Goal: Task Accomplishment & Management: Manage account settings

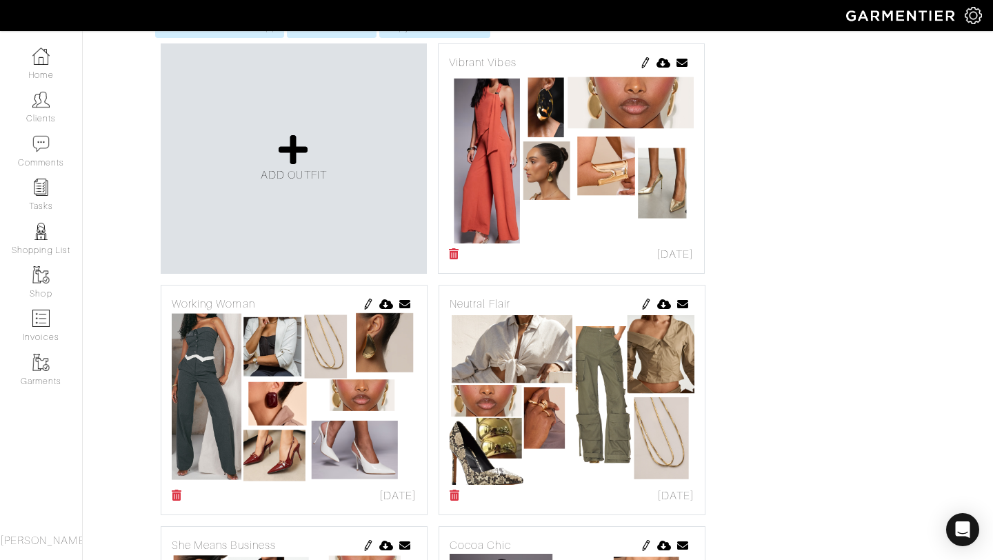
scroll to position [317, 0]
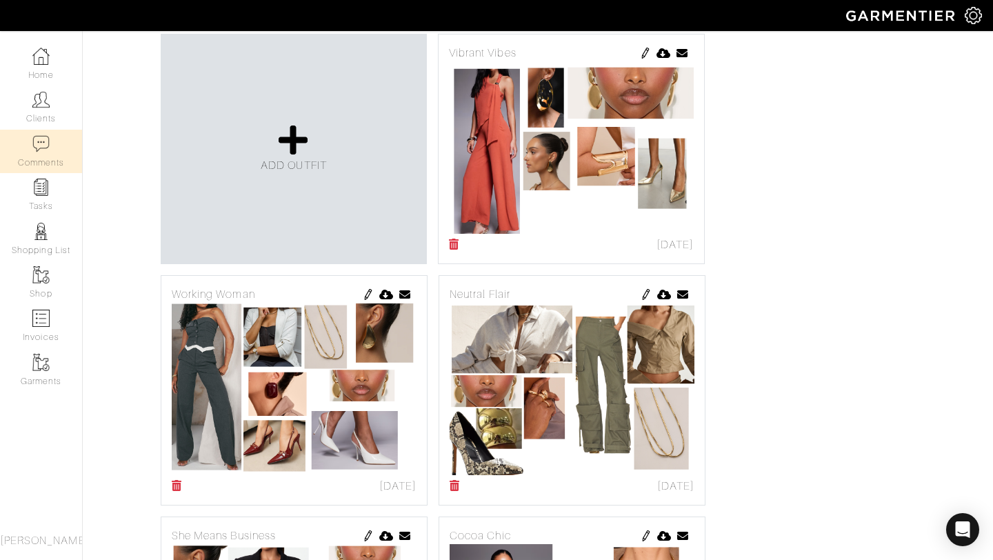
click at [62, 135] on link "Comments" at bounding box center [41, 151] width 82 height 43
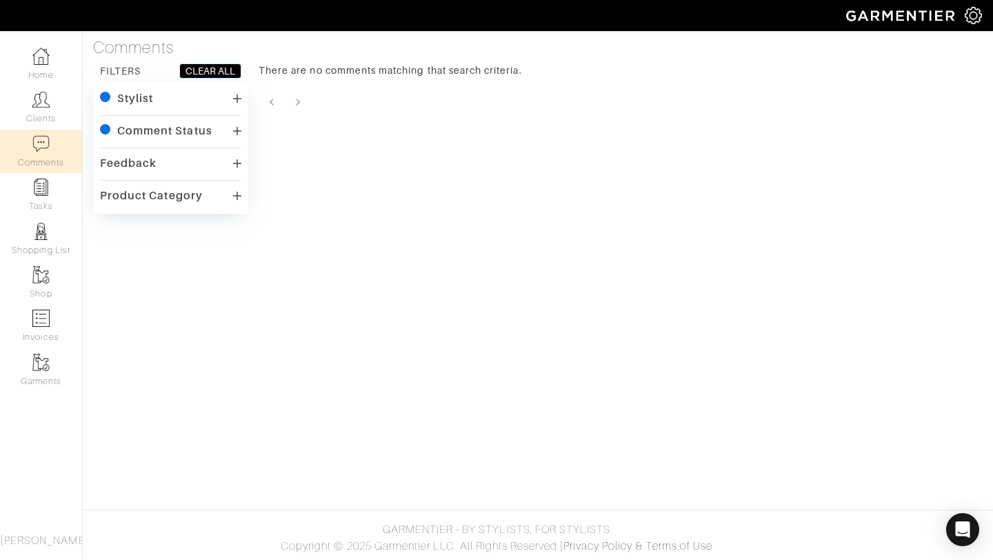
click at [199, 124] on div "Comment Status" at bounding box center [164, 131] width 95 height 14
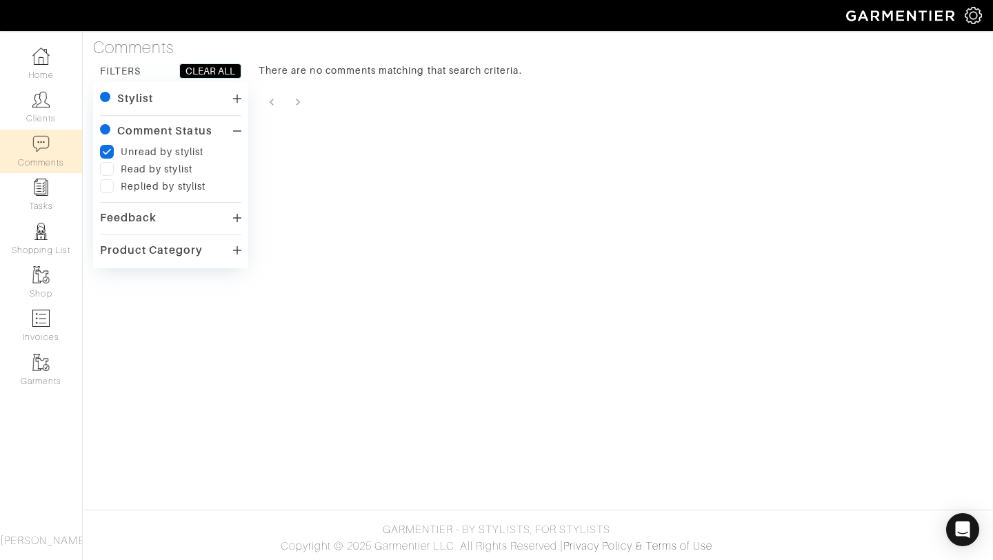
click at [198, 99] on div "Stylist" at bounding box center [170, 99] width 141 height 20
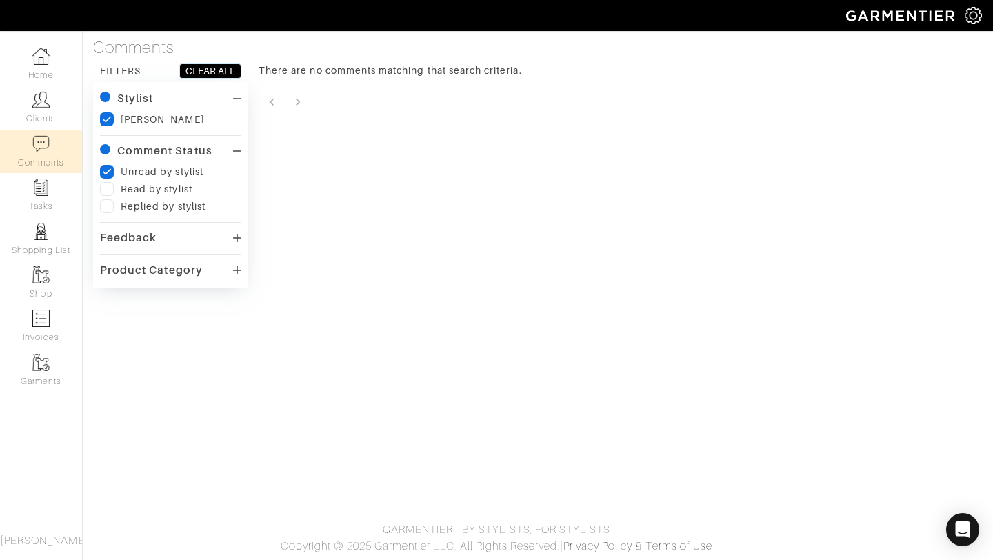
click at [121, 184] on div "Read by stylist" at bounding box center [157, 189] width 72 height 14
click at [108, 184] on label at bounding box center [107, 189] width 14 height 14
click at [0, 0] on input "checkbox" at bounding box center [0, 0] width 0 height 0
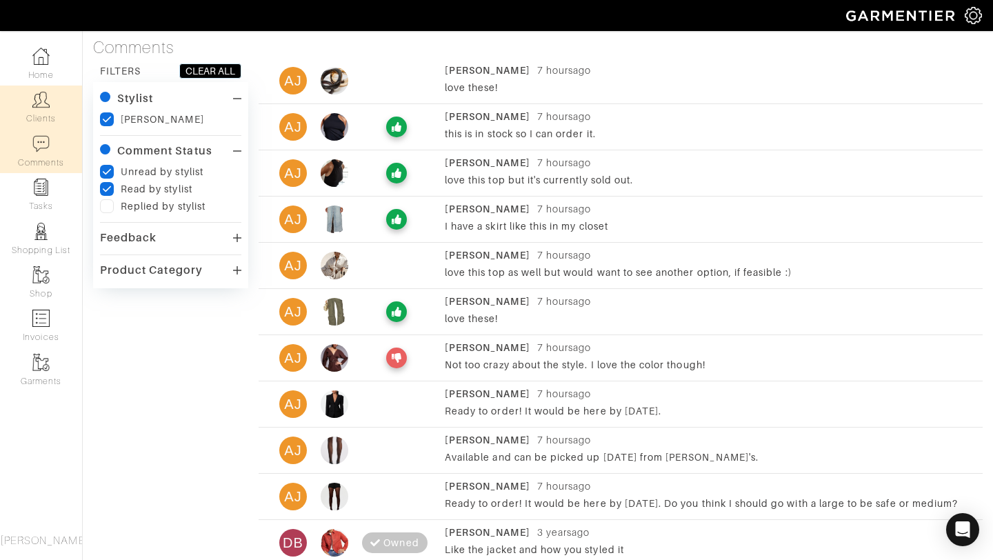
click at [44, 106] on img at bounding box center [40, 99] width 17 height 17
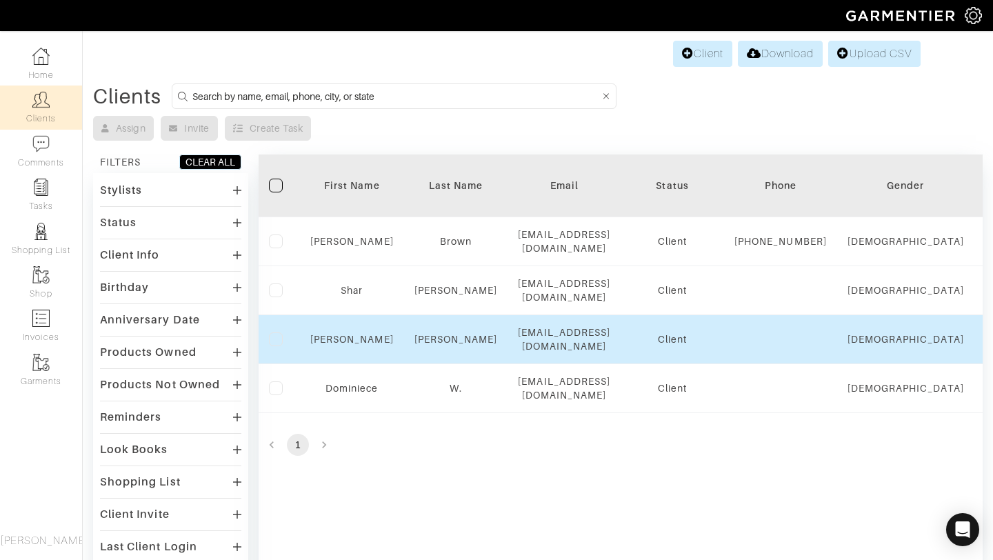
click at [345, 346] on div "[PERSON_NAME]" at bounding box center [351, 339] width 83 height 14
click at [343, 342] on link "[PERSON_NAME]" at bounding box center [351, 339] width 83 height 11
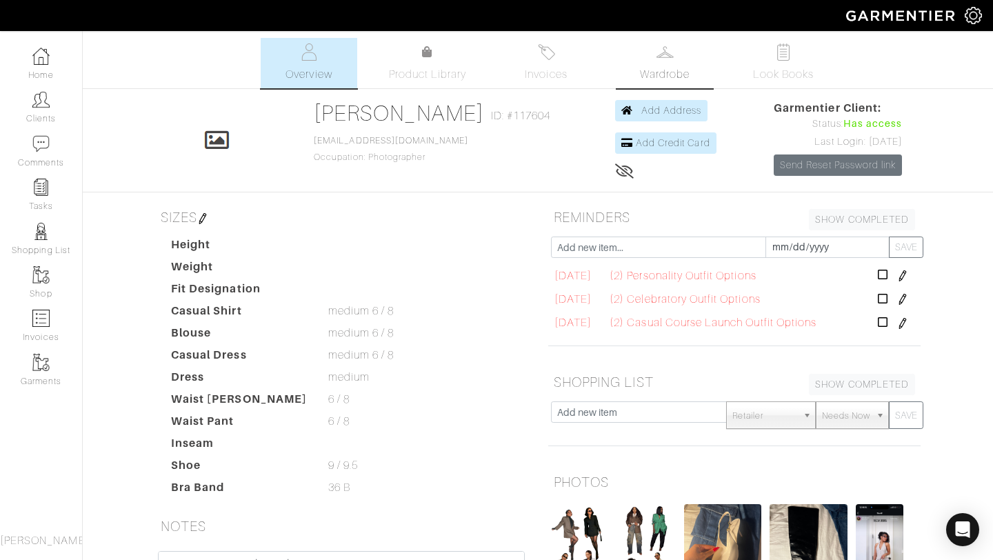
click at [635, 43] on link "Wardrobe" at bounding box center [665, 63] width 97 height 50
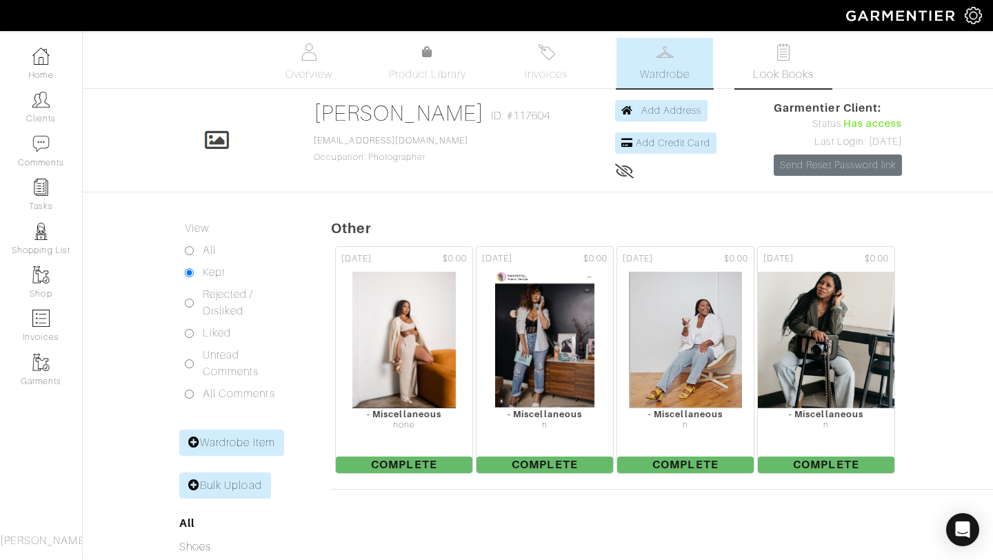
click at [768, 70] on span "Look Books" at bounding box center [783, 74] width 61 height 17
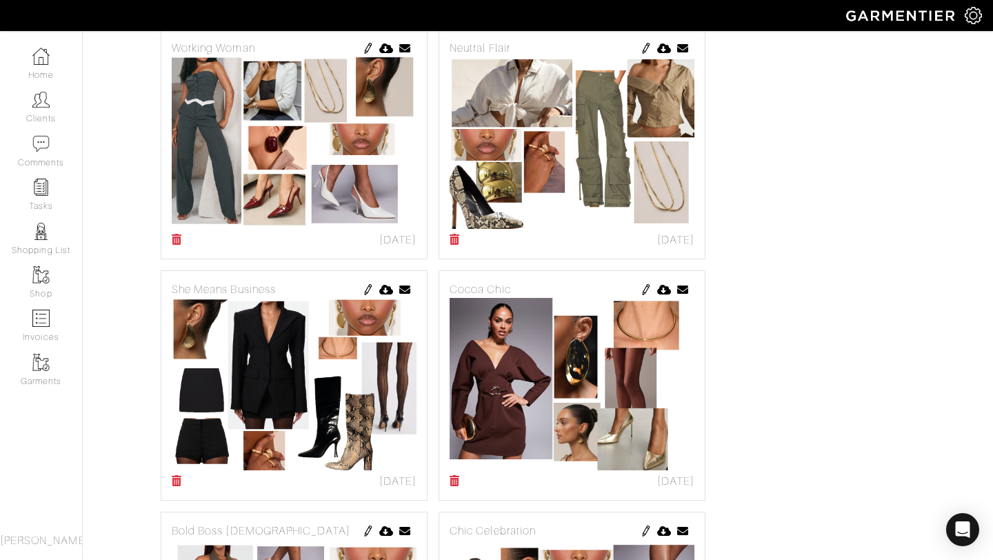
scroll to position [565, 0]
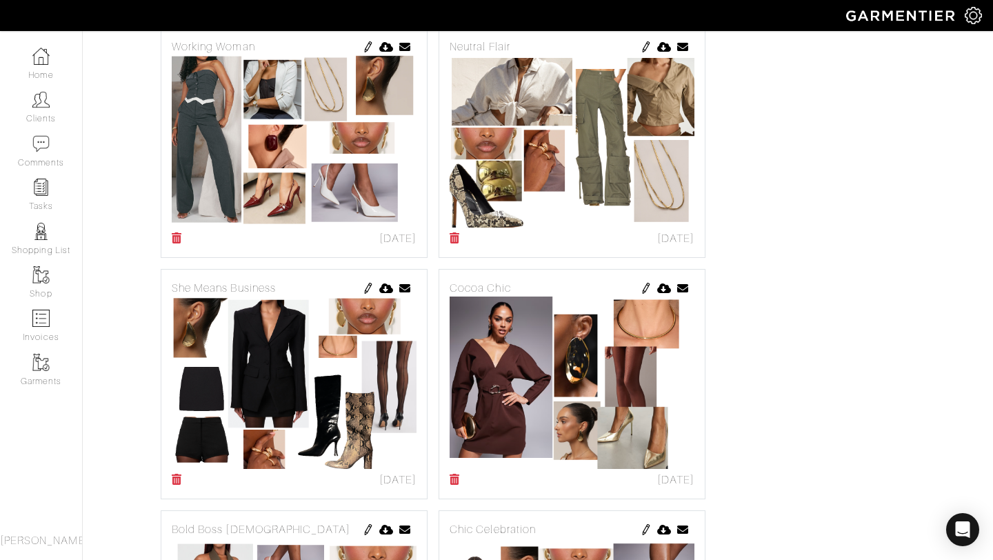
click at [643, 293] on img at bounding box center [646, 288] width 11 height 11
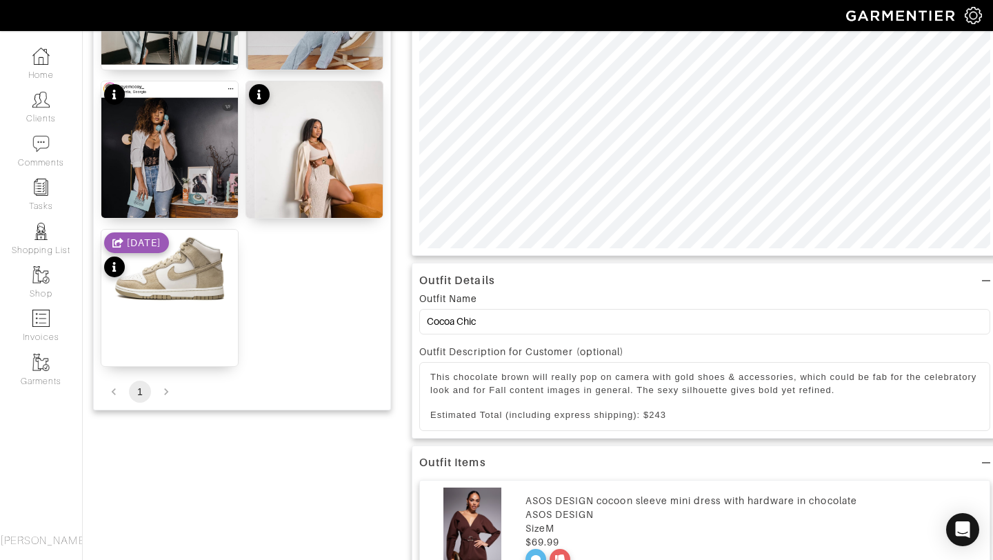
scroll to position [565, 0]
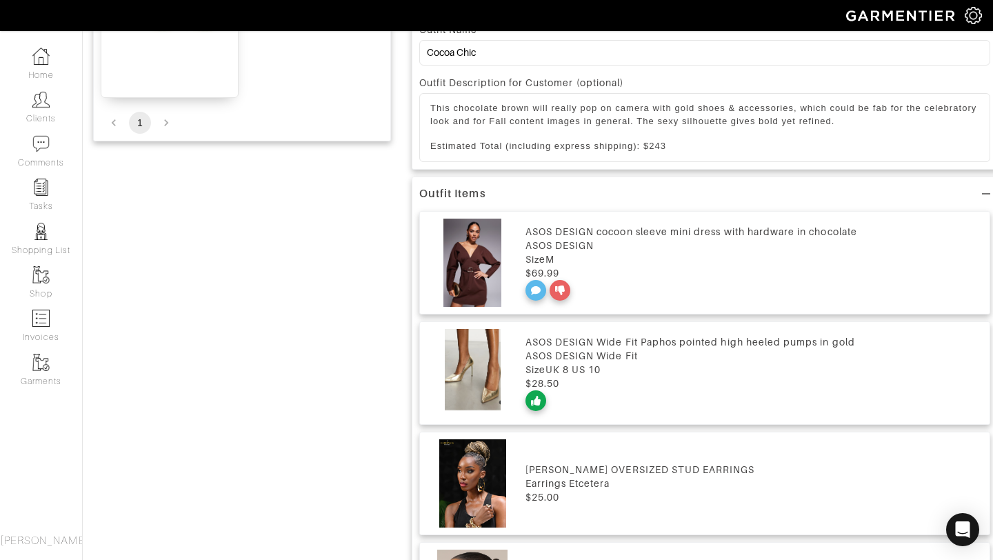
click at [504, 261] on img at bounding box center [473, 263] width 92 height 88
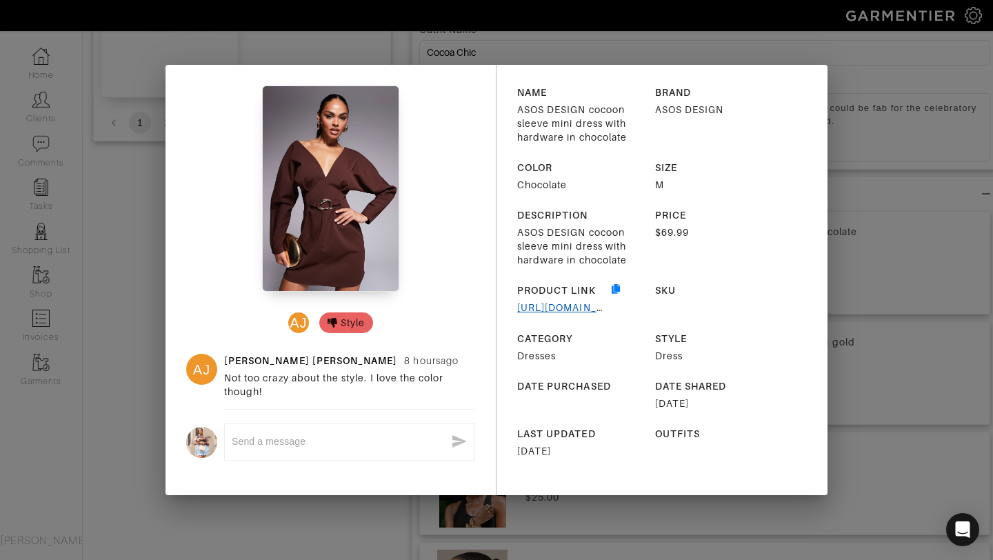
click at [553, 306] on link "https://www.asos.com/us/asos-design/asos-design-cocoon-sleeve-mini-dress-with-h…" at bounding box center [573, 307] width 112 height 11
click at [864, 202] on div "AJ Style AJ Ashley Jean 8 hours ago Not too crazy about the style. I love the c…" at bounding box center [496, 280] width 993 height 560
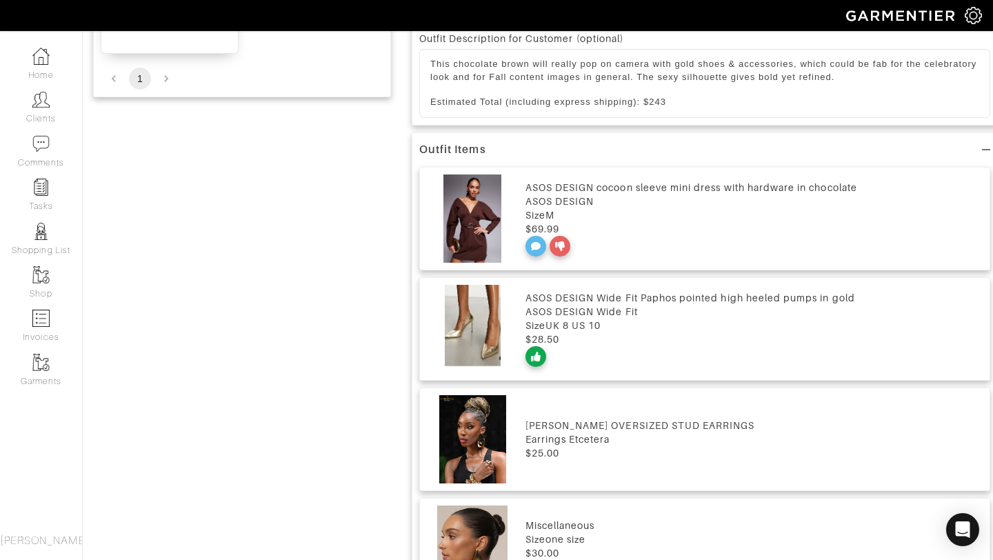
scroll to position [0, 0]
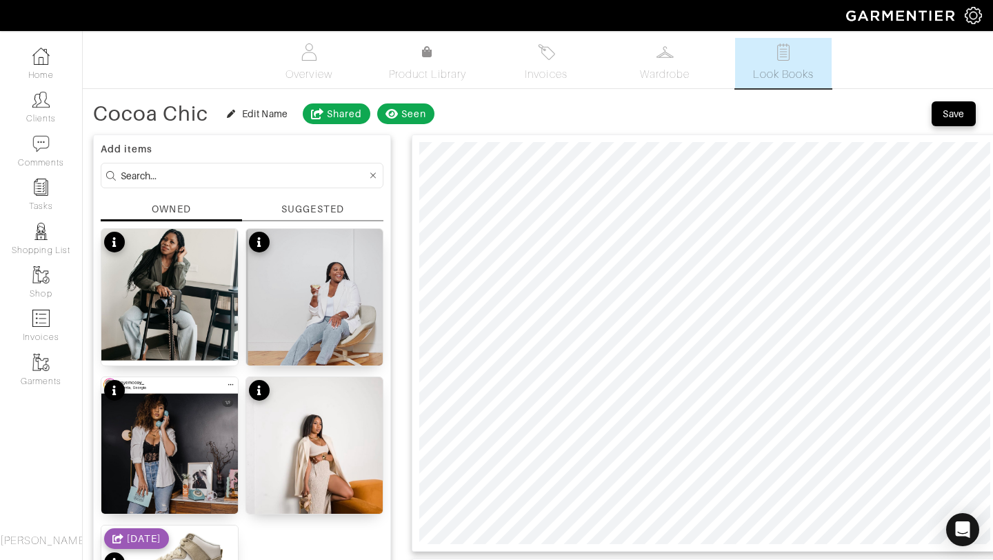
click at [672, 66] on link "Wardrobe" at bounding box center [665, 63] width 97 height 50
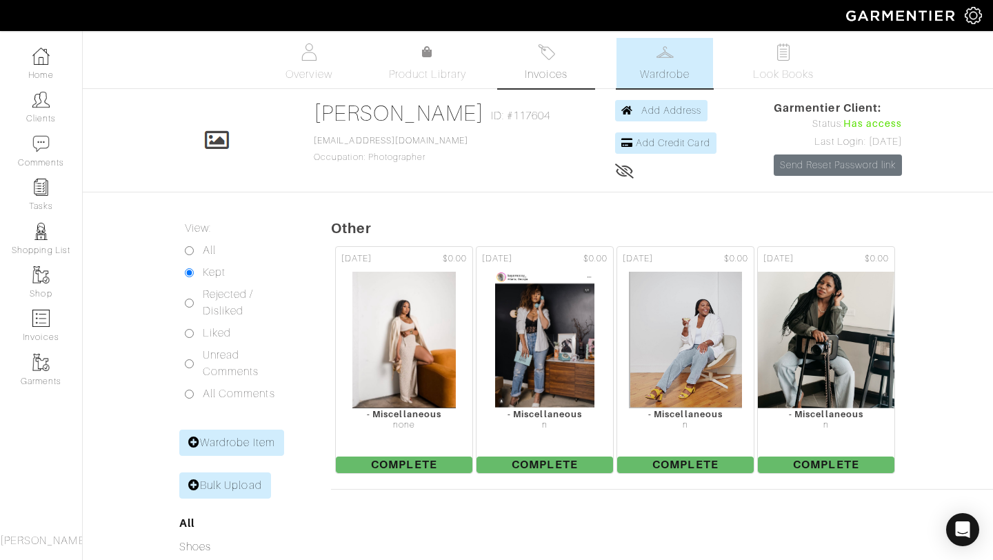
click at [555, 71] on span "Invoices" at bounding box center [546, 74] width 42 height 17
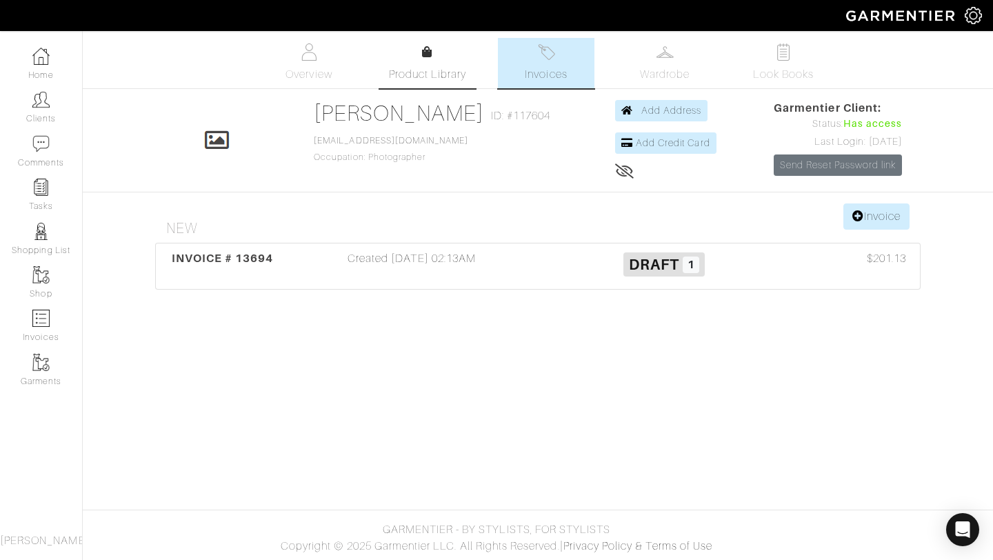
click at [397, 68] on span "Product Library" at bounding box center [428, 74] width 78 height 17
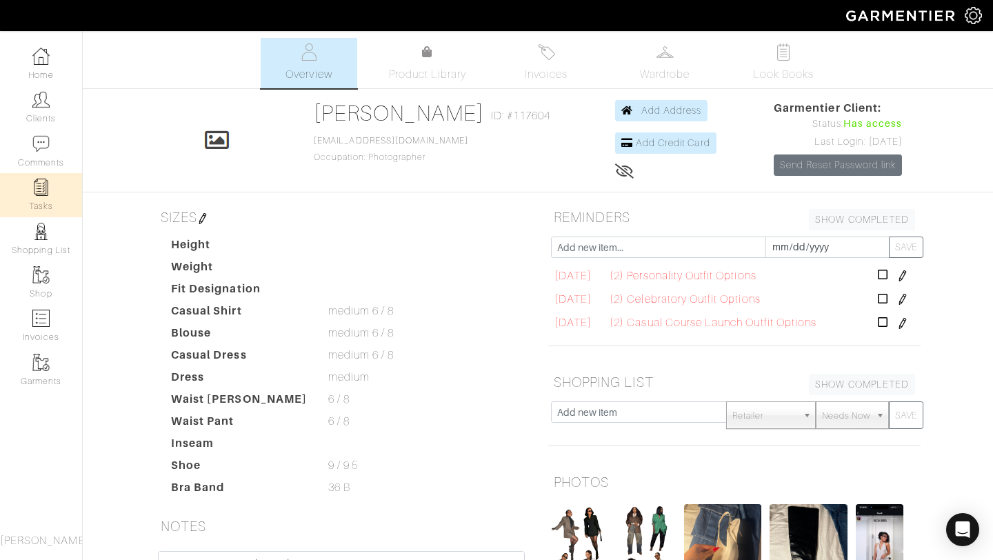
click at [35, 185] on img at bounding box center [40, 187] width 17 height 17
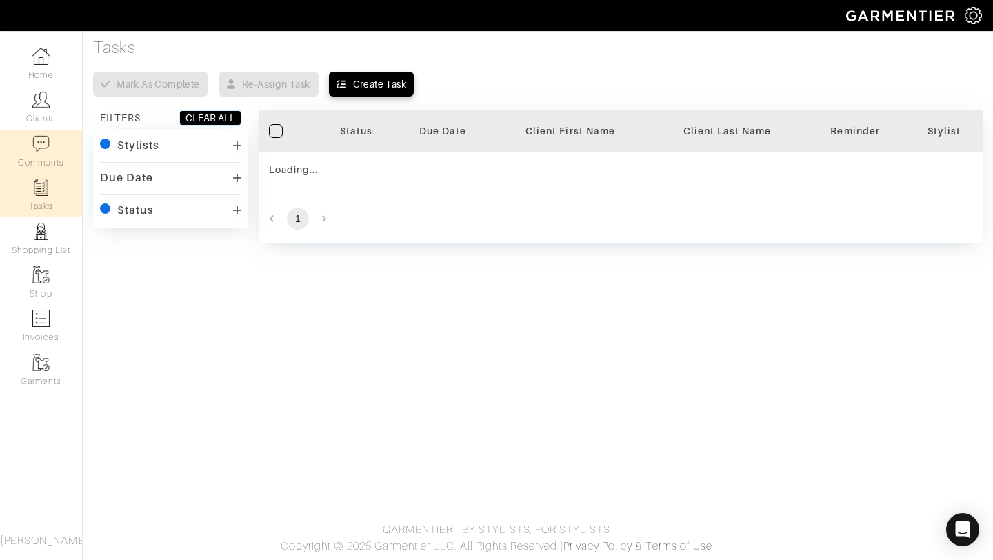
click at [32, 152] on link "Comments" at bounding box center [41, 151] width 82 height 43
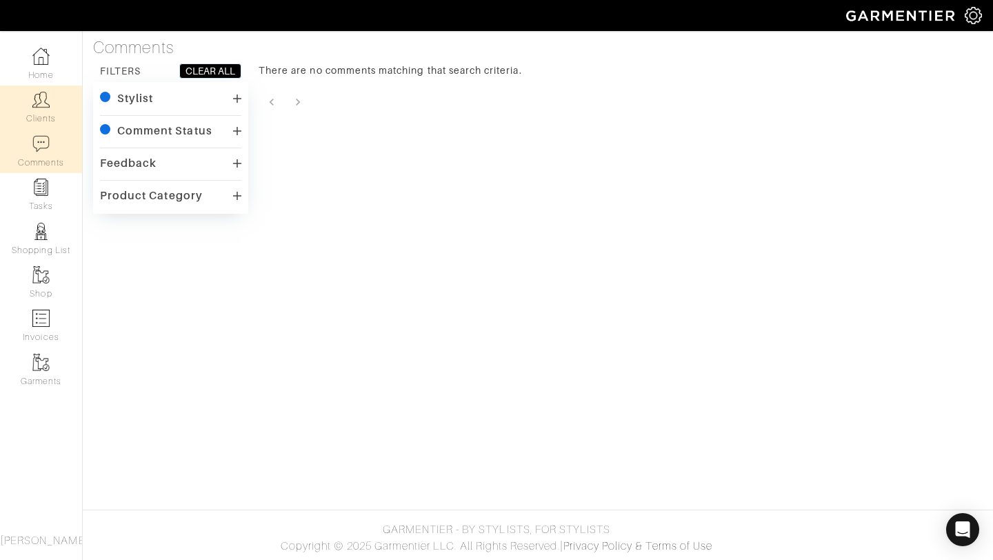
click at [43, 96] on img at bounding box center [40, 99] width 17 height 17
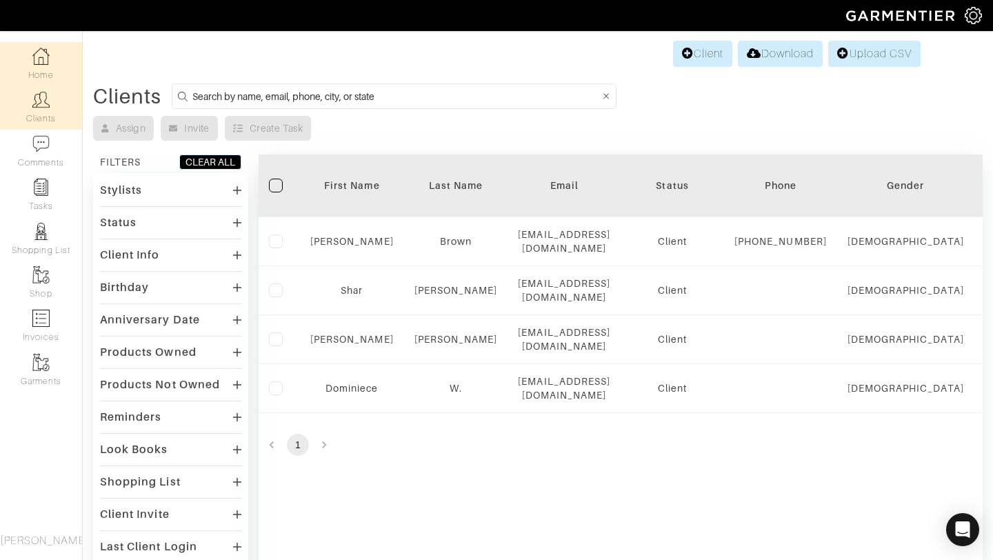
click at [51, 65] on link "Home" at bounding box center [41, 63] width 82 height 43
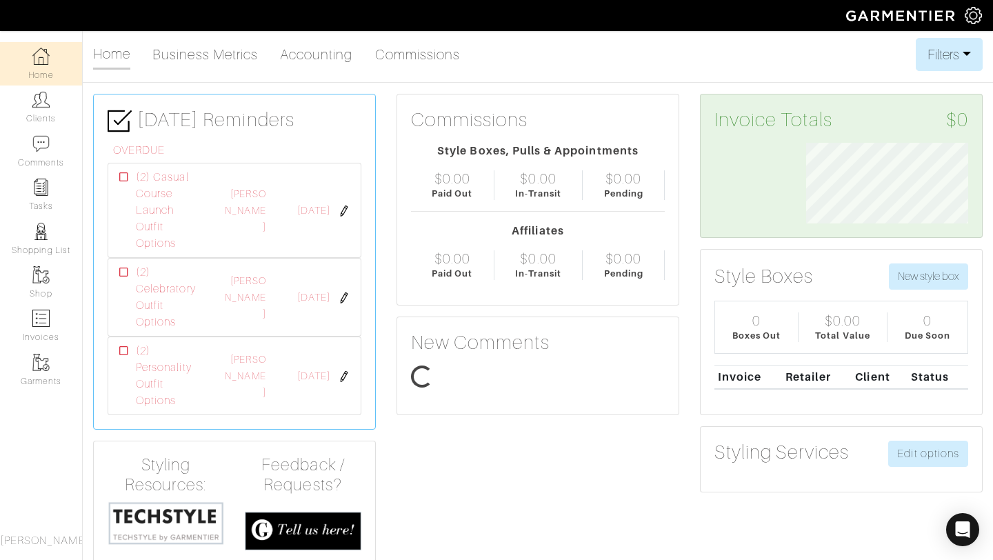
scroll to position [81, 183]
click at [42, 157] on link "Comments" at bounding box center [41, 151] width 82 height 43
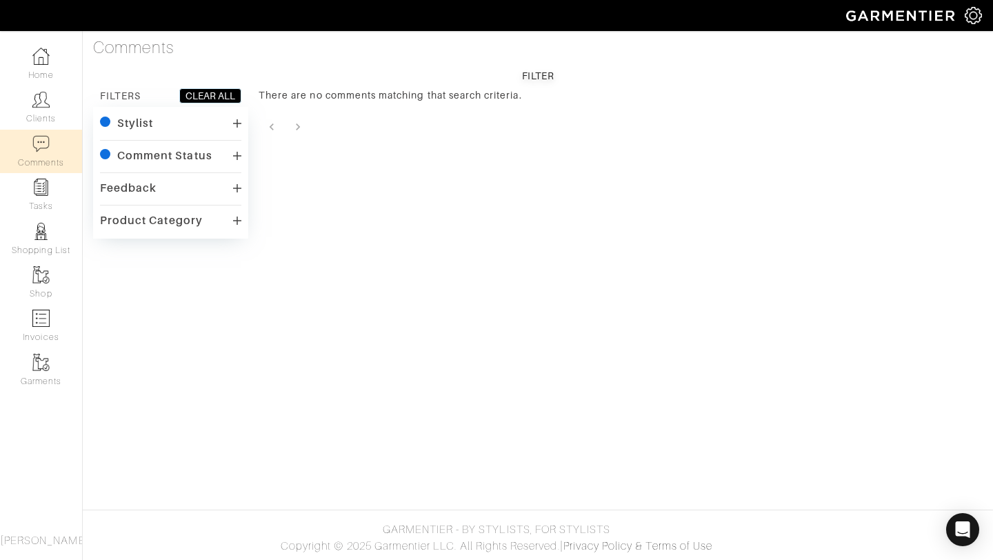
click at [214, 132] on div "Stylist" at bounding box center [170, 124] width 141 height 20
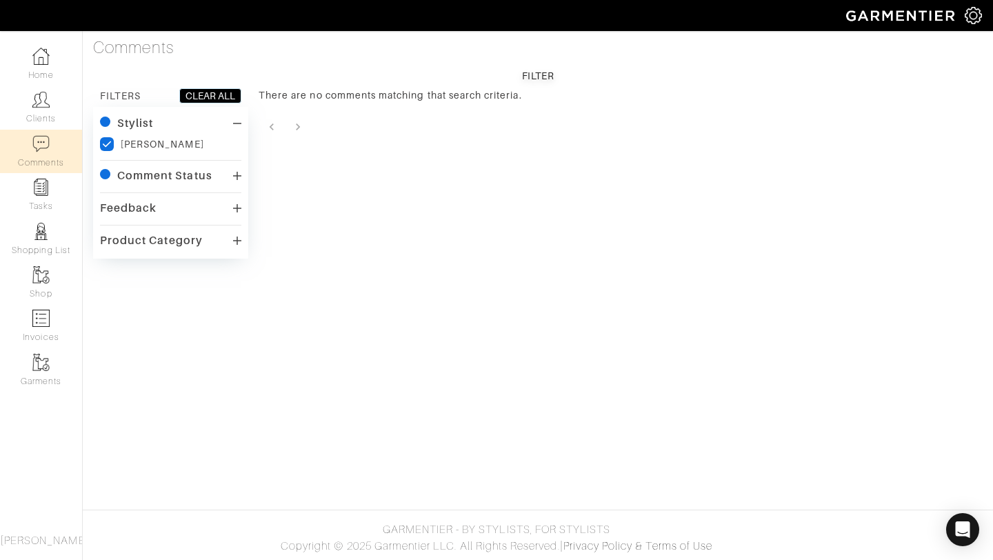
click at [214, 132] on div "Stylist" at bounding box center [170, 124] width 141 height 20
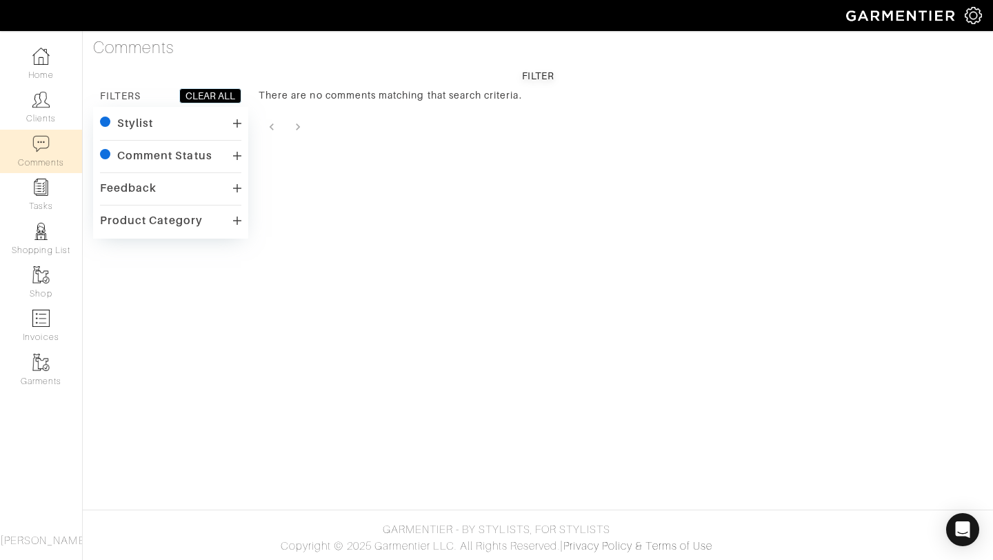
click at [234, 159] on icon at bounding box center [237, 155] width 8 height 11
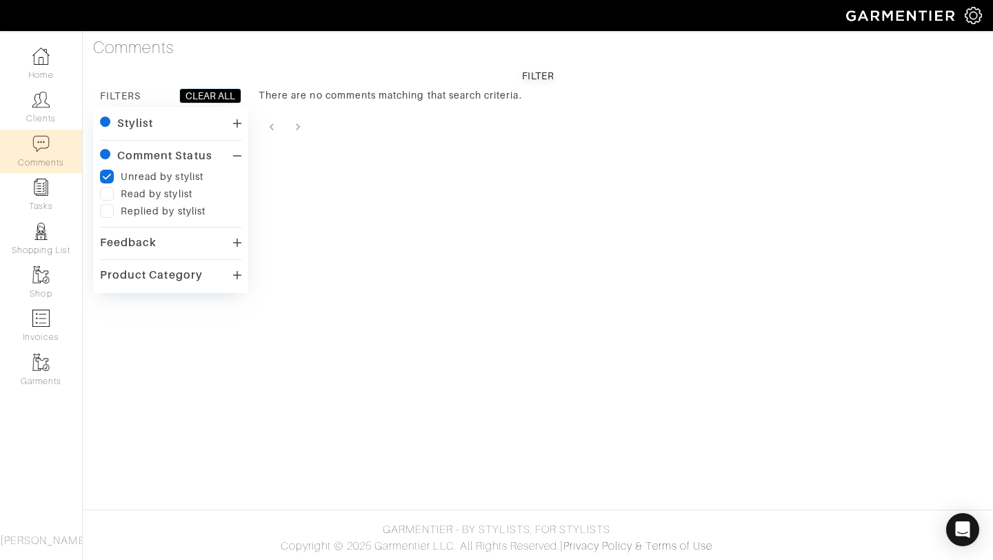
click at [107, 192] on label at bounding box center [107, 194] width 14 height 14
click at [0, 0] on input "checkbox" at bounding box center [0, 0] width 0 height 0
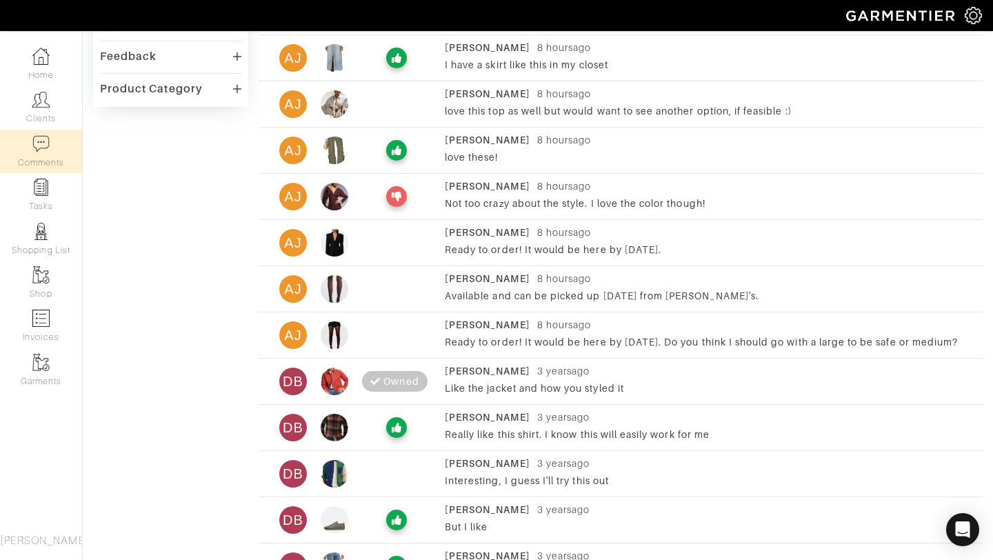
scroll to position [246, 0]
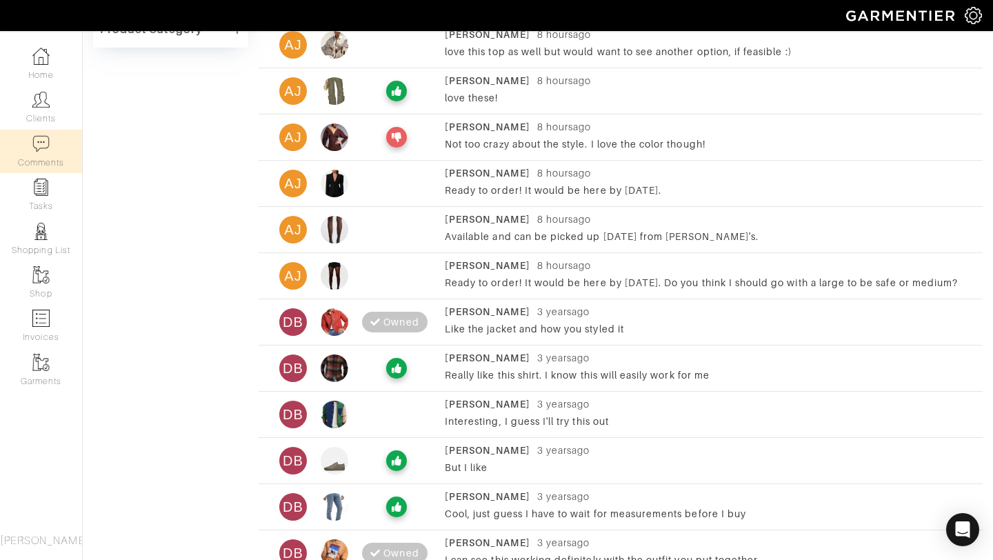
click at [467, 77] on div "[PERSON_NAME]" at bounding box center [488, 81] width 86 height 14
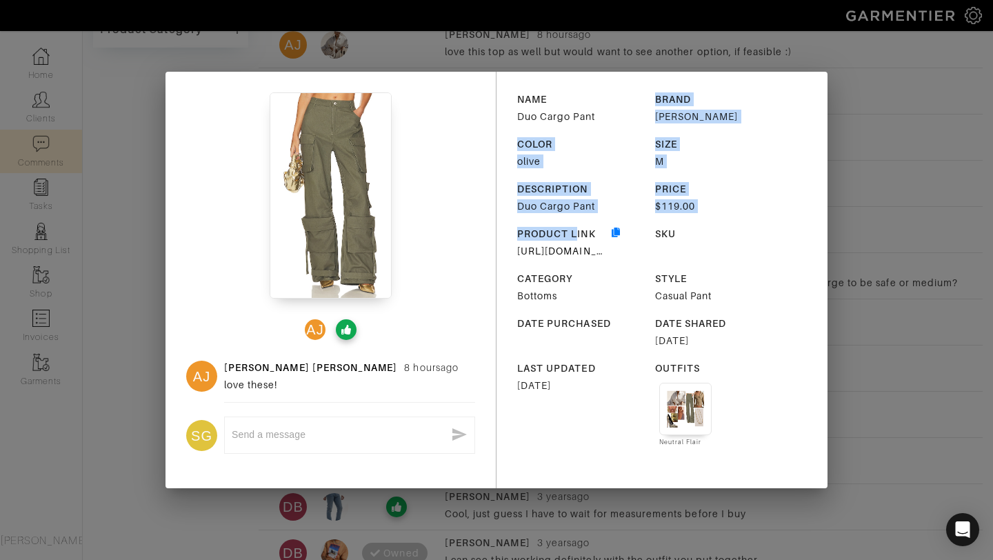
drag, startPoint x: 857, startPoint y: 77, endPoint x: 572, endPoint y: 237, distance: 327.0
click at [572, 237] on div "AJ AJ Ashley Jean 8 hours ago love these! SG x NAME Duo Cargo Pant BRAND Steve …" at bounding box center [496, 280] width 993 height 560
click at [560, 252] on link "https://www.revolve.com/steve-madden-duo-cargo-pant-in-olive/dp/SMAD-WP13/?d=Wo…" at bounding box center [615, 251] width 196 height 11
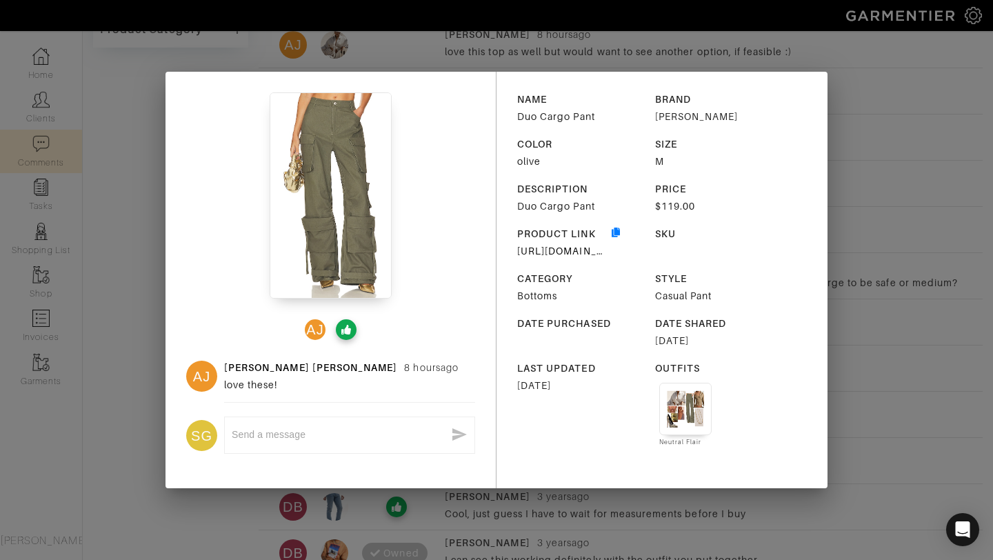
click at [873, 112] on div "AJ AJ Ashley Jean 8 hours ago love these! SG x NAME Duo Cargo Pant BRAND Steve …" at bounding box center [496, 280] width 993 height 560
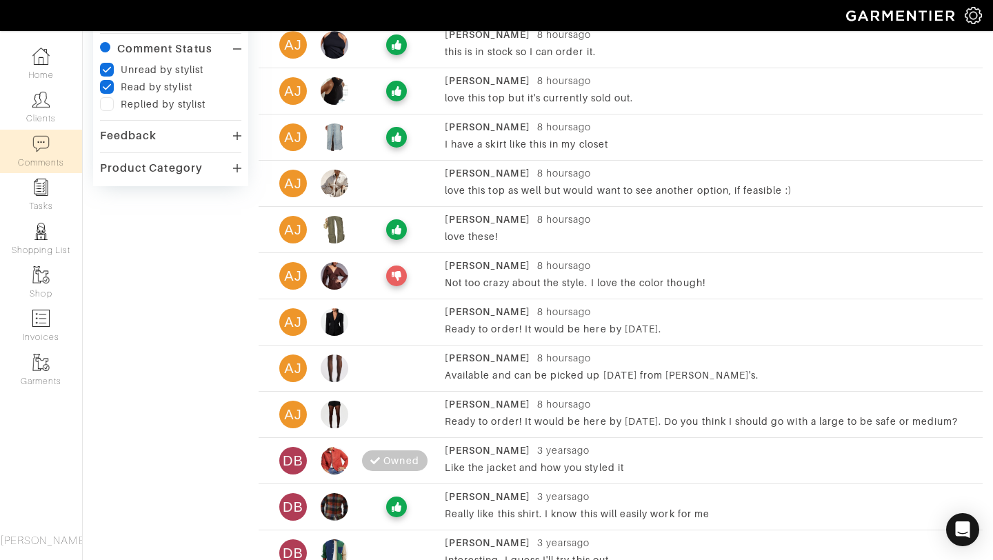
scroll to position [101, 0]
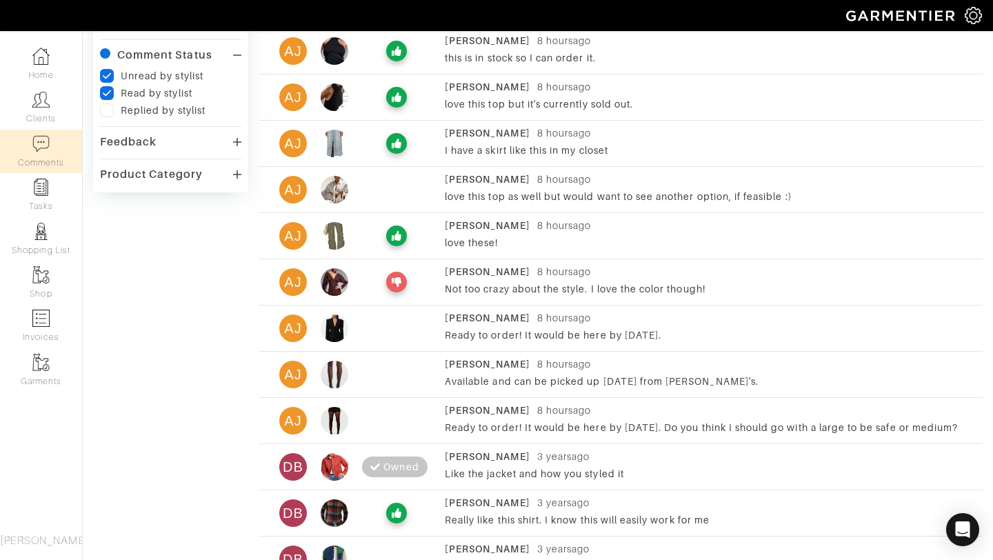
click at [546, 315] on div "8 hours ago" at bounding box center [564, 318] width 54 height 14
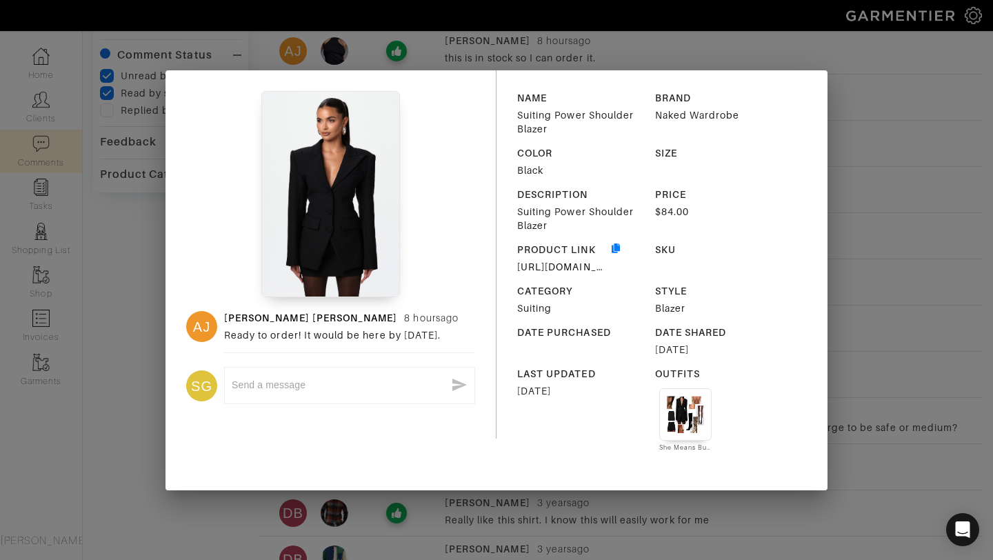
click at [901, 206] on div "AJ Ashley Jean 8 hours ago Ready to order! It would be here by Thursday. SG x N…" at bounding box center [496, 280] width 993 height 560
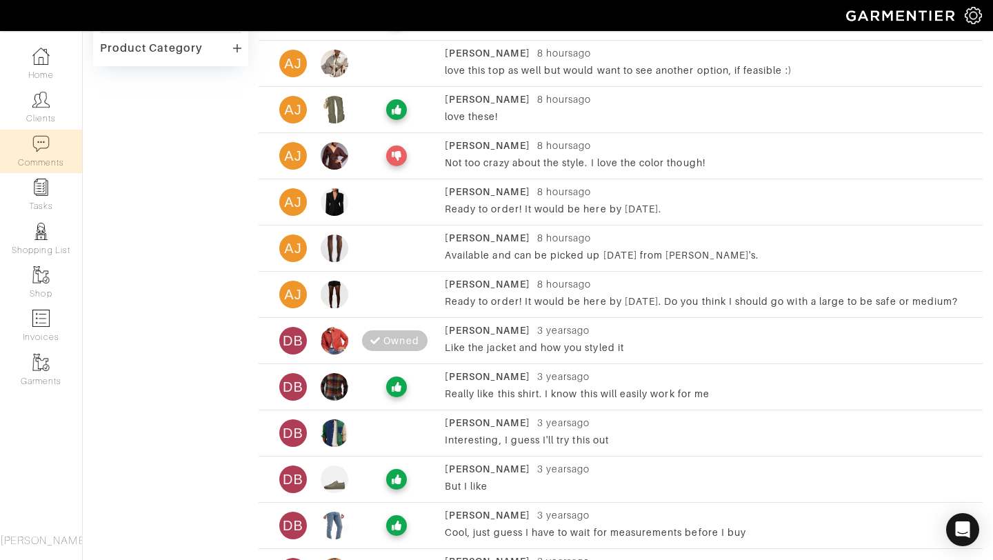
scroll to position [0, 0]
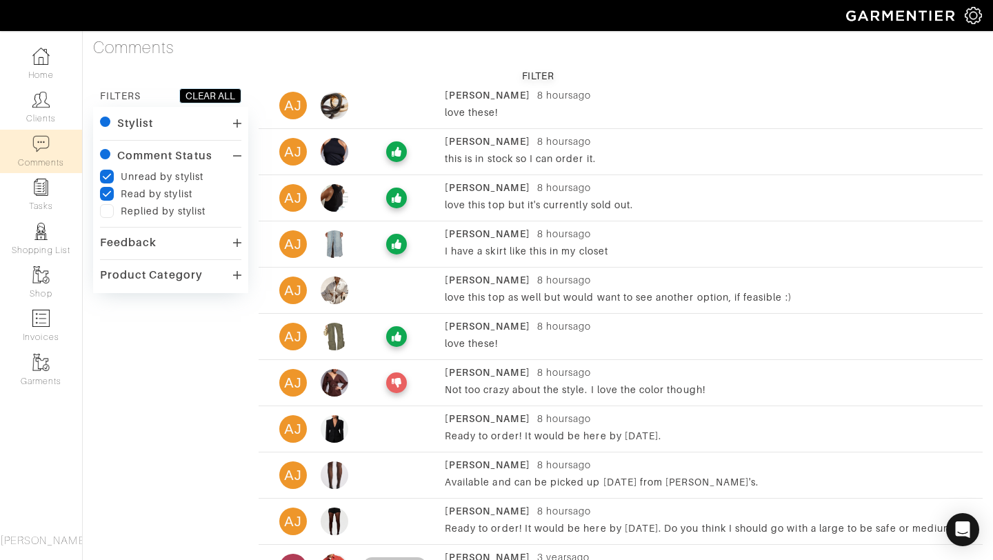
click at [355, 437] on div "AJ Ashley Jean 8 hours ago Ready to order! It would be here by Thursday." at bounding box center [621, 429] width 724 height 34
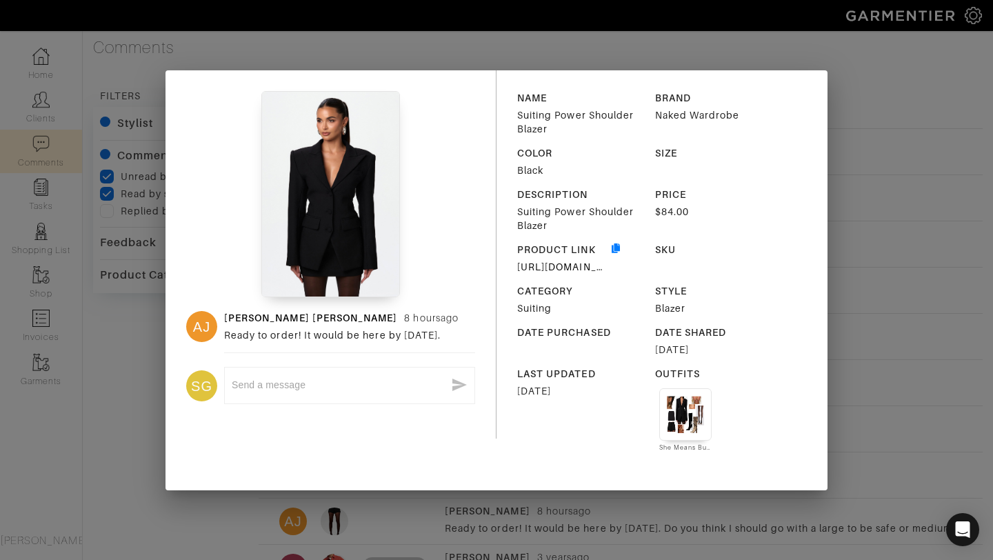
click at [813, 171] on div "NAME Suiting Power Shoulder Blazer BRAND Naked Wardrobe COLOR Black SIZE DESCRI…" at bounding box center [662, 280] width 331 height 420
click at [906, 86] on div "AJ Ashley Jean 8 hours ago Ready to order! It would be here by Thursday. SG x N…" at bounding box center [496, 280] width 993 height 560
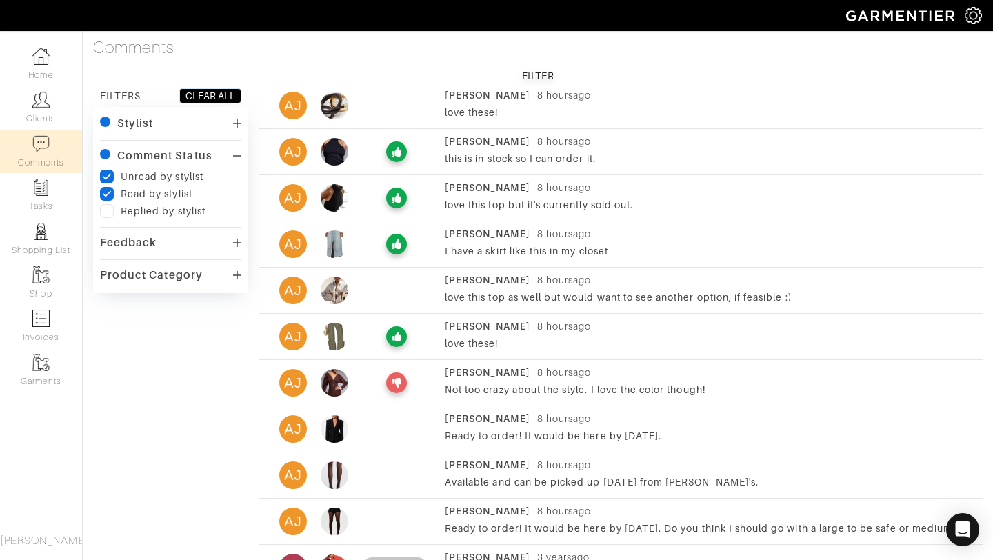
click at [334, 101] on img at bounding box center [335, 106] width 28 height 28
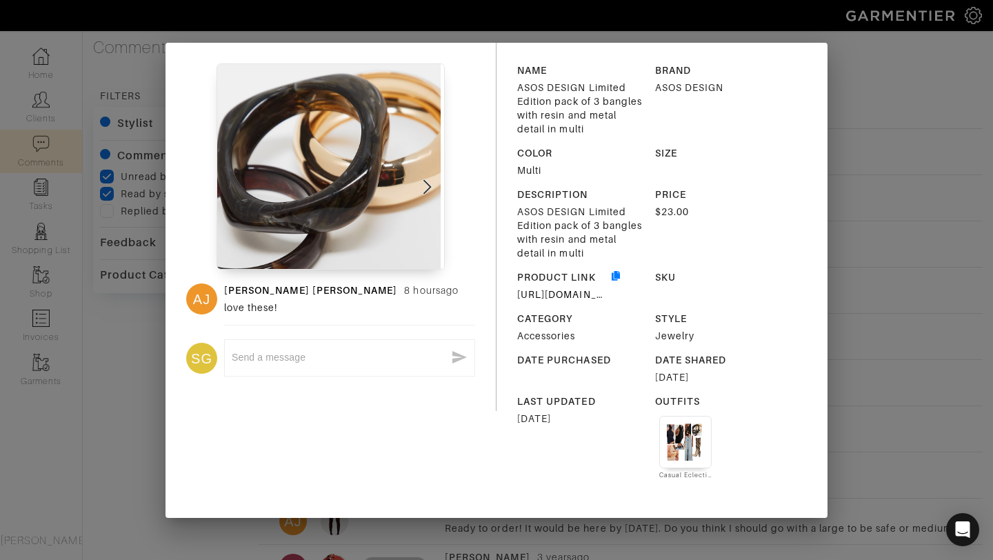
click at [870, 88] on div "AJ Ashley Jean 8 hours ago love these! SG x NAME ASOS DESIGN Limited Edition pa…" at bounding box center [496, 280] width 993 height 560
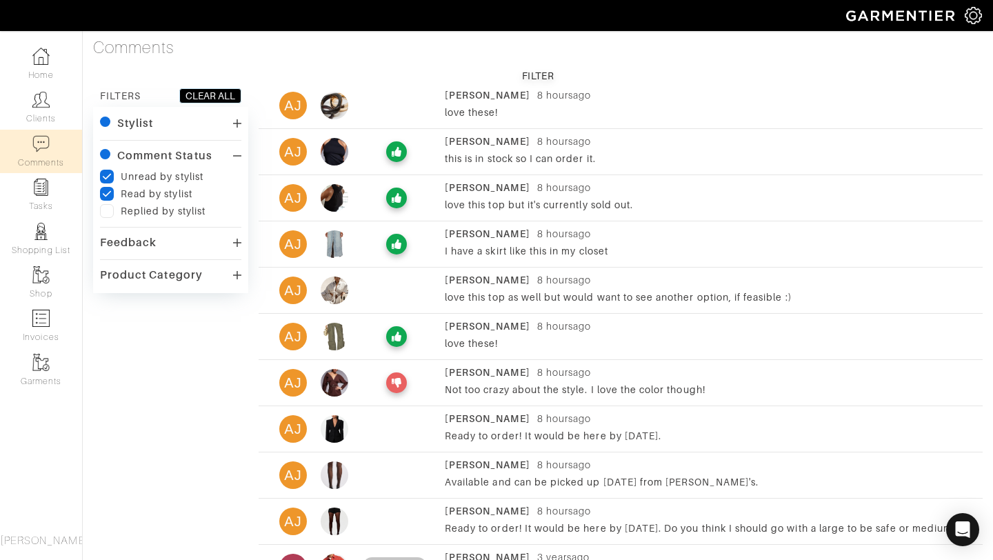
click at [344, 90] on div "AJ Ashley Jean 8 hours ago love these!" at bounding box center [621, 105] width 724 height 34
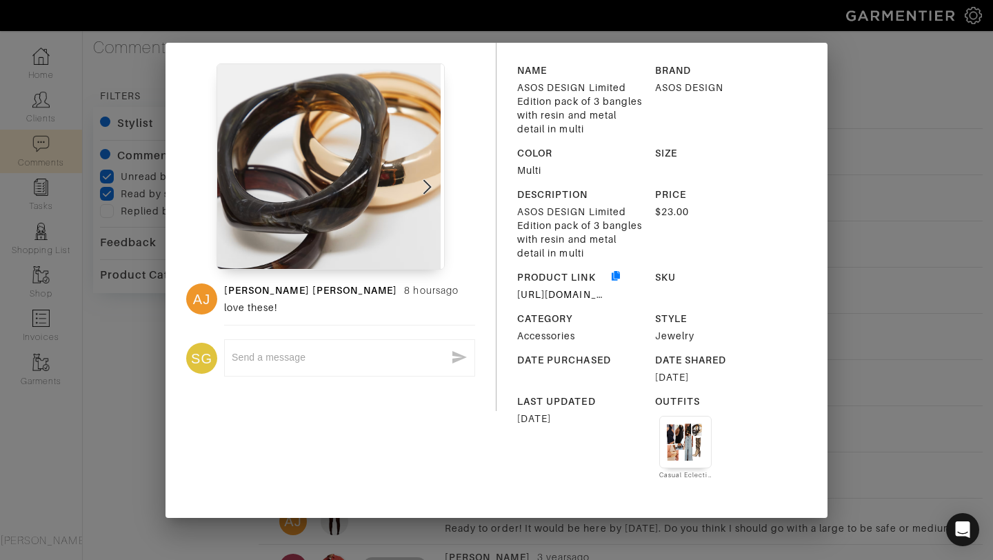
click at [872, 84] on div "AJ Ashley Jean 8 hours ago love these! SG x NAME ASOS DESIGN Limited Edition pa…" at bounding box center [496, 280] width 993 height 560
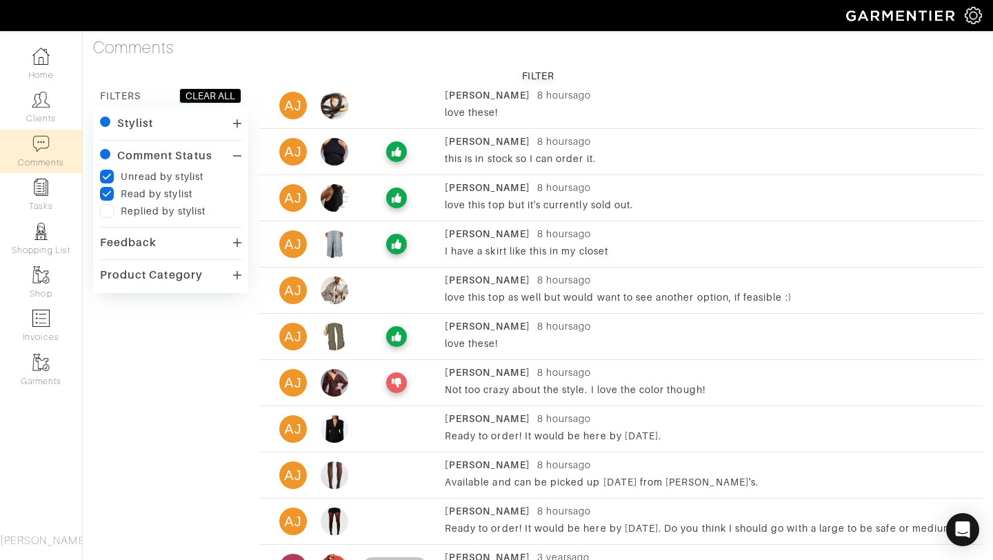
click at [333, 108] on img at bounding box center [335, 106] width 28 height 28
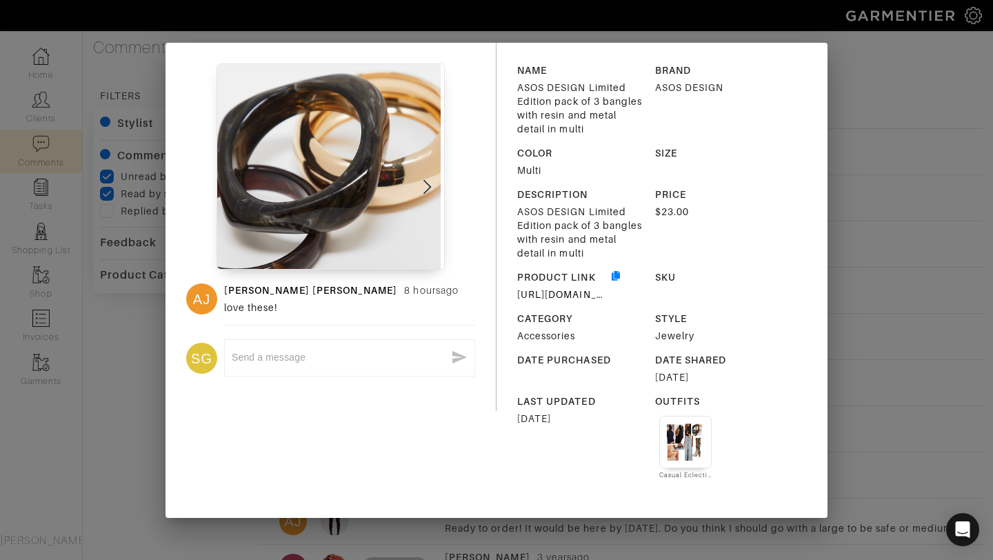
click at [801, 137] on div "NAME ASOS DESIGN Limited Edition pack of 3 bangles with resin and metal detail …" at bounding box center [662, 280] width 331 height 475
click at [876, 136] on div "AJ Ashley Jean 8 hours ago love these! SG x NAME ASOS DESIGN Limited Edition pa…" at bounding box center [496, 280] width 993 height 560
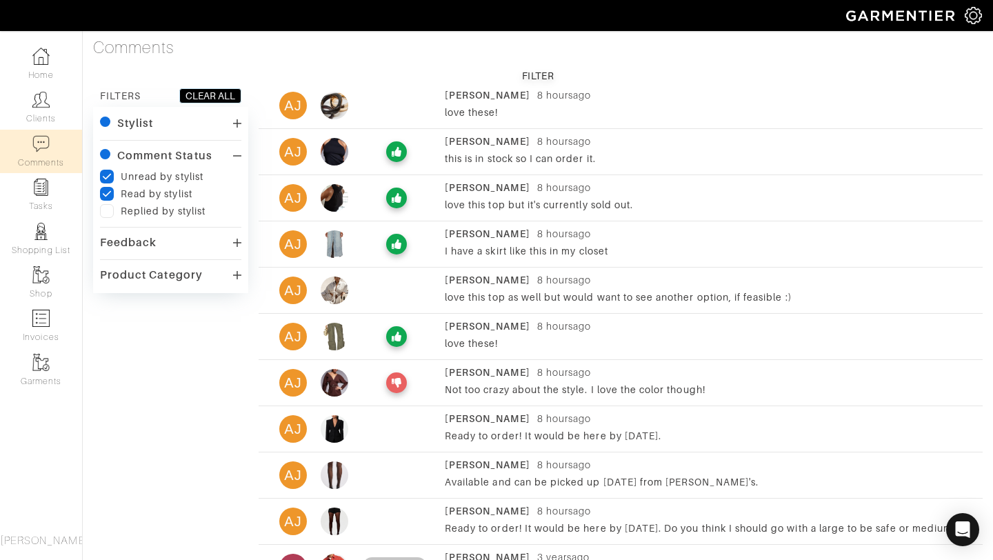
scroll to position [88, 0]
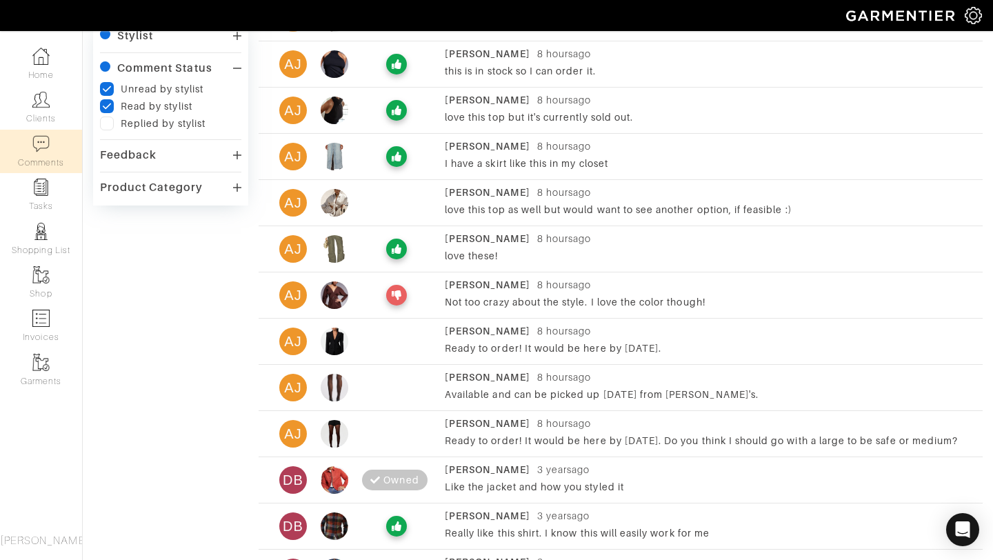
click at [326, 295] on img at bounding box center [335, 295] width 28 height 28
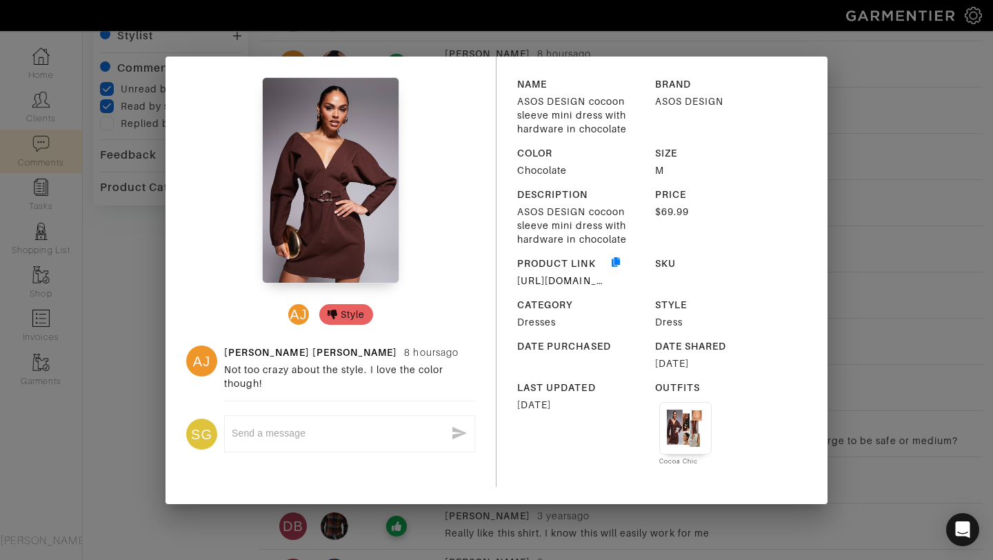
click at [848, 94] on div "AJ Style AJ Ashley Jean 8 hours ago Not too crazy about the style. I love the c…" at bounding box center [496, 280] width 993 height 560
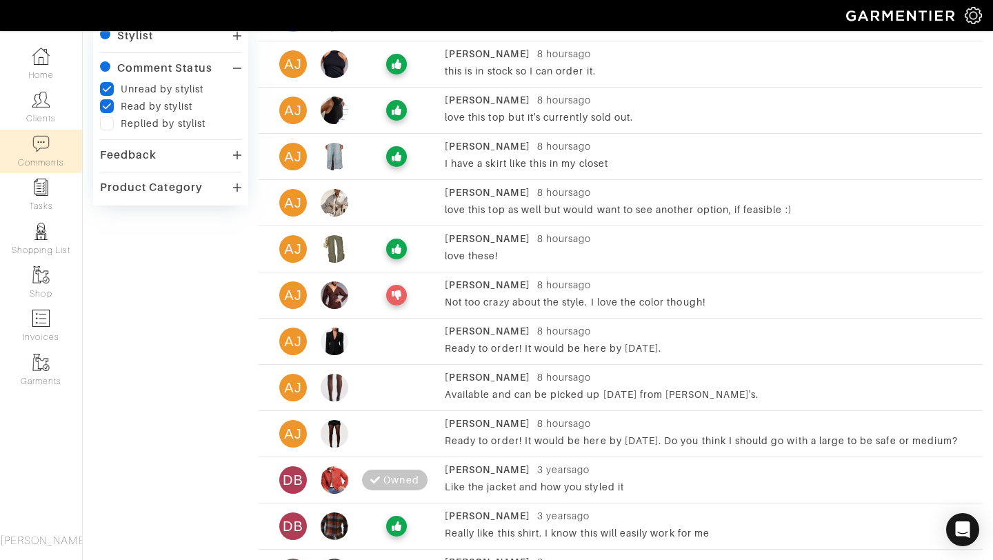
click at [336, 332] on img at bounding box center [335, 342] width 28 height 28
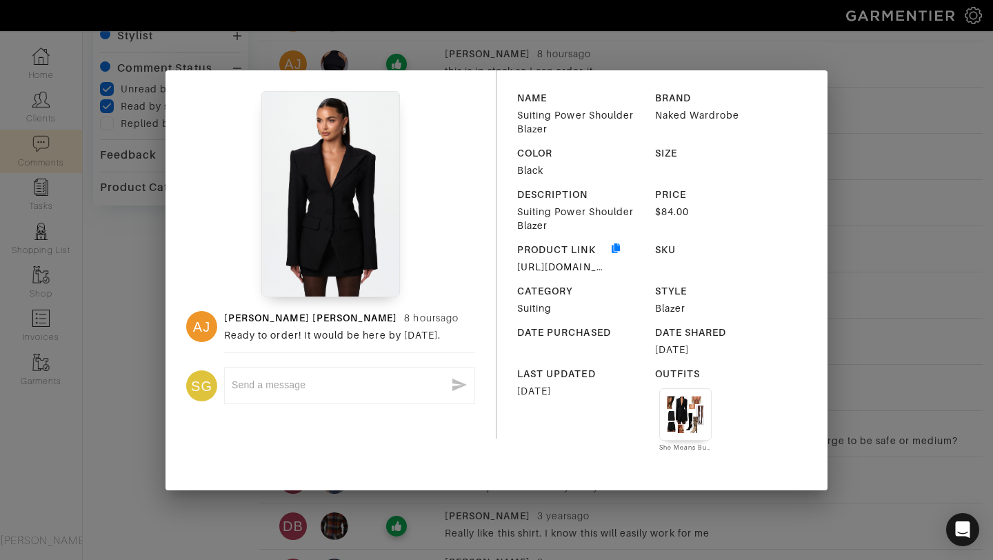
click at [695, 406] on img at bounding box center [685, 414] width 37 height 37
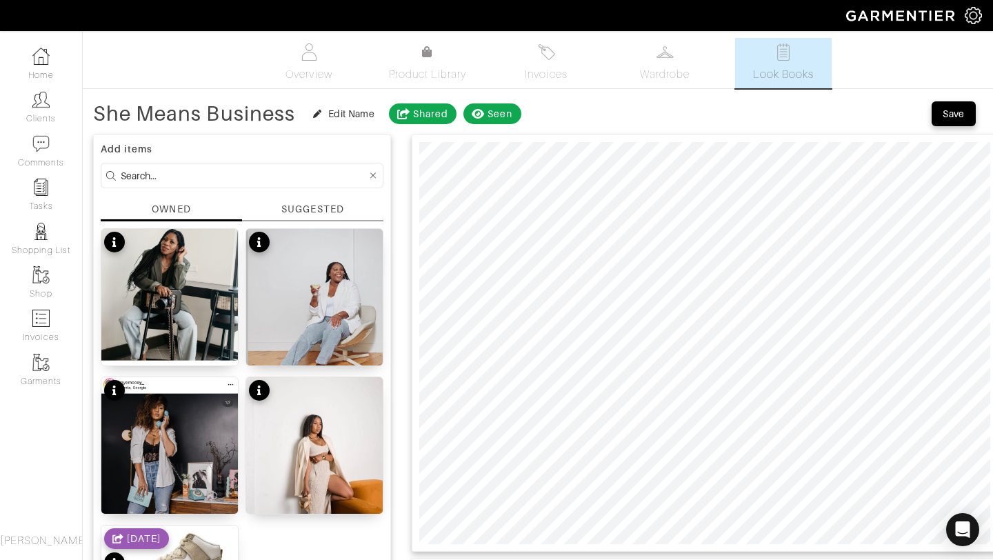
scroll to position [99, 0]
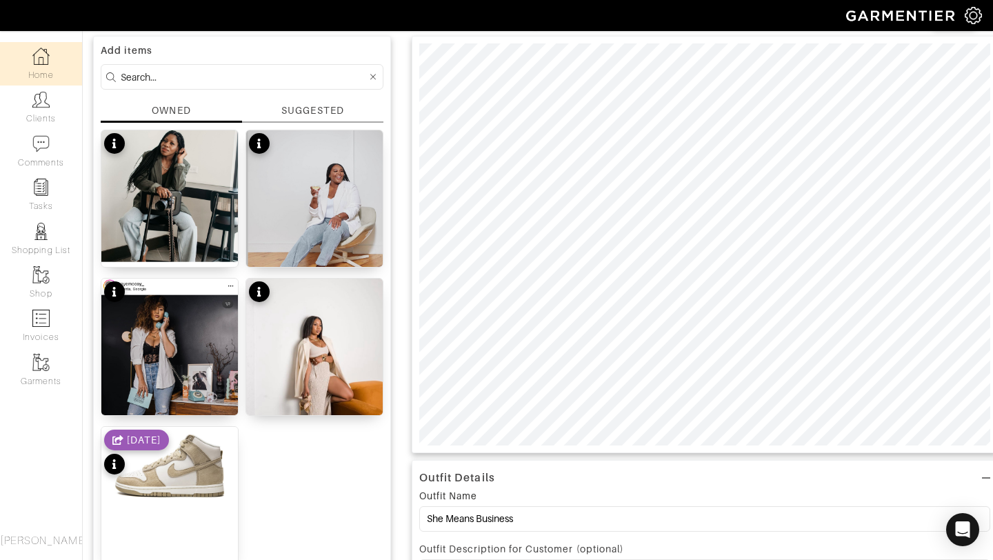
click at [41, 51] on img at bounding box center [40, 56] width 17 height 17
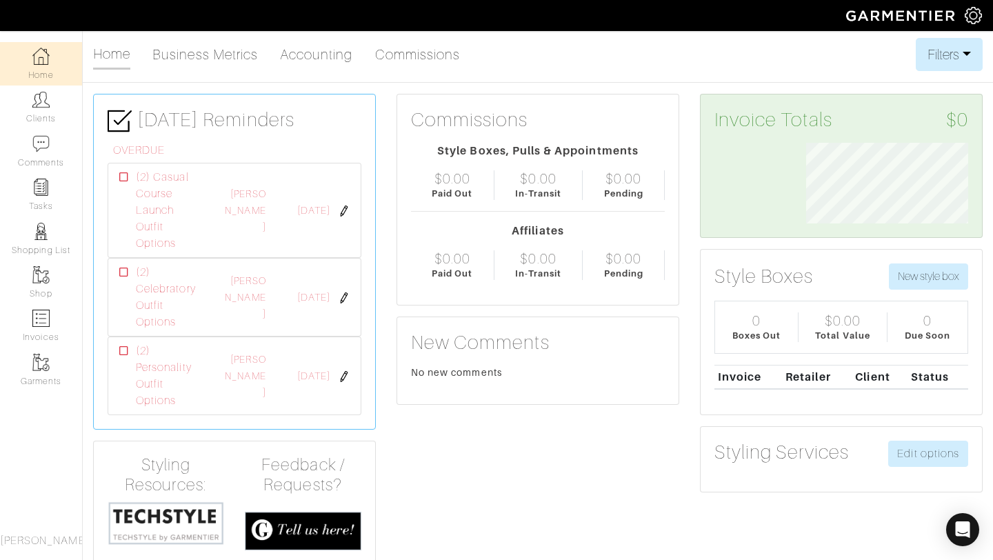
scroll to position [81, 183]
click at [28, 281] on link "Shop" at bounding box center [41, 282] width 82 height 43
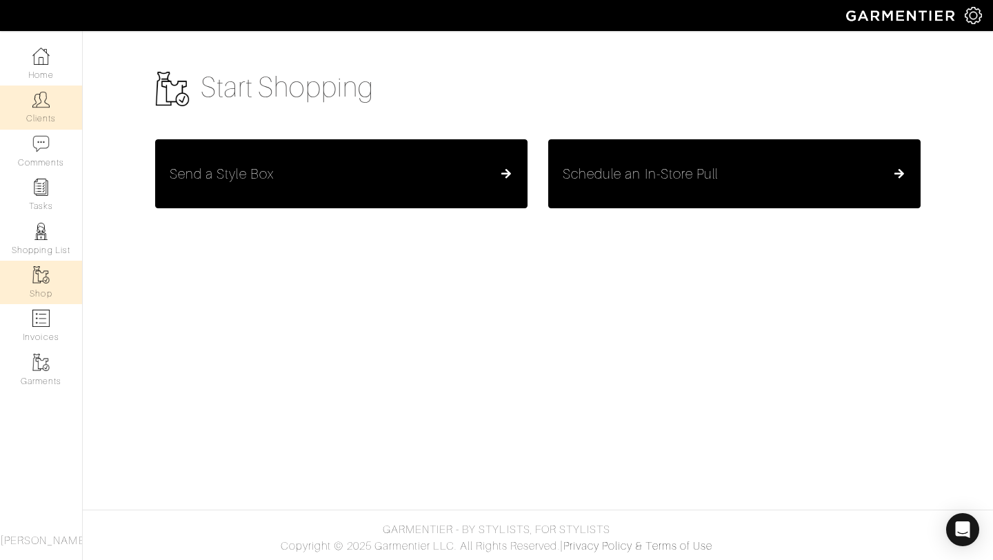
click at [32, 119] on link "Clients" at bounding box center [41, 107] width 82 height 43
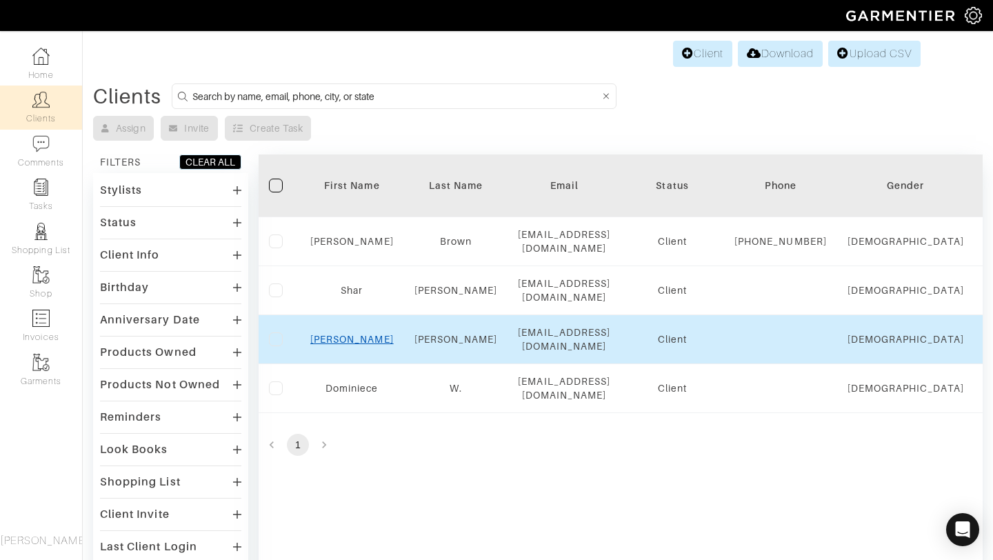
click at [343, 343] on link "[PERSON_NAME]" at bounding box center [351, 339] width 83 height 11
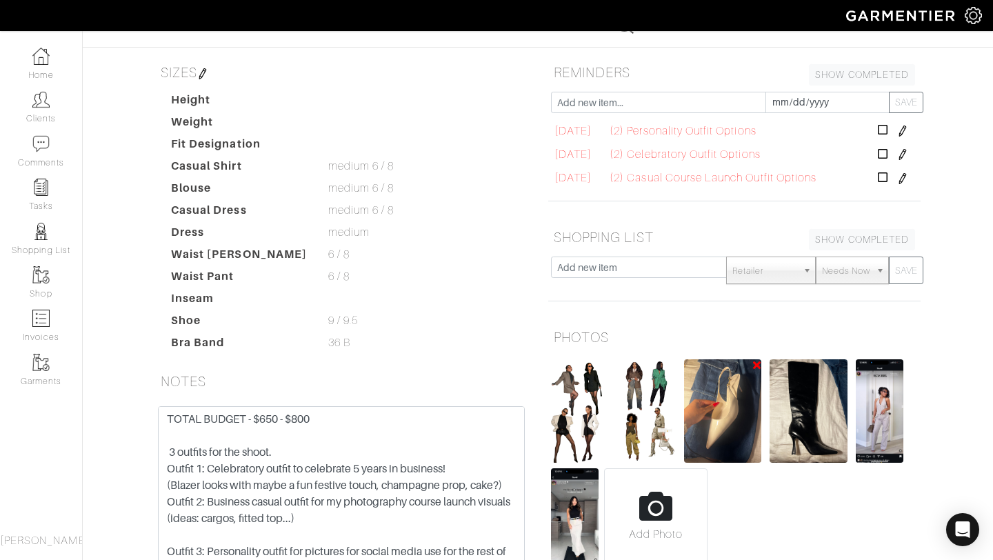
scroll to position [148, 0]
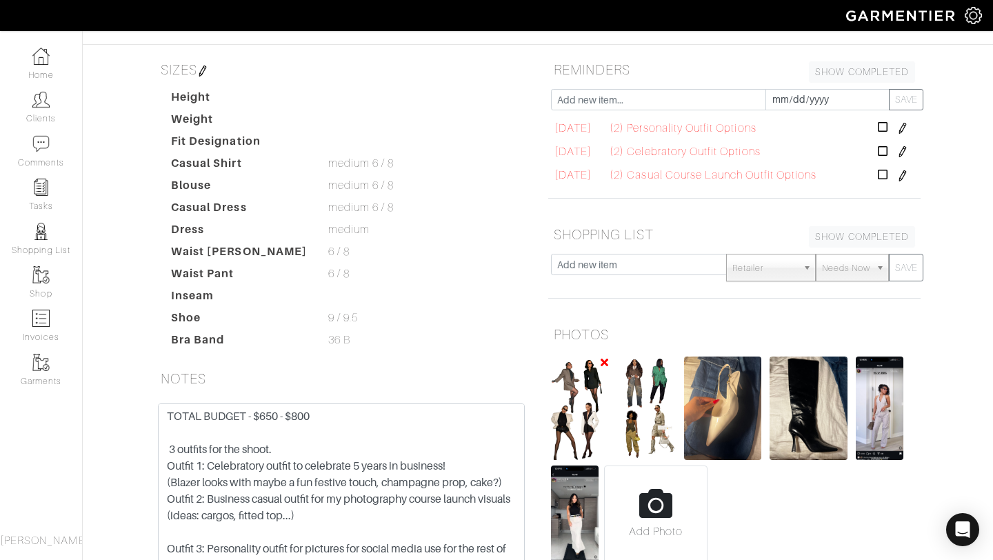
click at [594, 395] on img at bounding box center [580, 408] width 58 height 103
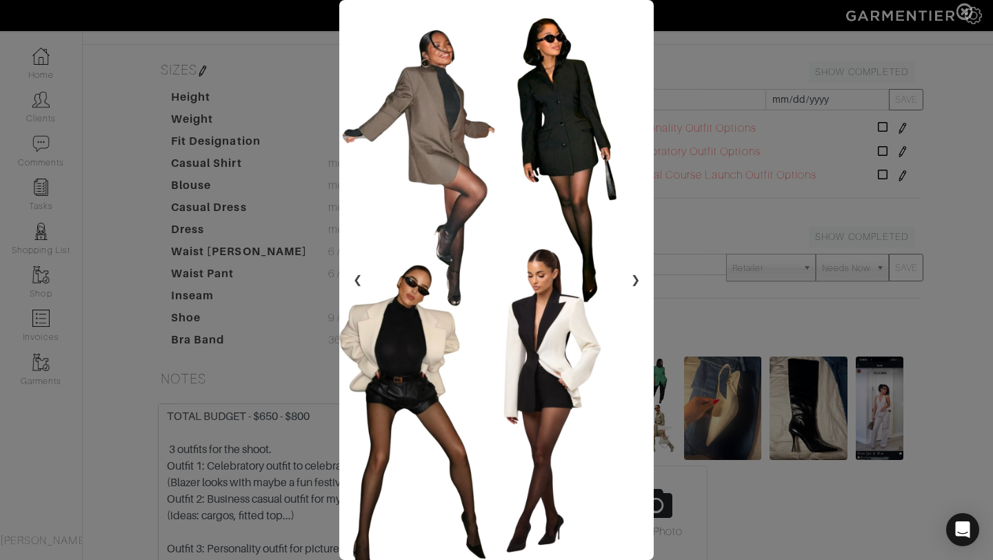
click at [47, 191] on span at bounding box center [496, 280] width 993 height 560
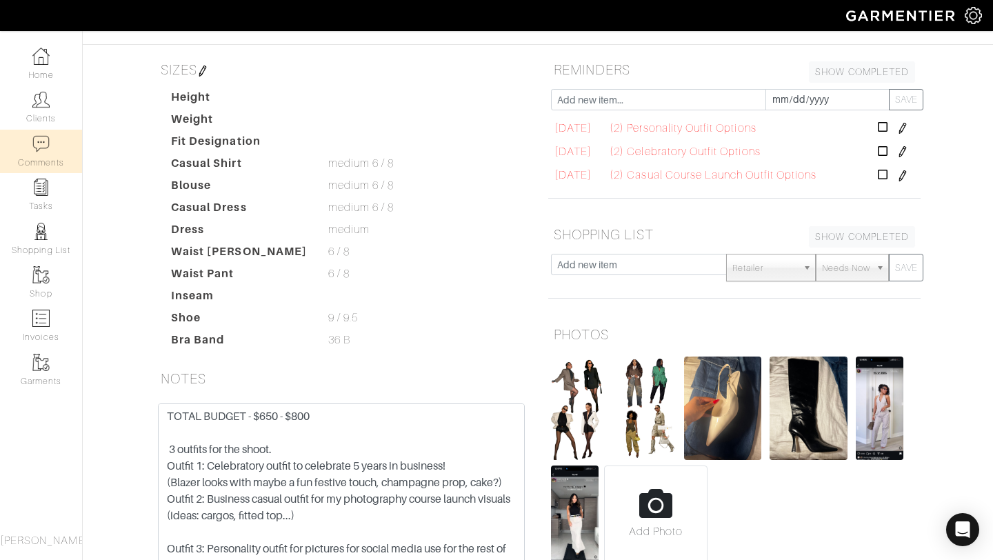
click at [50, 155] on link "Comments" at bounding box center [41, 151] width 82 height 43
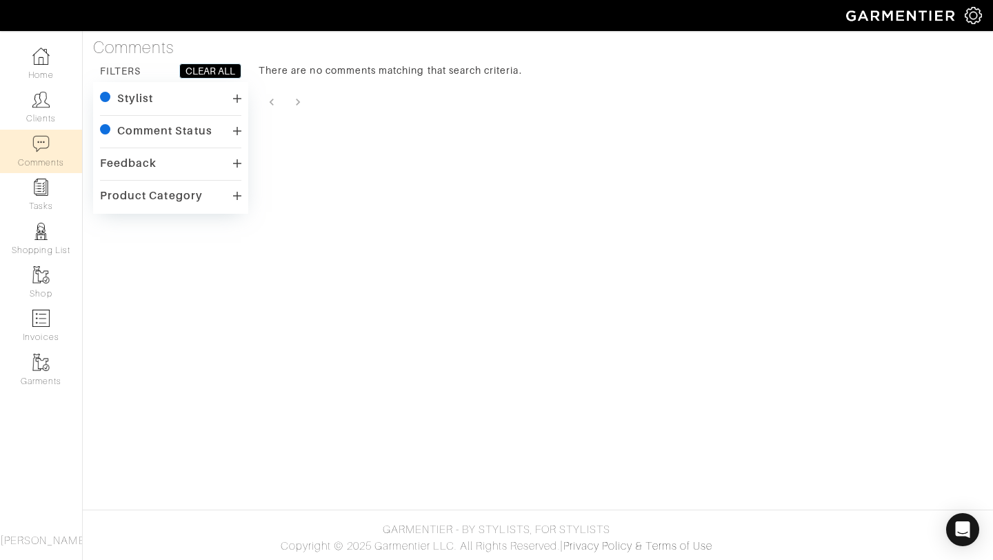
click at [237, 97] on icon at bounding box center [237, 98] width 8 height 8
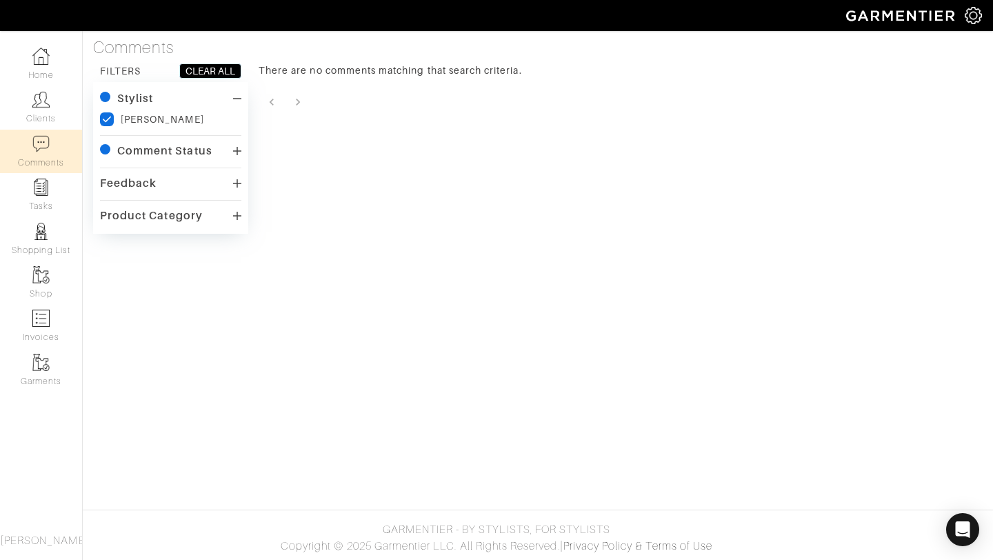
click at [228, 152] on div "Comment Status" at bounding box center [170, 151] width 141 height 20
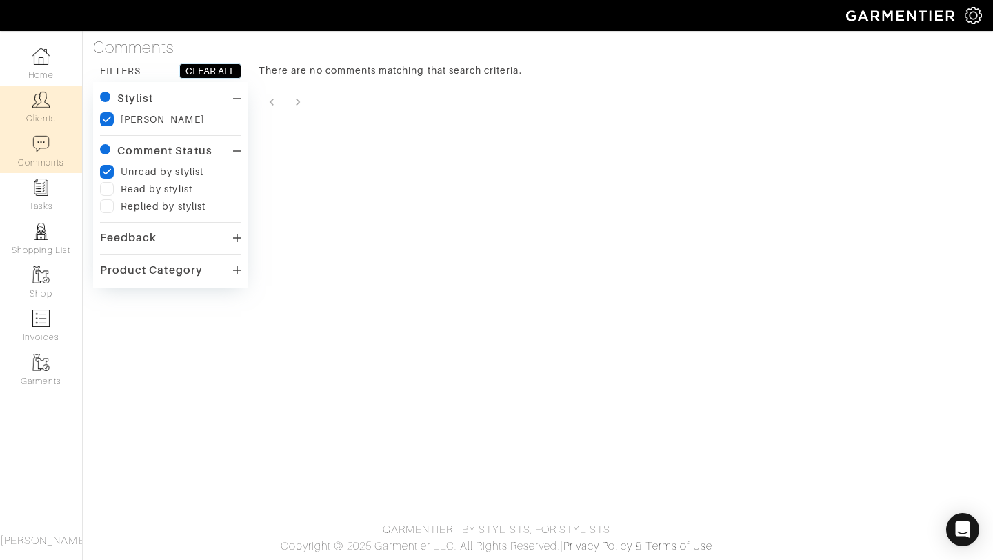
click at [34, 101] on img at bounding box center [40, 99] width 17 height 17
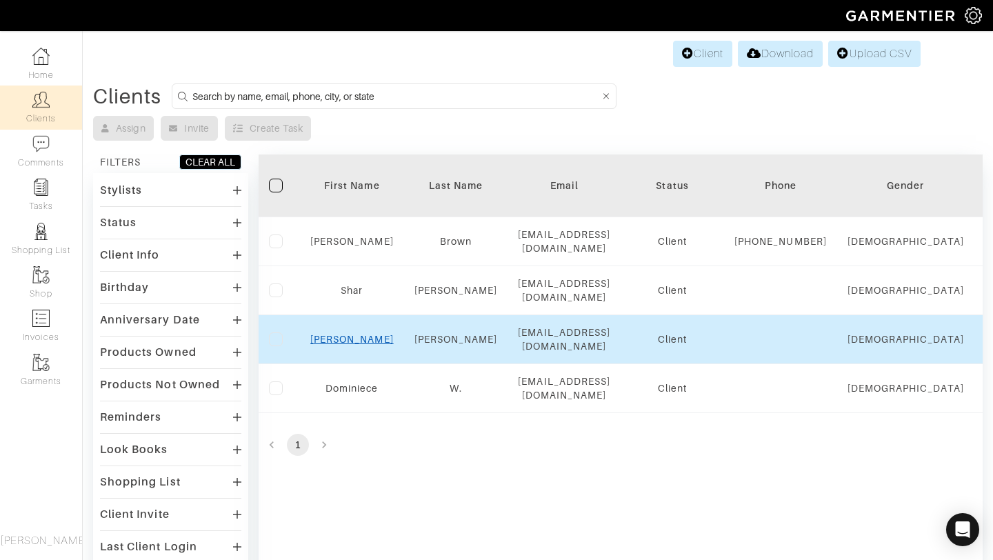
click at [352, 345] on link "[PERSON_NAME]" at bounding box center [351, 339] width 83 height 11
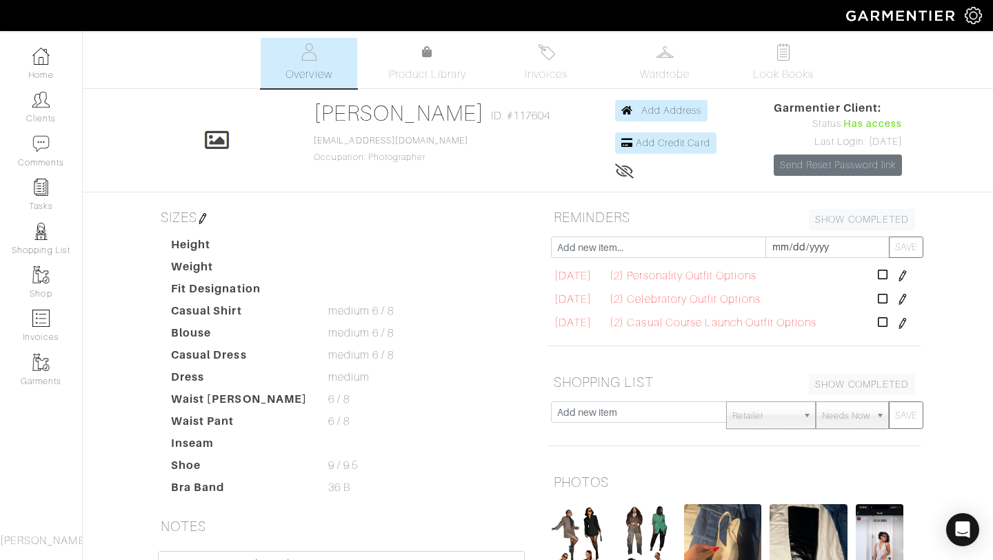
click at [431, 35] on div "Company Settings Manage Subscription My Profile Stylists Sign Out Home Clients …" at bounding box center [496, 387] width 993 height 775
click at [763, 62] on link "Look Books" at bounding box center [783, 63] width 97 height 50
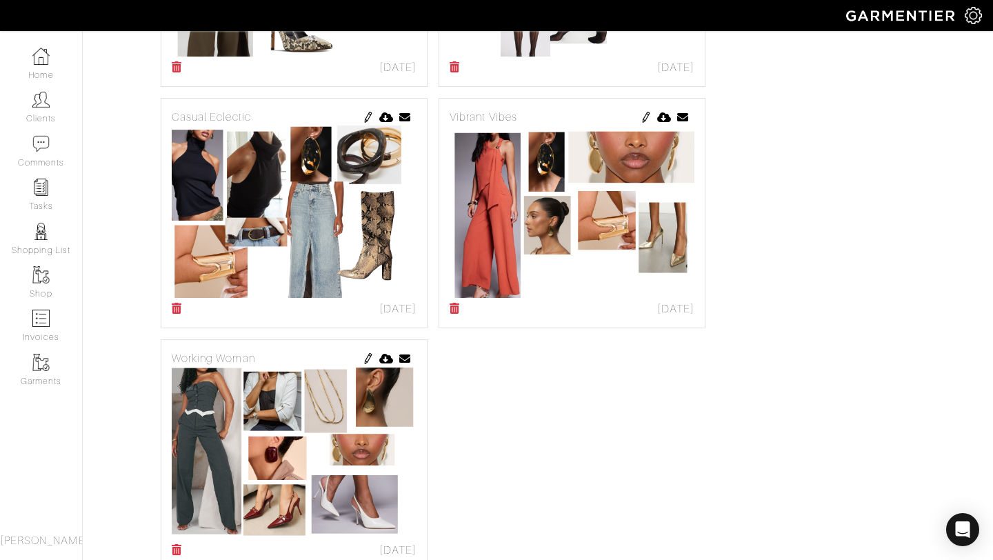
scroll to position [1018, 0]
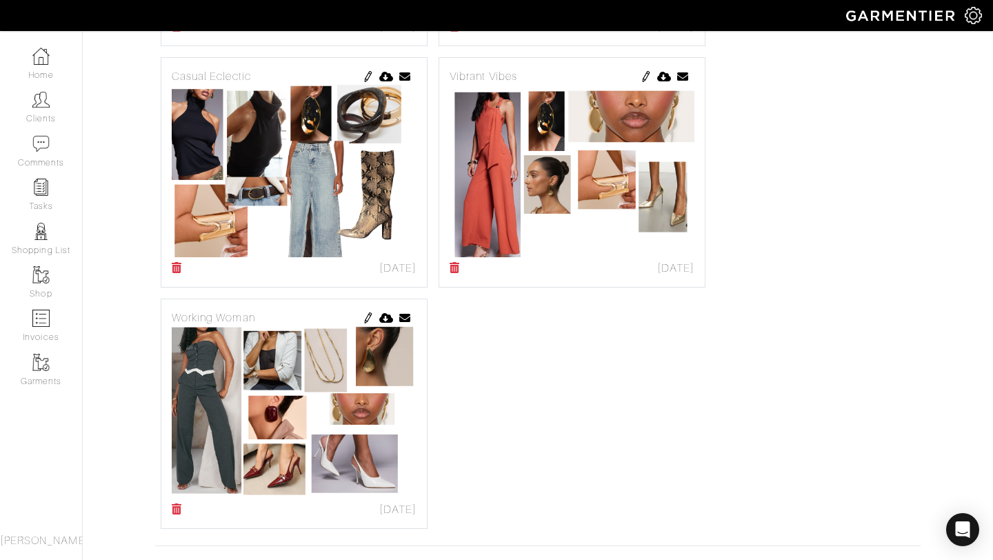
click at [486, 74] on div "Vibrant Vibes" at bounding box center [572, 76] width 245 height 17
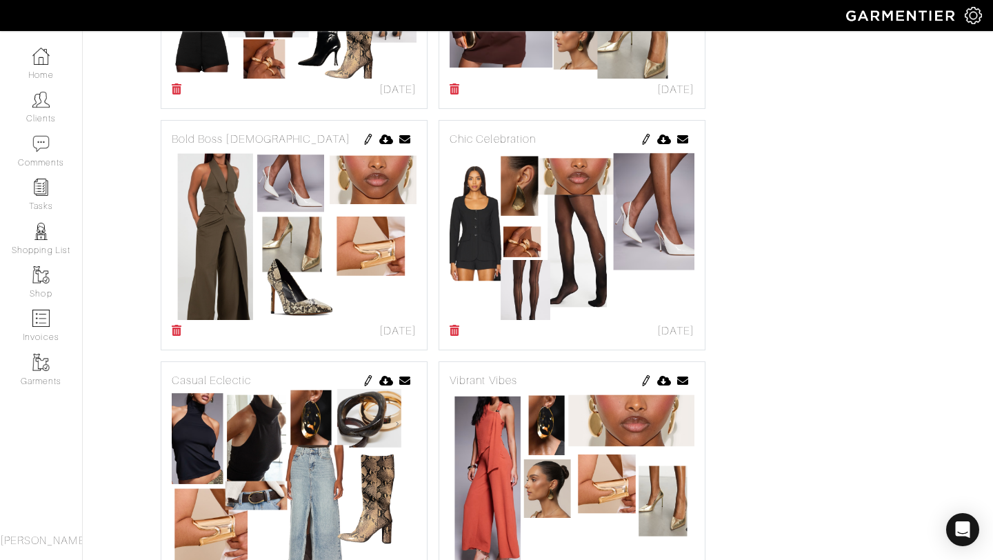
scroll to position [708, 0]
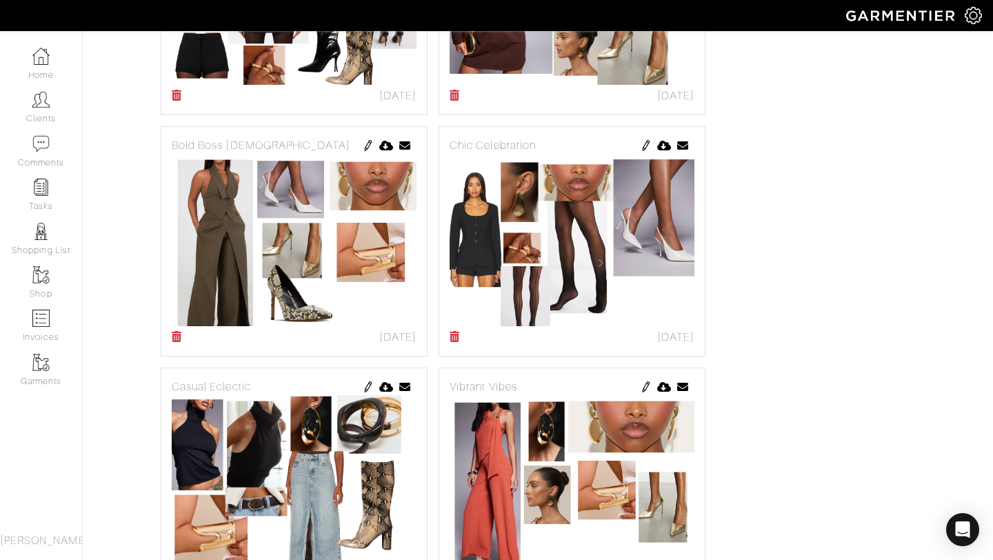
click at [369, 148] on img at bounding box center [368, 145] width 11 height 11
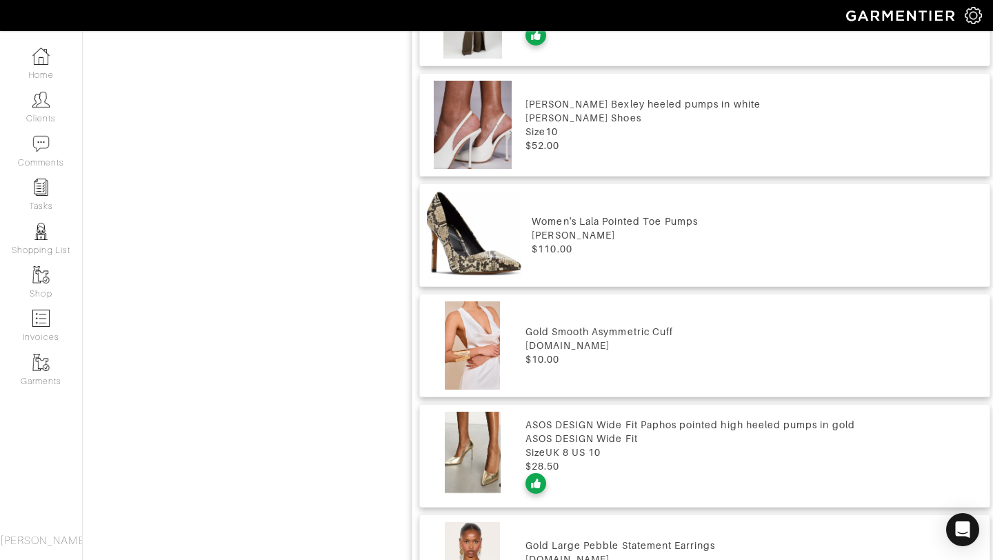
scroll to position [321, 0]
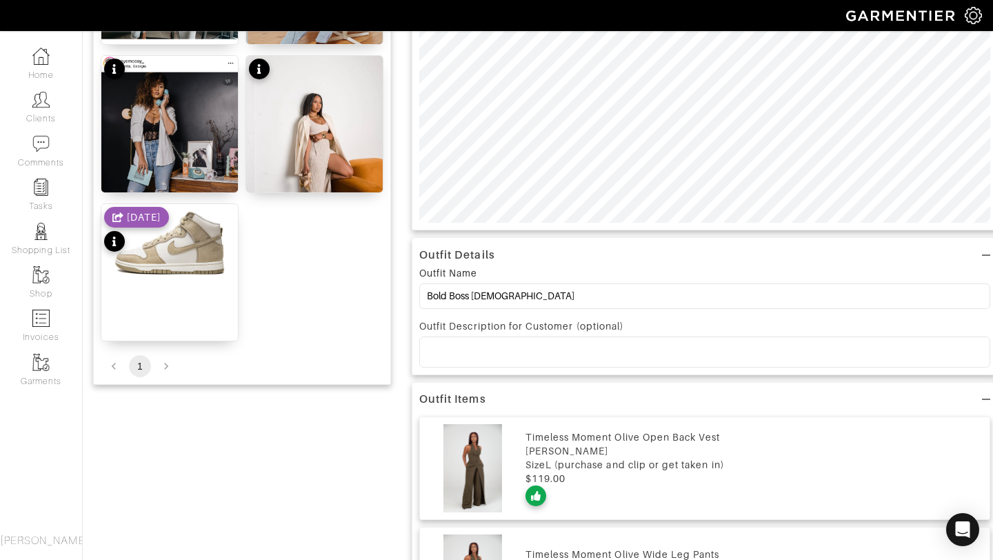
click at [550, 438] on div "Timeless Moment Olive Open Back Vest" at bounding box center [754, 437] width 457 height 14
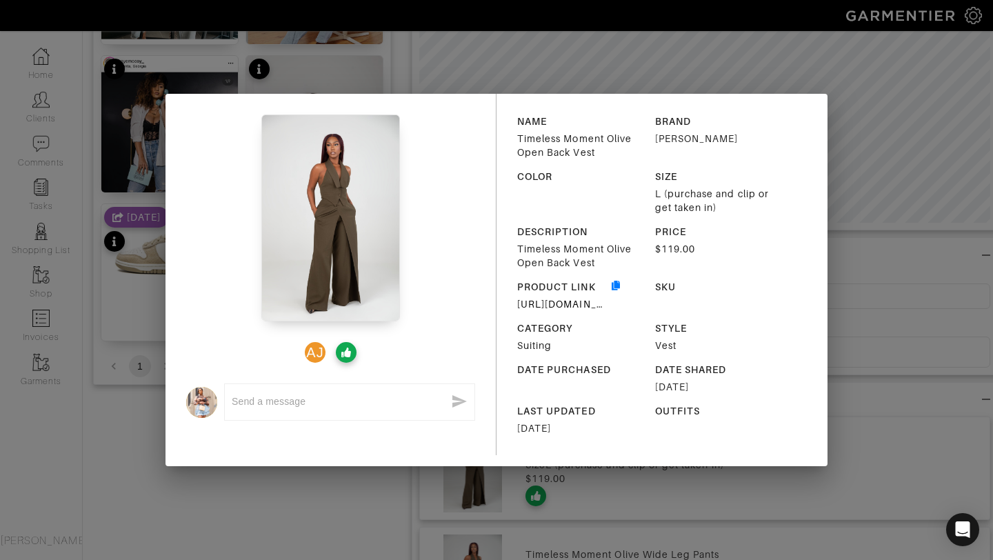
click at [528, 310] on div "https://ellaelisque.com/products/timeless-moment-olive-open-back-vest?_pos=1&_s…" at bounding box center [563, 304] width 92 height 14
click at [528, 306] on link "https://ellaelisque.com/products/timeless-moment-olive-open-back-vest?_pos=1&_s…" at bounding box center [573, 304] width 112 height 11
drag, startPoint x: 878, startPoint y: 148, endPoint x: 866, endPoint y: 148, distance: 12.4
click at [878, 149] on div "AJ x NAME Timeless Moment Olive Open Back Vest BRAND Ellaé Lisqué COLOR SIZE L …" at bounding box center [496, 280] width 993 height 560
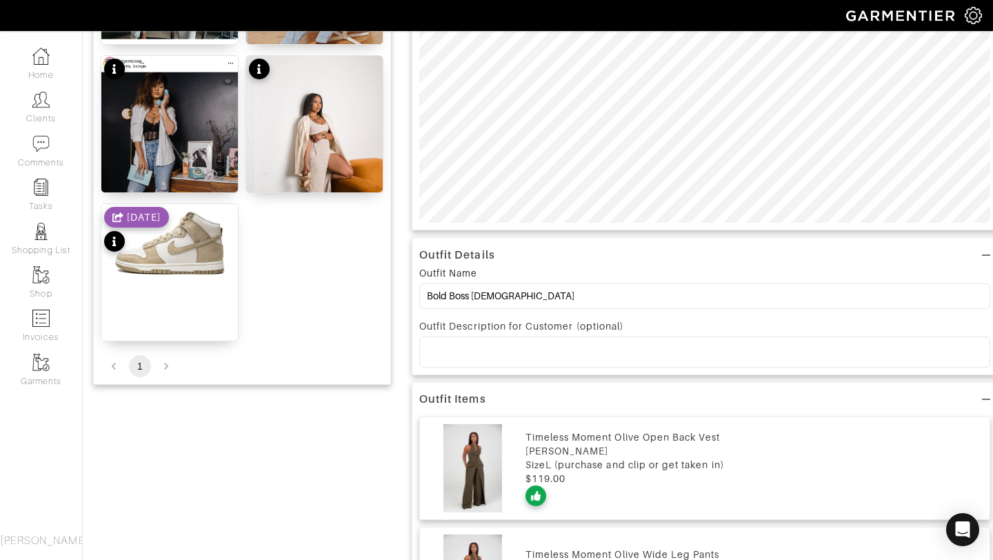
scroll to position [0, 0]
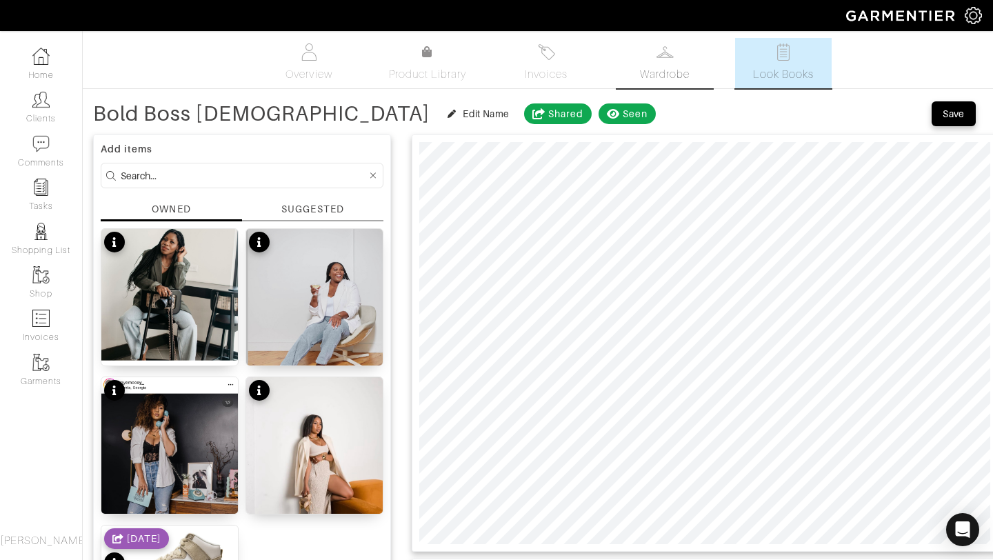
click at [672, 59] on img at bounding box center [665, 51] width 17 height 17
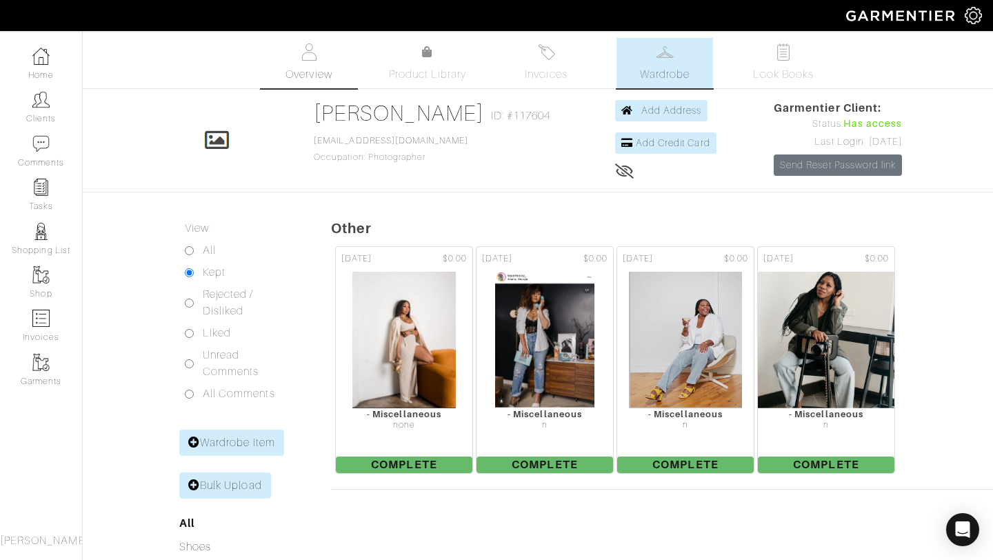
click at [328, 63] on link "Overview" at bounding box center [309, 63] width 97 height 50
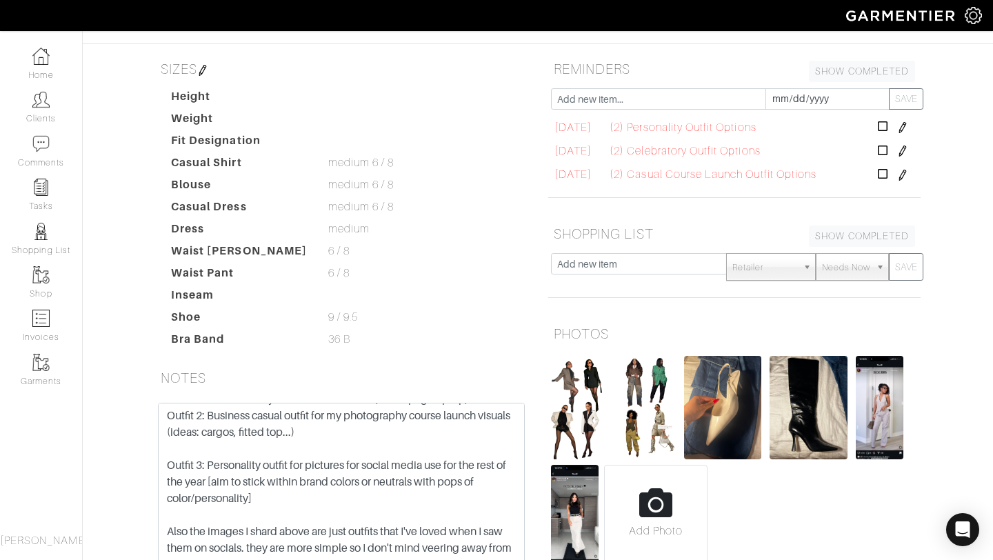
scroll to position [281, 0]
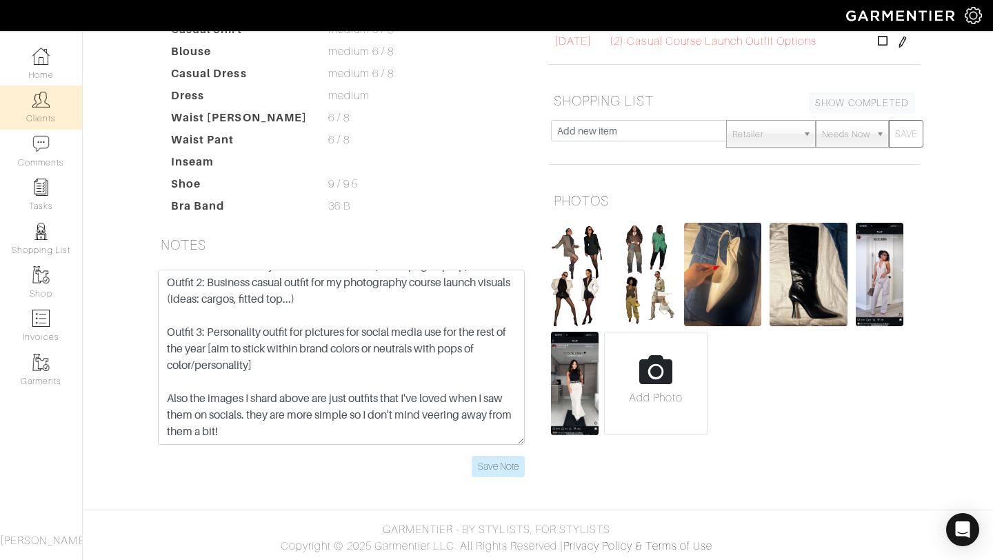
click at [41, 103] on img at bounding box center [40, 99] width 17 height 17
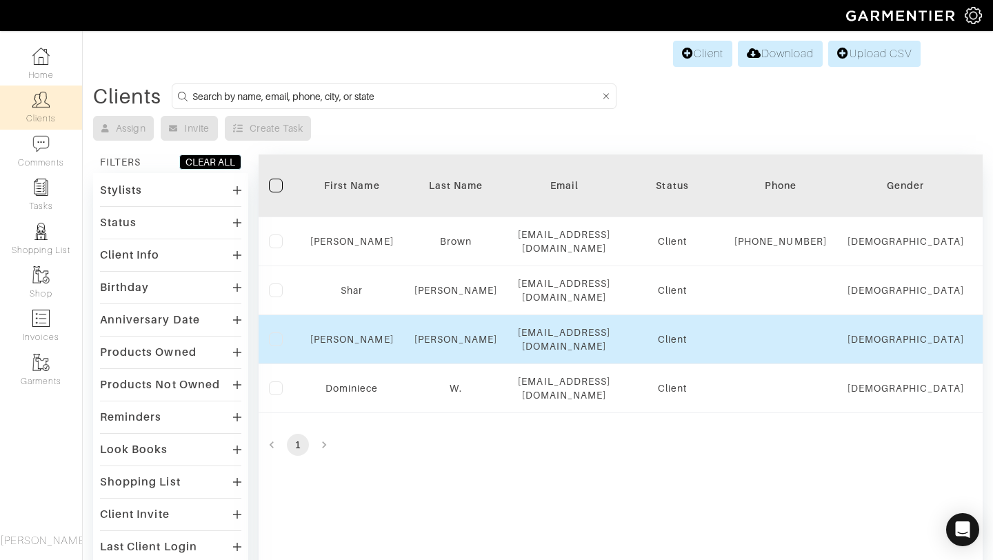
click at [347, 346] on div "Ashley" at bounding box center [351, 339] width 83 height 14
click at [346, 338] on link "[PERSON_NAME]" at bounding box center [351, 339] width 83 height 11
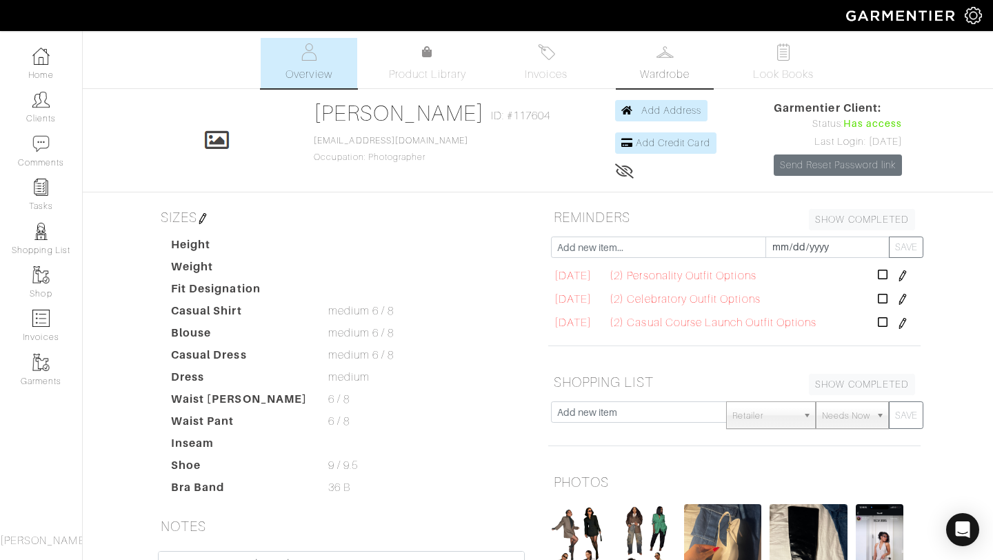
click at [663, 71] on span "Wardrobe" at bounding box center [665, 74] width 50 height 17
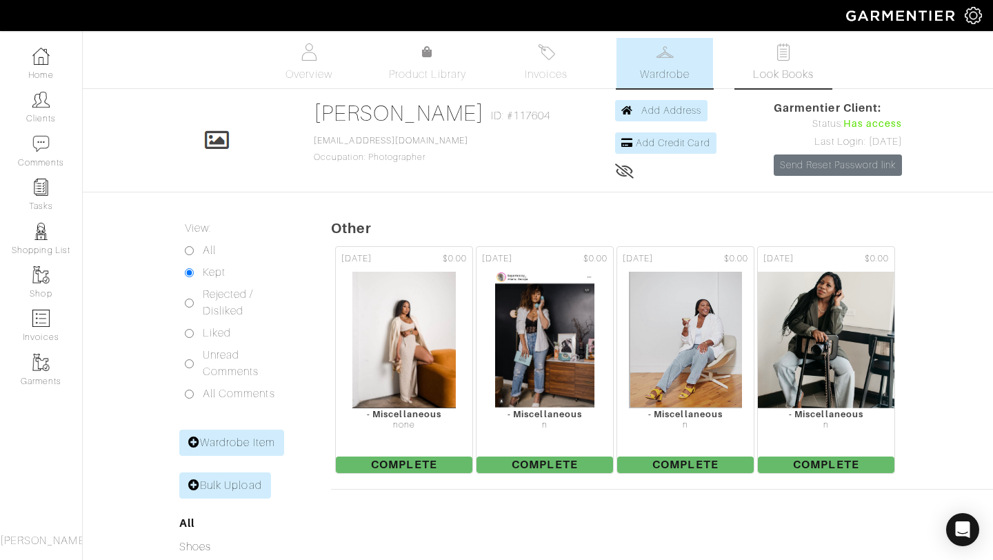
click at [808, 57] on link "Look Books" at bounding box center [783, 63] width 97 height 50
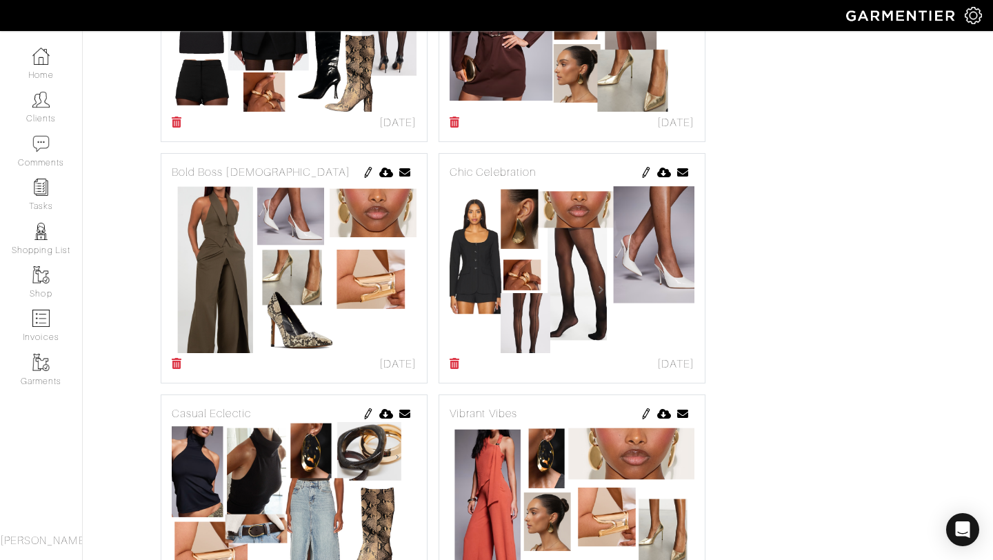
scroll to position [408, 0]
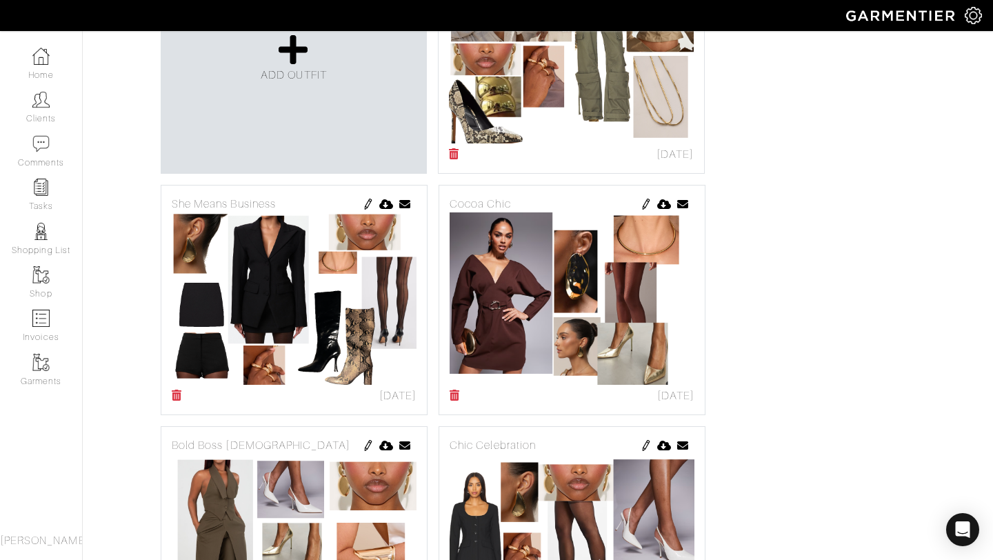
click at [557, 343] on img at bounding box center [572, 298] width 245 height 172
click at [640, 204] on div "Cocoa Chic" at bounding box center [572, 204] width 245 height 17
click at [641, 204] on img at bounding box center [646, 204] width 11 height 11
click at [648, 206] on img at bounding box center [646, 204] width 11 height 11
click at [534, 200] on div "Cocoa Chic" at bounding box center [572, 204] width 245 height 17
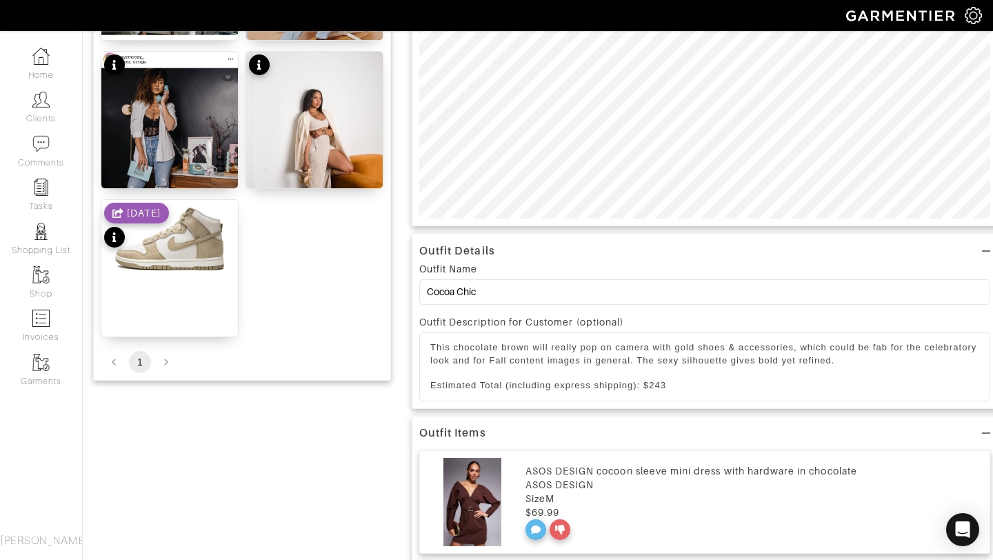
scroll to position [559, 0]
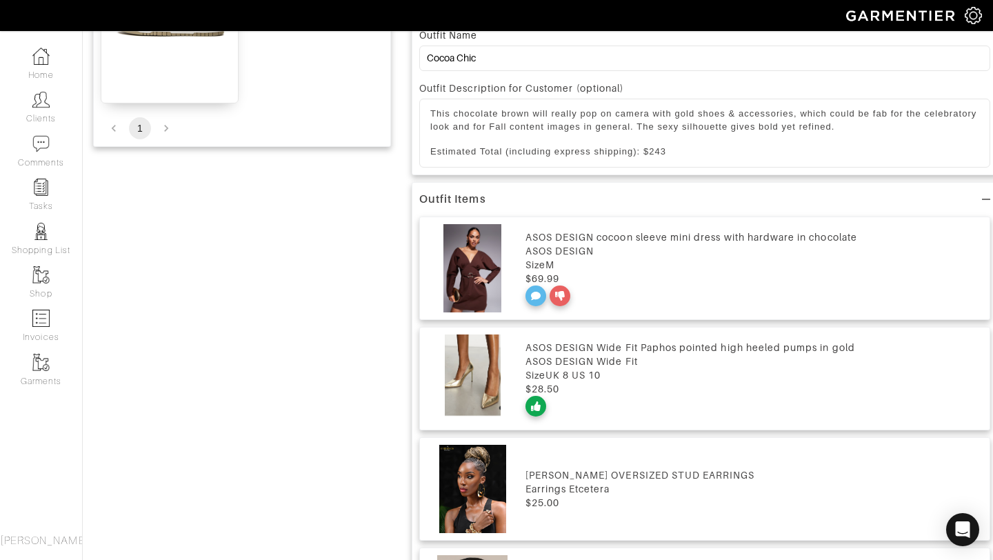
click at [560, 246] on div "ASOS DESIGN" at bounding box center [754, 251] width 457 height 14
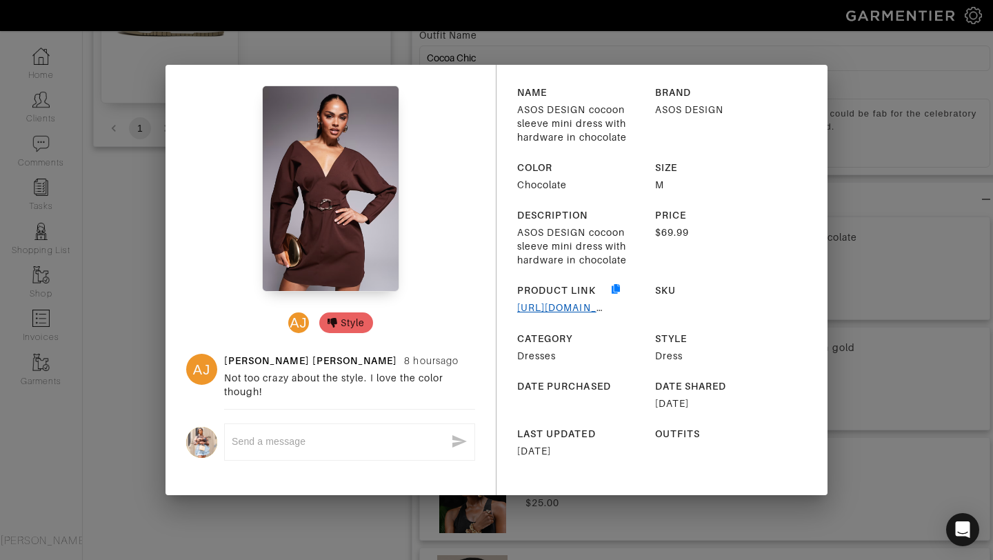
click at [528, 307] on link "[URL][DOMAIN_NAME]" at bounding box center [573, 307] width 112 height 11
click at [828, 186] on div "AJ Style [PERSON_NAME] [PERSON_NAME] 8 hours ago Not too crazy about the style.…" at bounding box center [496, 280] width 993 height 560
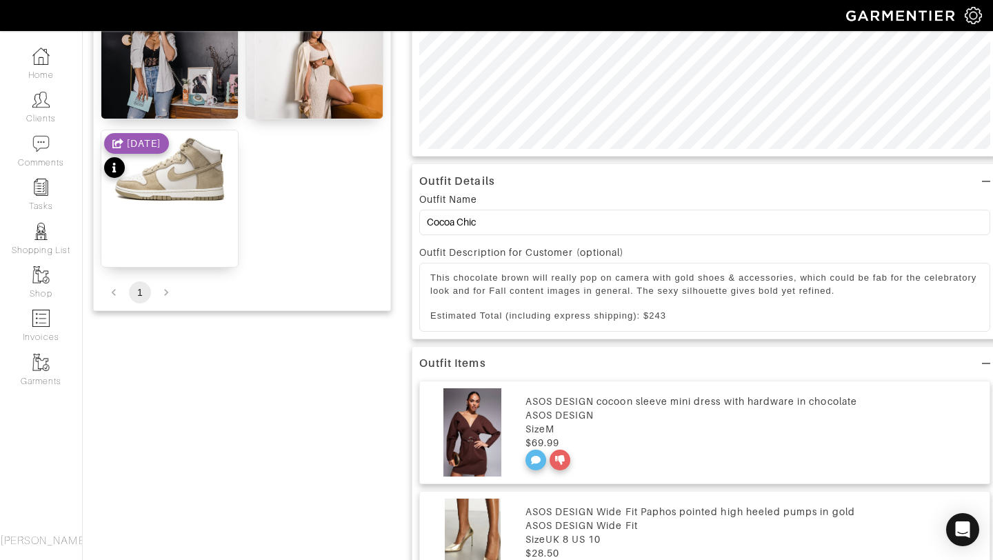
scroll to position [0, 0]
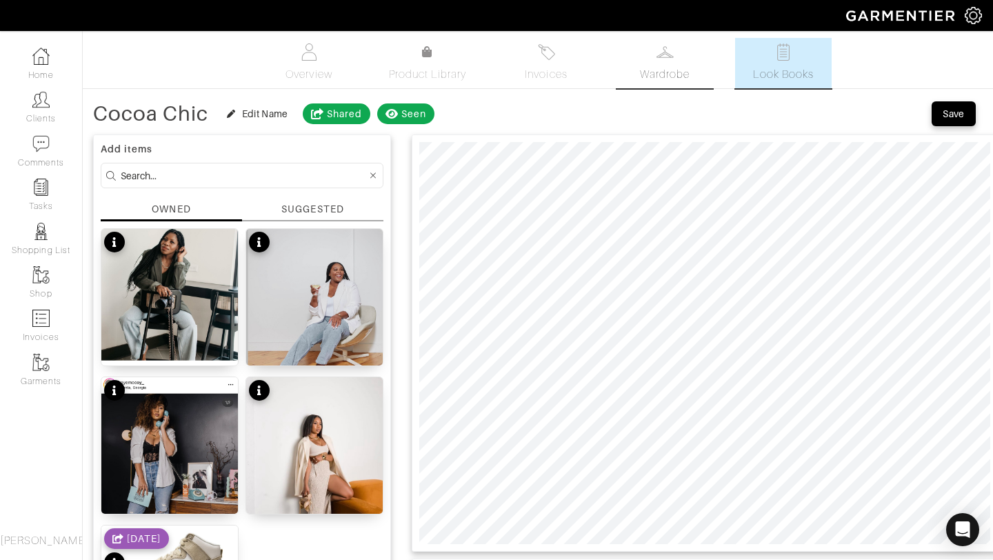
click at [685, 66] on span "Wardrobe" at bounding box center [665, 74] width 50 height 17
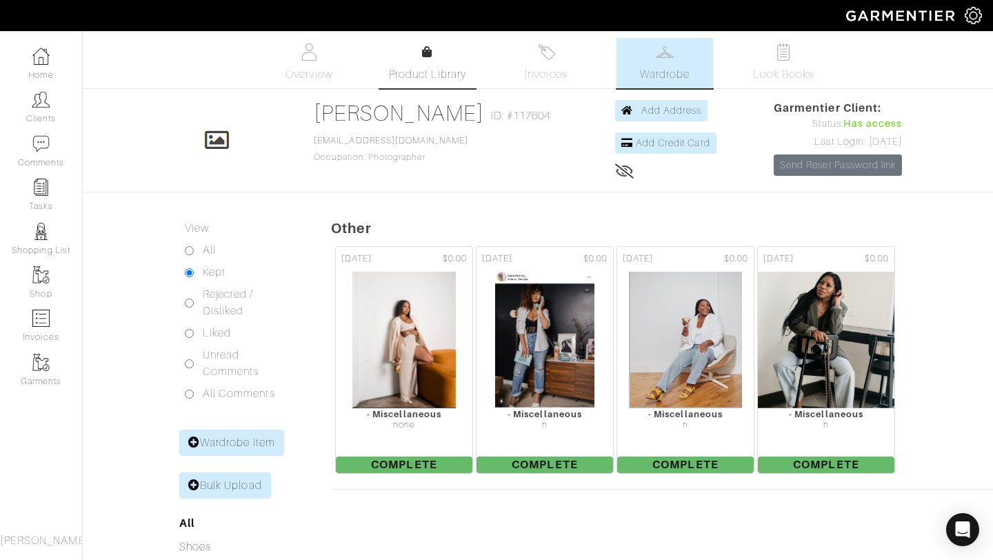
click at [439, 75] on span "Product Library" at bounding box center [428, 74] width 78 height 17
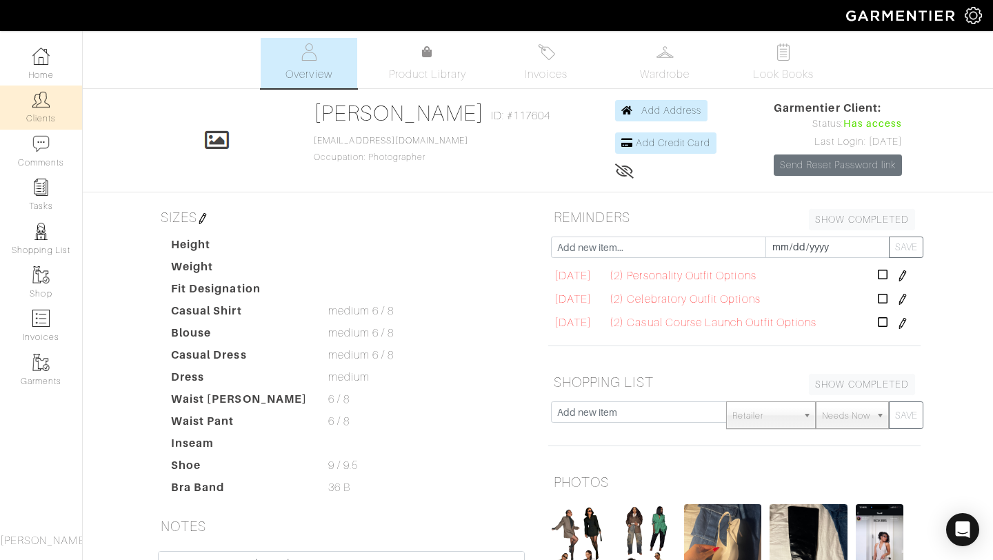
click at [41, 106] on img at bounding box center [40, 99] width 17 height 17
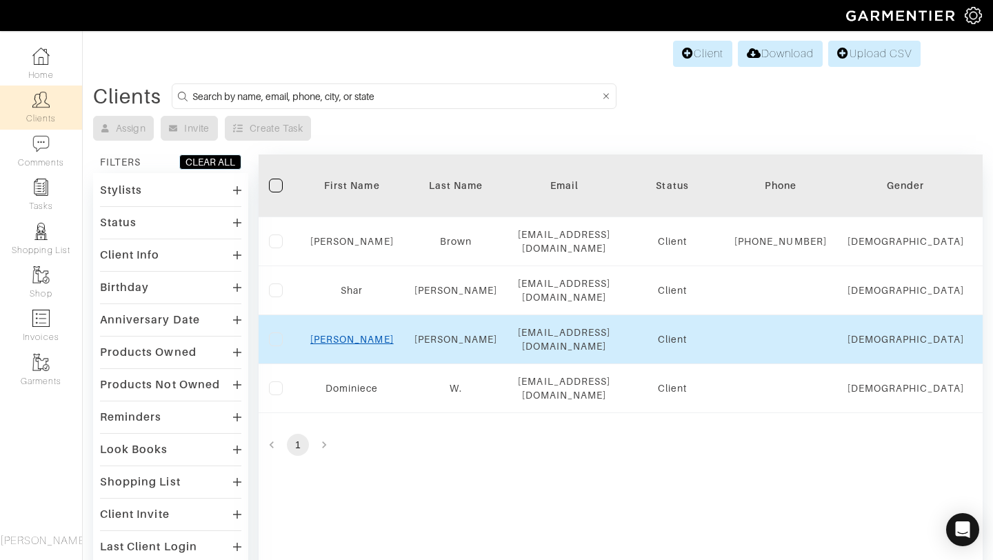
click at [343, 341] on link "[PERSON_NAME]" at bounding box center [351, 339] width 83 height 11
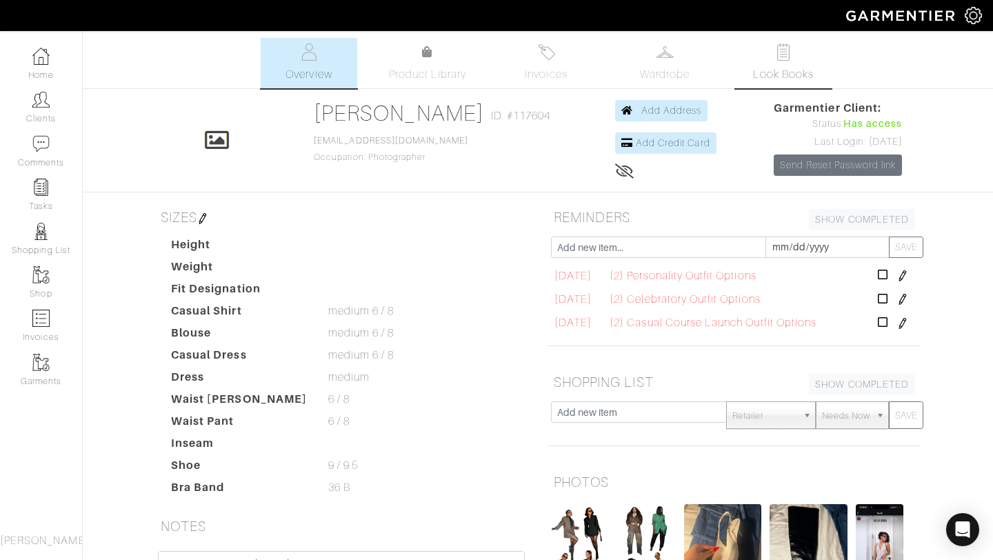
click at [795, 71] on span "Look Books" at bounding box center [783, 74] width 61 height 17
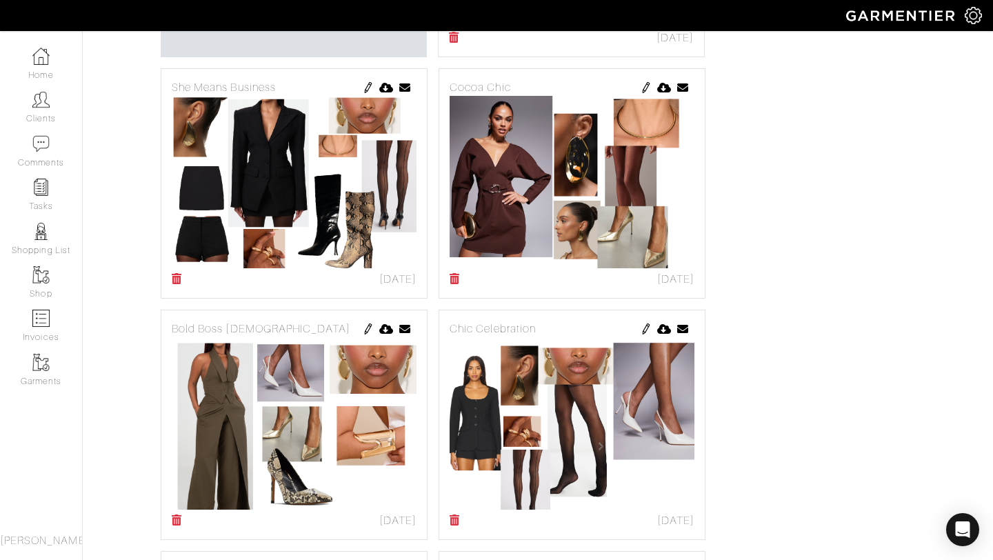
scroll to position [711, 0]
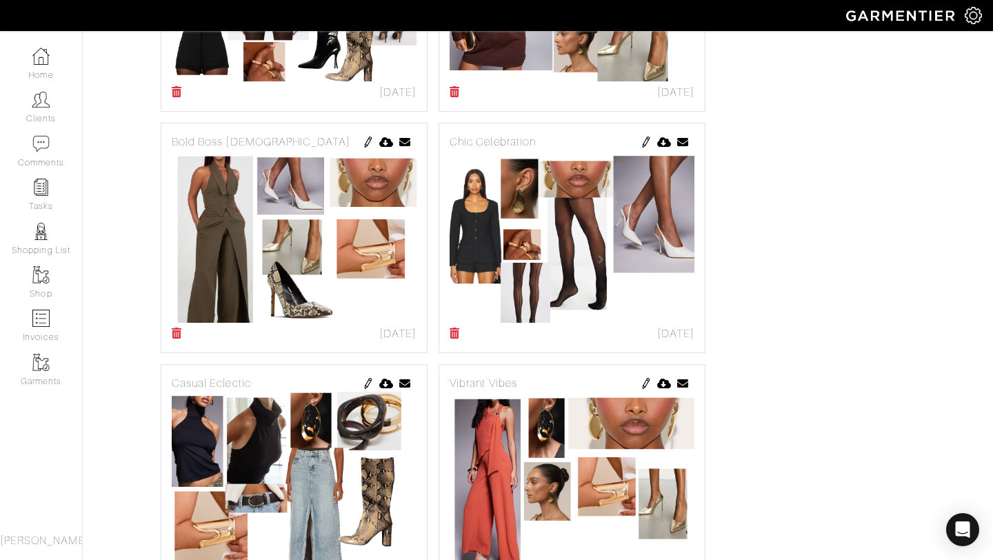
click at [370, 143] on img at bounding box center [368, 142] width 11 height 11
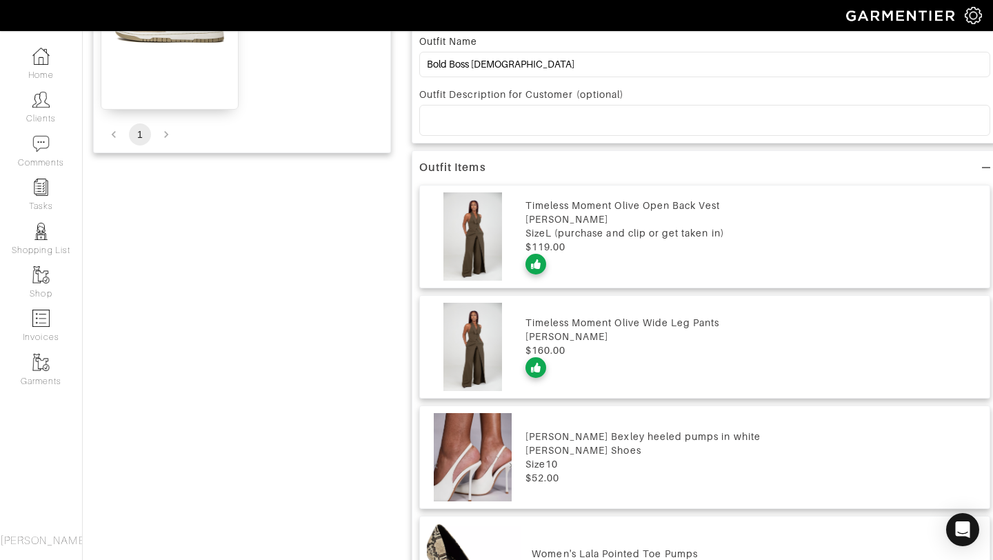
scroll to position [757, 0]
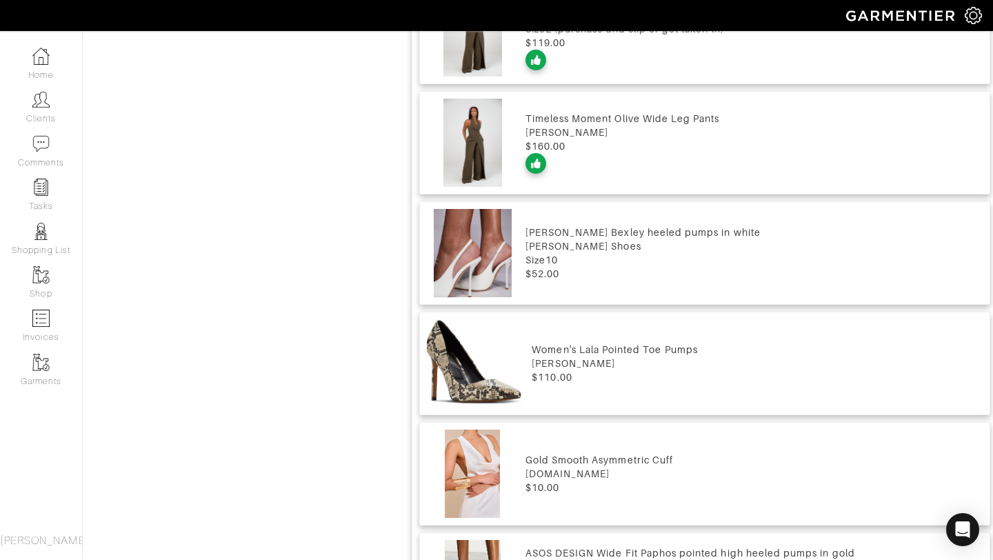
click at [603, 114] on div "Timeless Moment Olive Wide Leg Pants" at bounding box center [754, 119] width 457 height 14
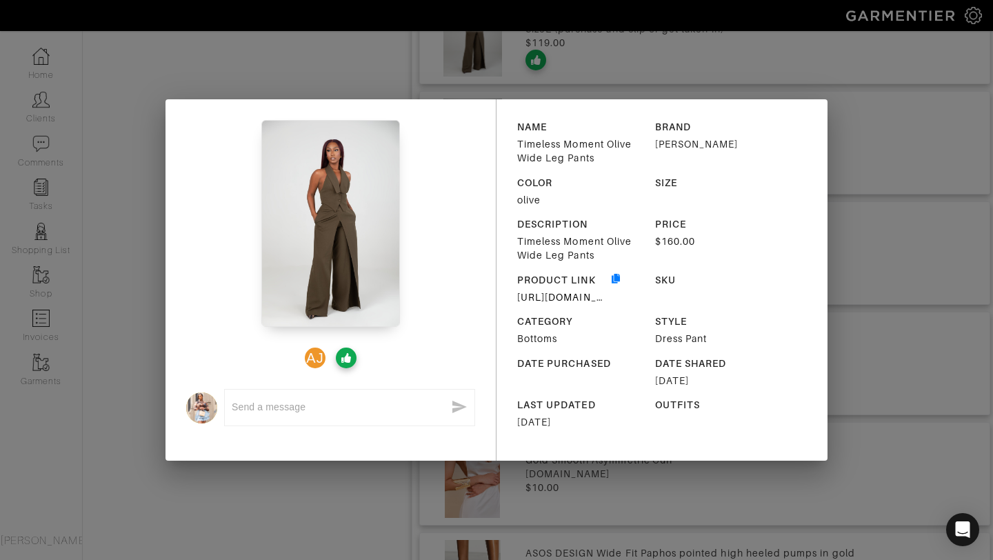
click at [559, 303] on div "[URL][DOMAIN_NAME]" at bounding box center [563, 297] width 92 height 14
click at [559, 297] on link "[URL][DOMAIN_NAME]" at bounding box center [573, 297] width 112 height 11
click at [472, 66] on div "AJ x NAME Timeless Moment Olive Wide Leg Pants BRAND Ellaé Lisqué COLOR olive S…" at bounding box center [496, 280] width 993 height 560
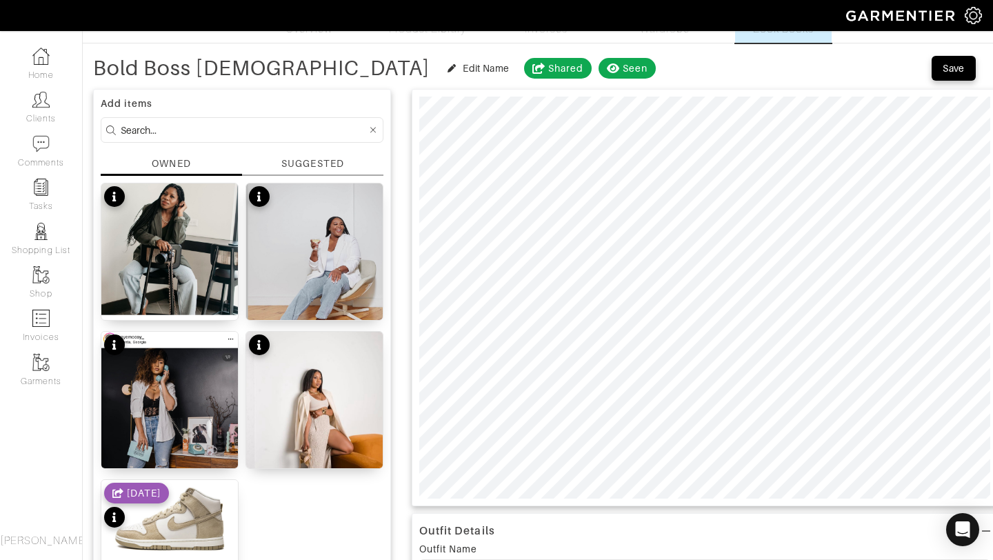
scroll to position [45, 0]
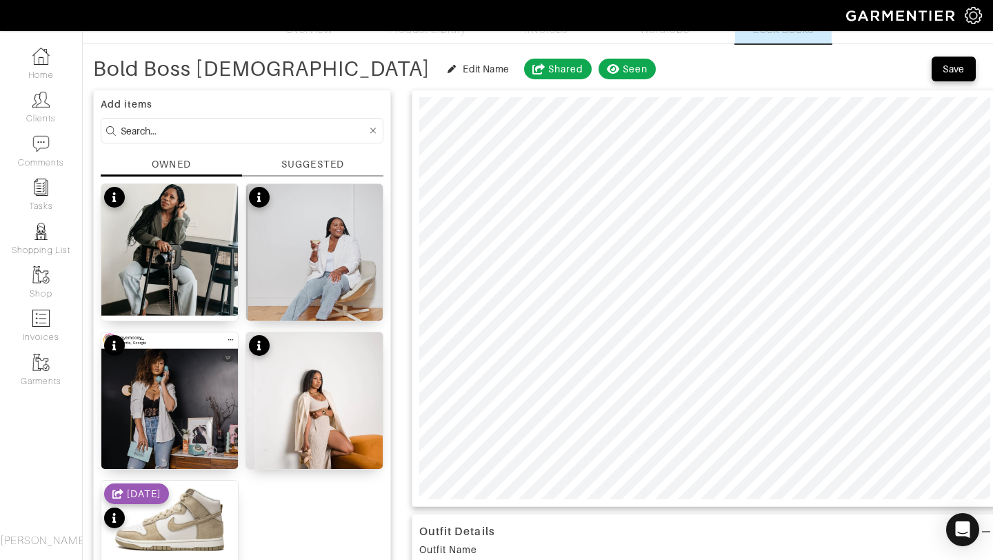
click at [300, 161] on div "SUGGESTED" at bounding box center [312, 164] width 62 height 14
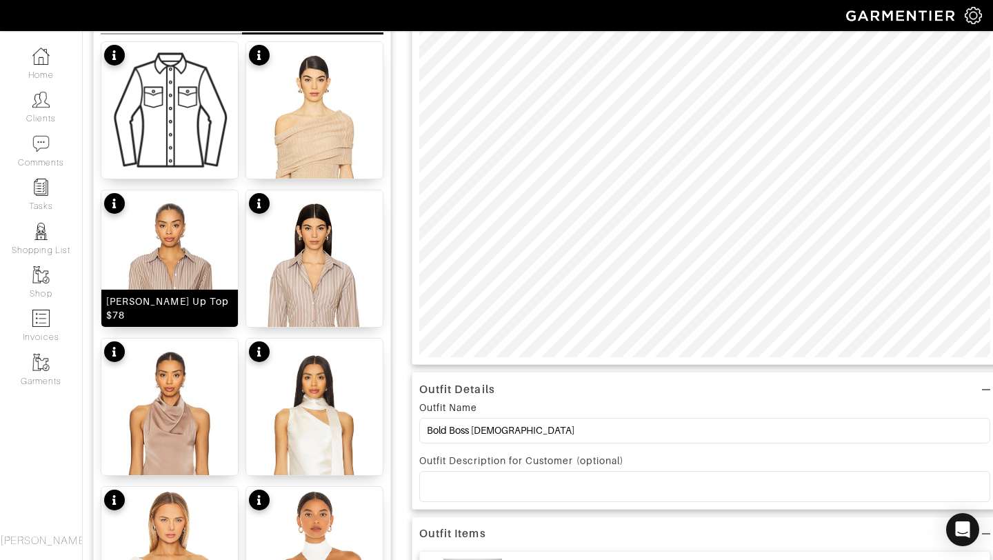
scroll to position [0, 0]
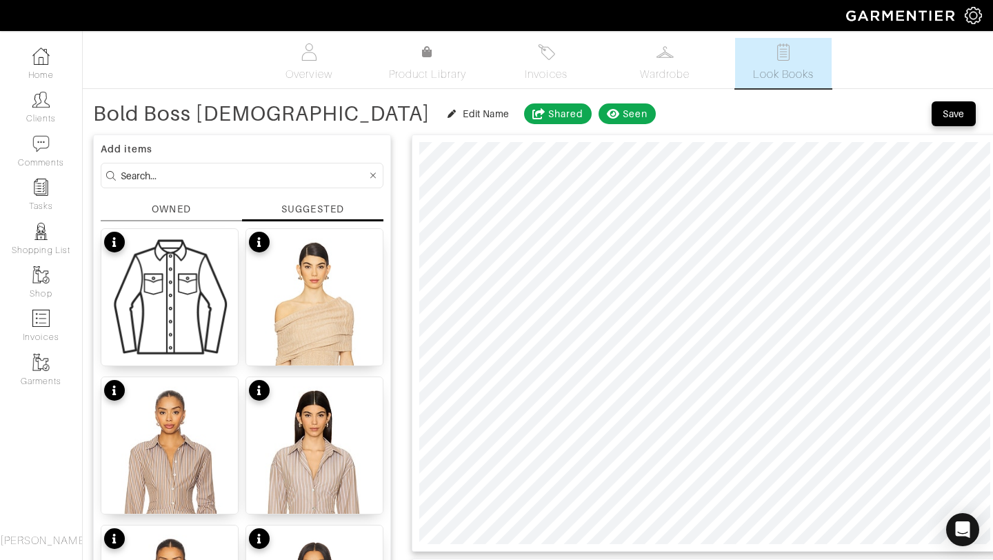
click at [171, 212] on div "OWNED" at bounding box center [171, 209] width 39 height 14
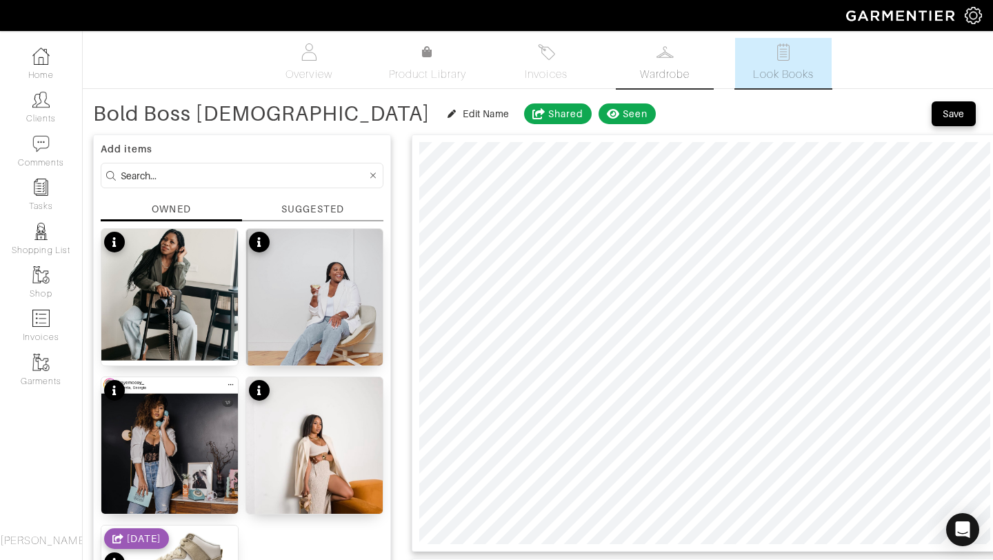
click at [666, 44] on img at bounding box center [665, 51] width 17 height 17
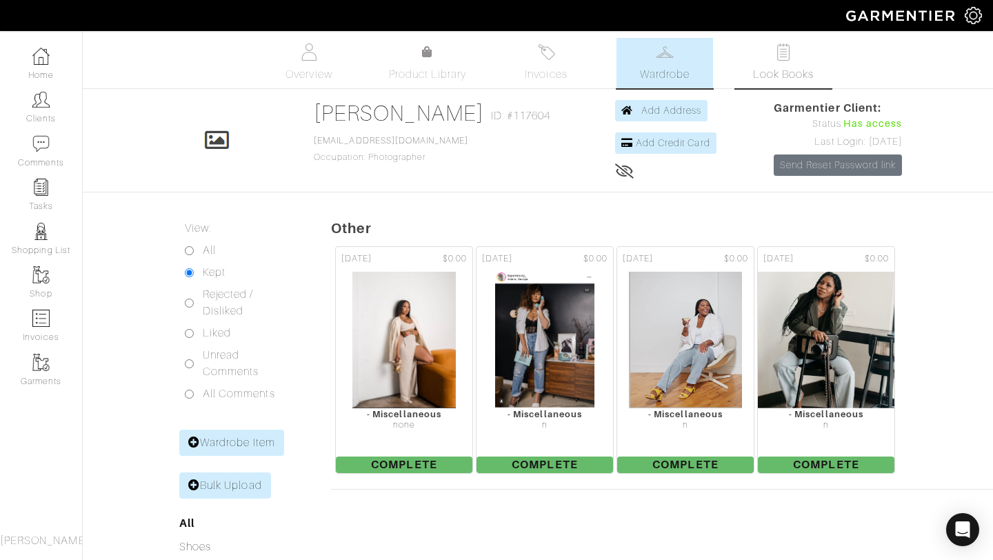
click at [802, 68] on span "Look Books" at bounding box center [783, 74] width 61 height 17
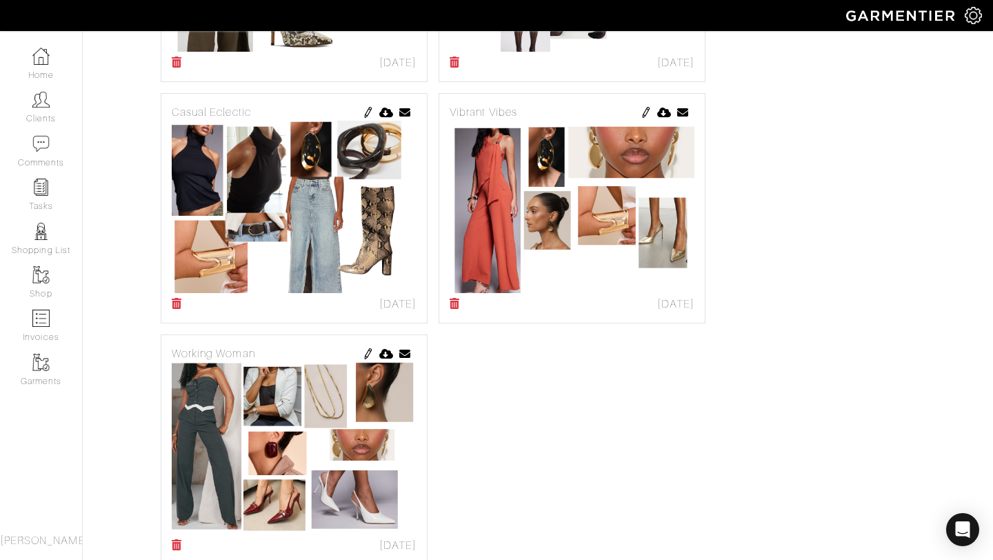
scroll to position [981, 0]
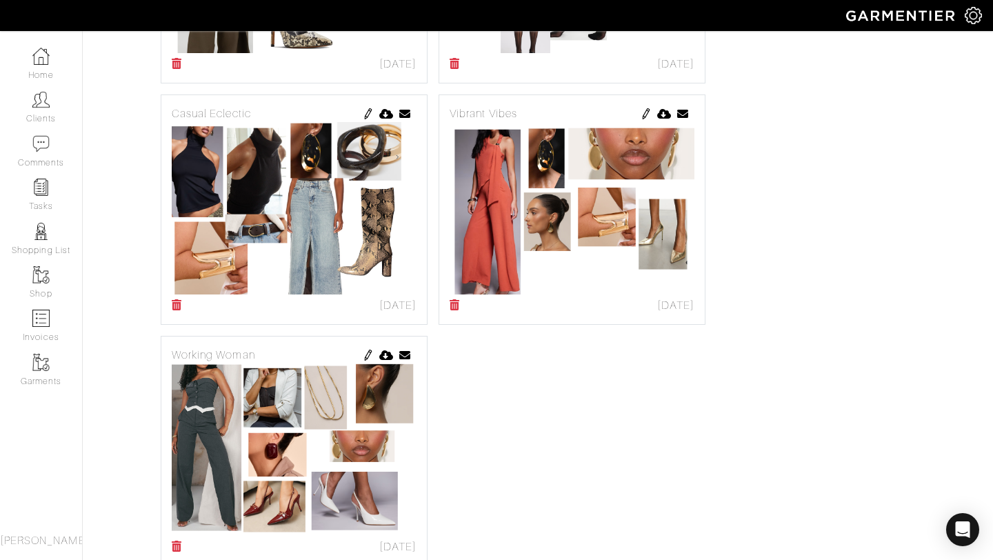
click at [457, 303] on icon at bounding box center [455, 304] width 10 height 11
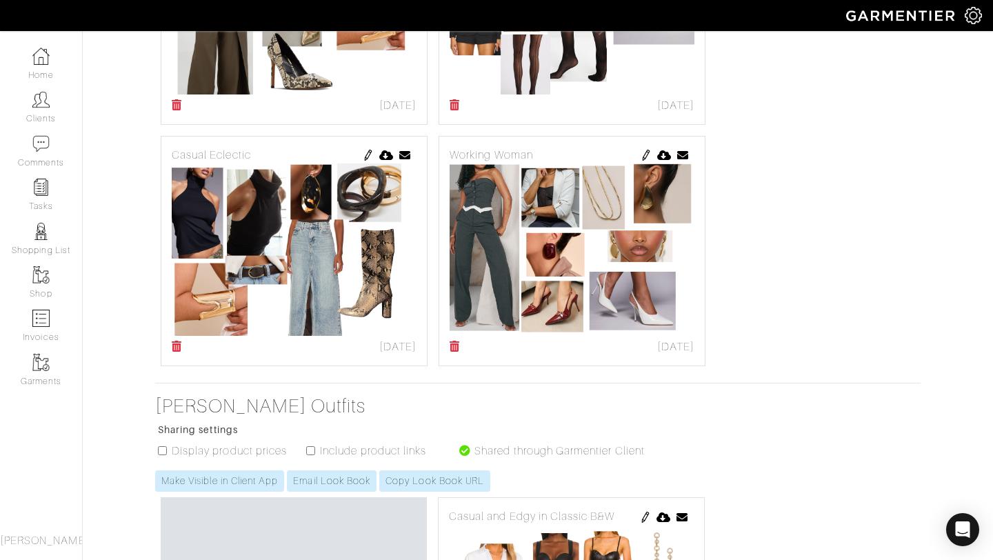
scroll to position [946, 0]
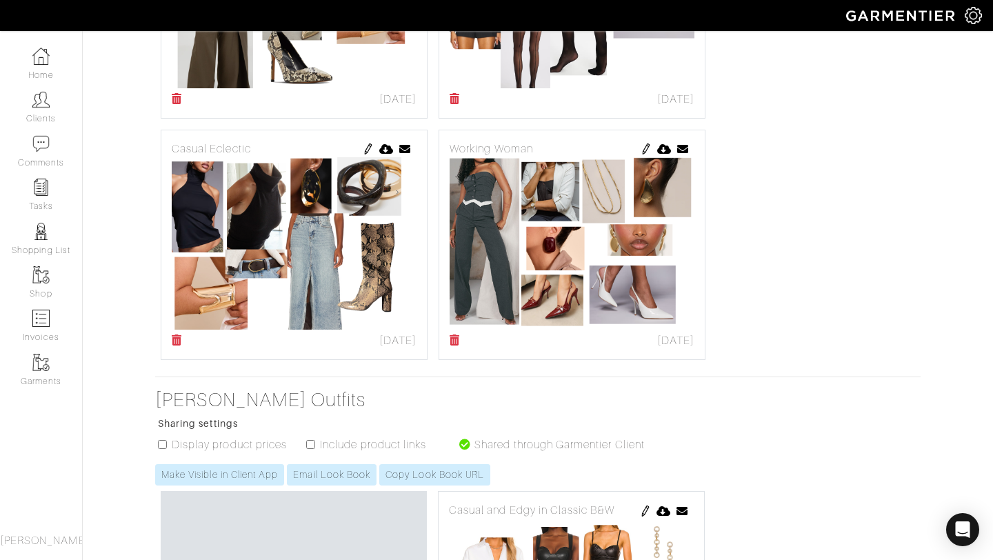
click at [646, 148] on img at bounding box center [646, 148] width 11 height 11
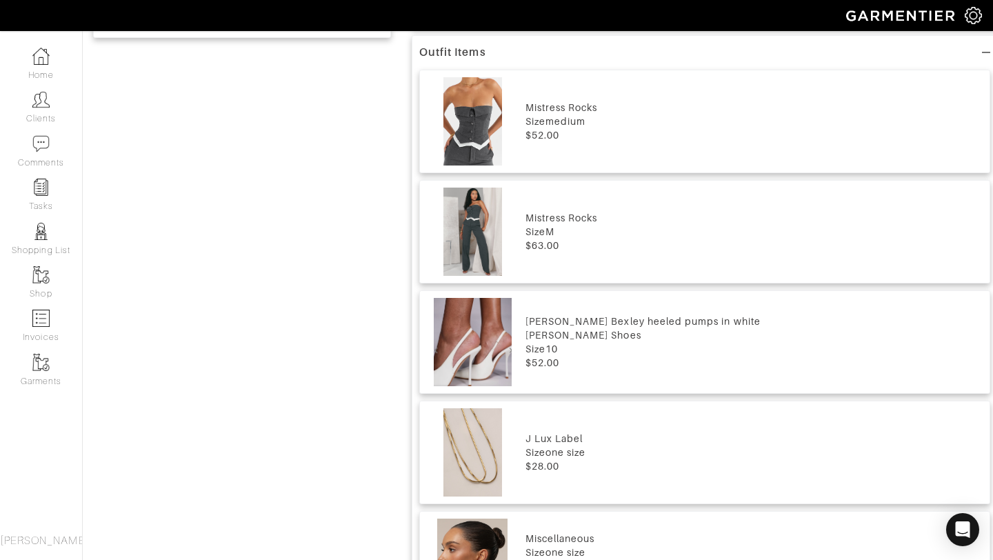
scroll to position [654, 0]
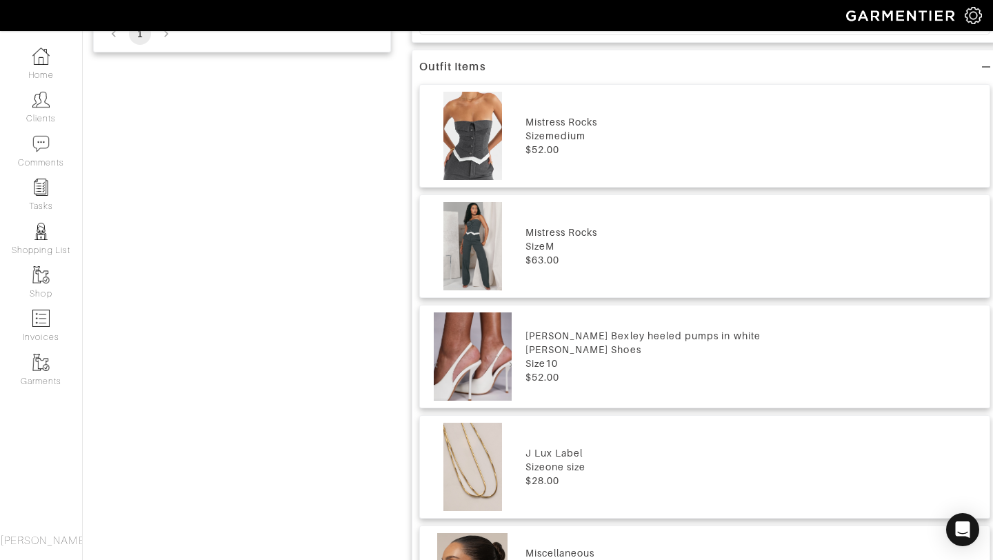
click at [508, 128] on img at bounding box center [473, 136] width 92 height 88
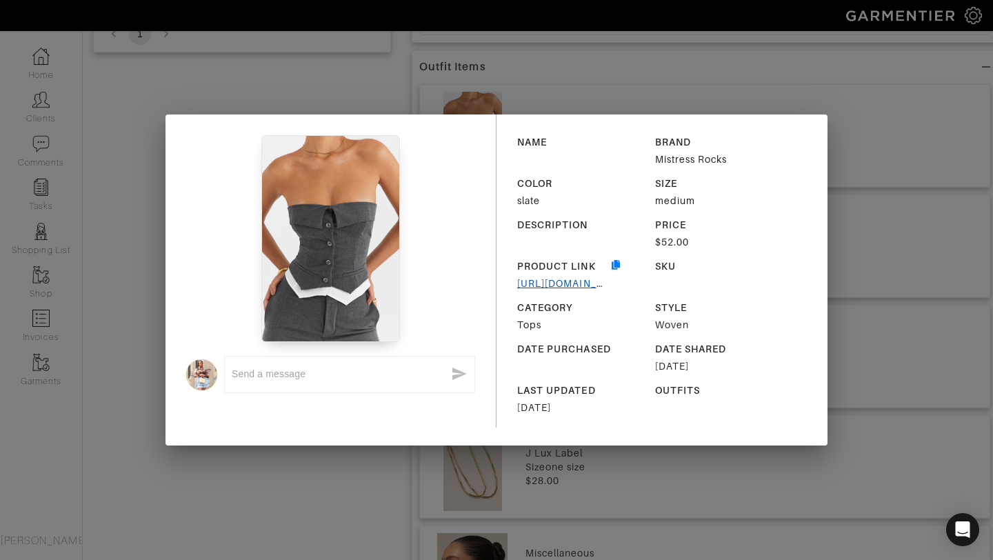
click at [538, 282] on link "[URL][DOMAIN_NAME]" at bounding box center [573, 283] width 112 height 11
click at [792, 92] on div "x NAME BRAND Mistress Rocks COLOR slate SIZE medium DESCRIPTION PRICE $52.00 PR…" at bounding box center [496, 280] width 993 height 560
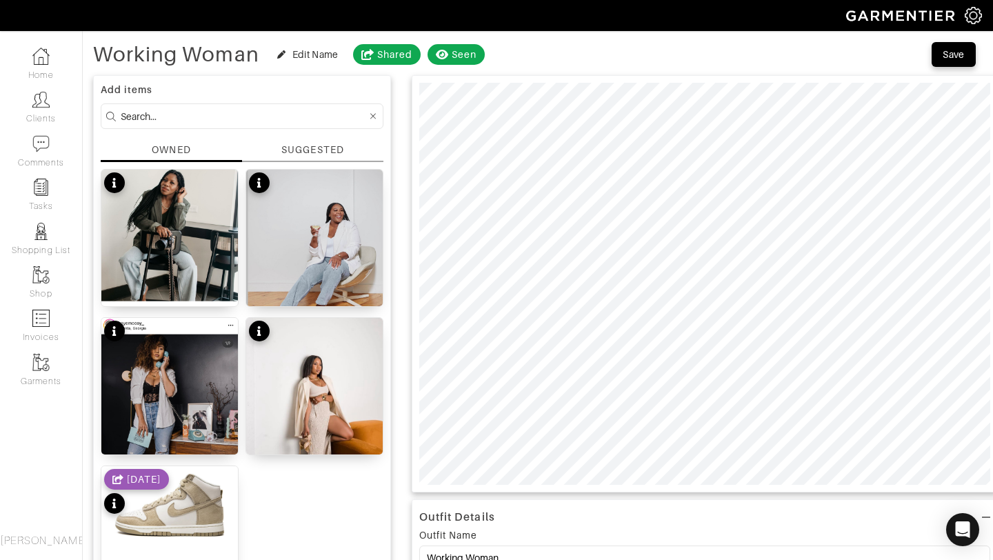
scroll to position [0, 0]
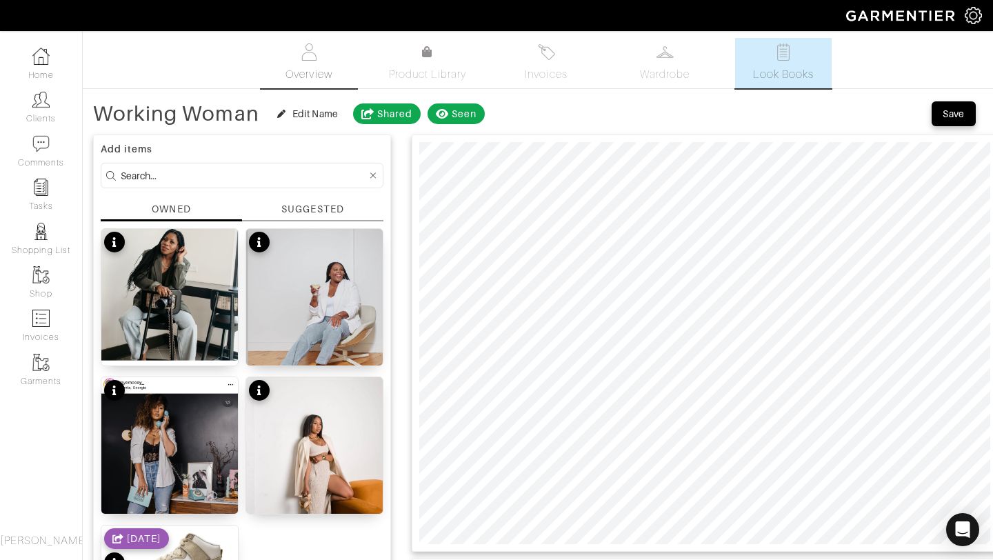
click at [311, 68] on span "Overview" at bounding box center [309, 74] width 46 height 17
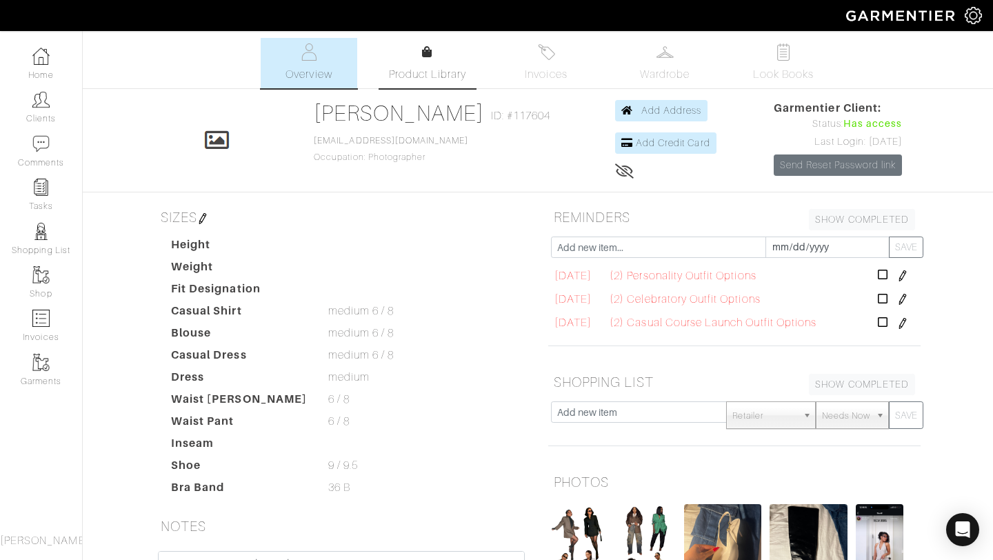
click at [461, 65] on link "Product Library" at bounding box center [427, 63] width 97 height 39
click at [766, 52] on link "Look Books" at bounding box center [783, 63] width 97 height 50
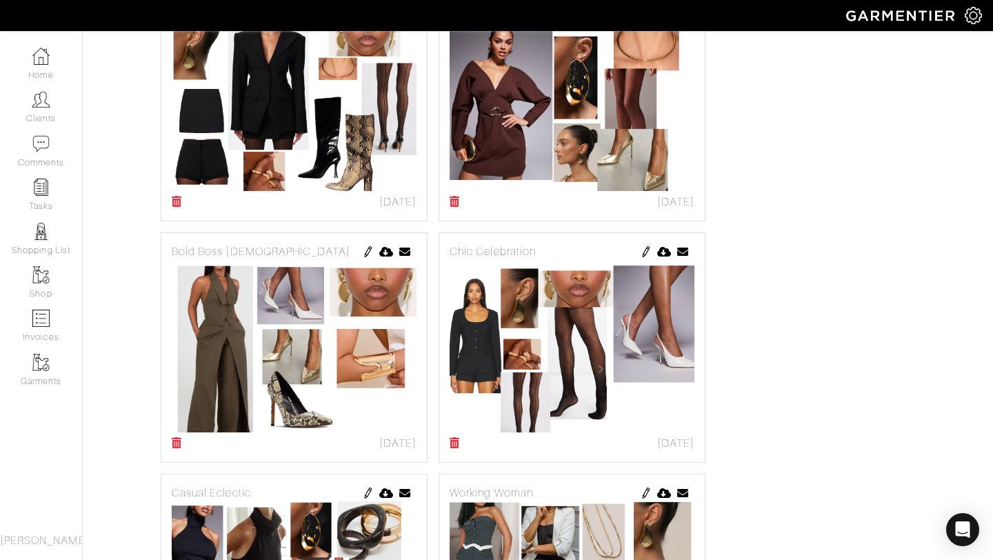
scroll to position [747, 0]
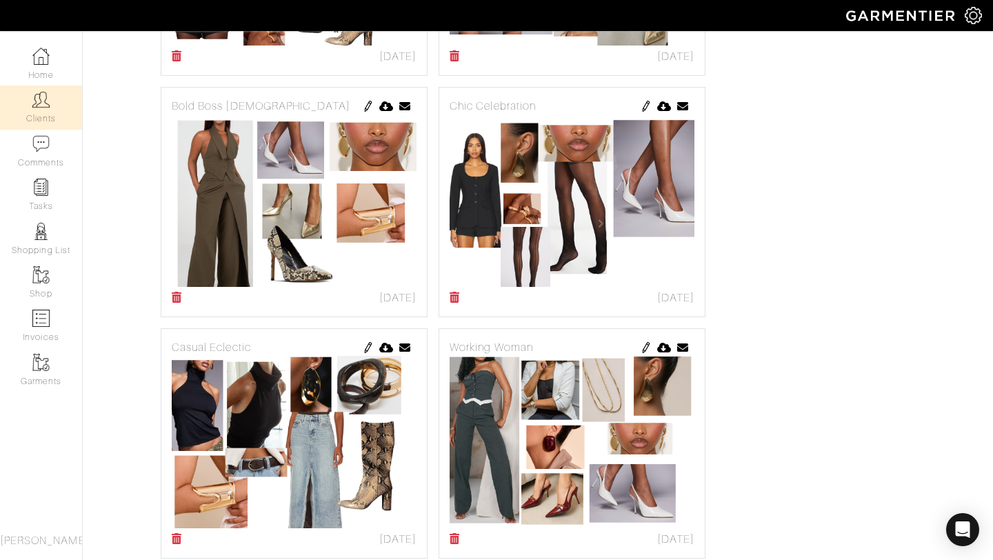
click at [47, 107] on img at bounding box center [40, 99] width 17 height 17
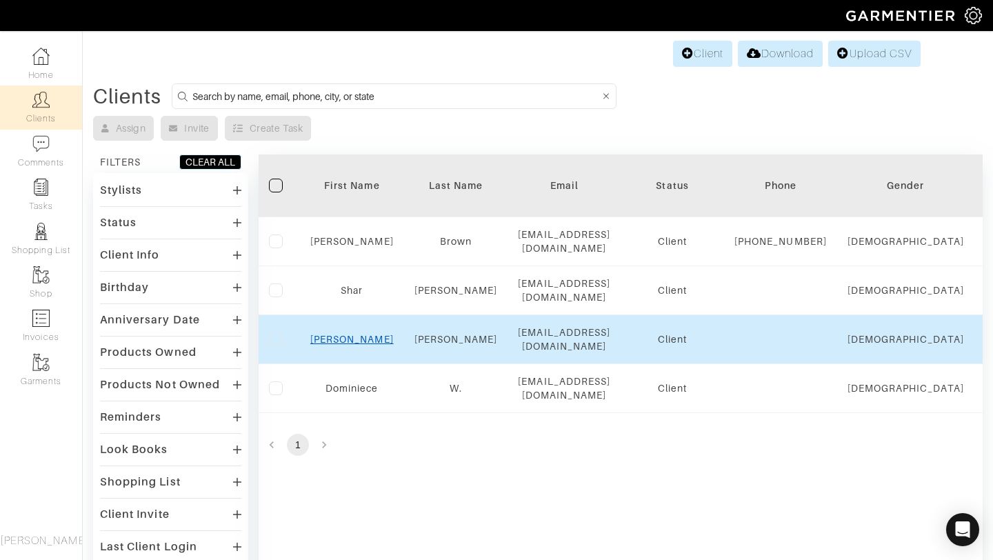
click at [352, 343] on link "Ashley" at bounding box center [351, 339] width 83 height 11
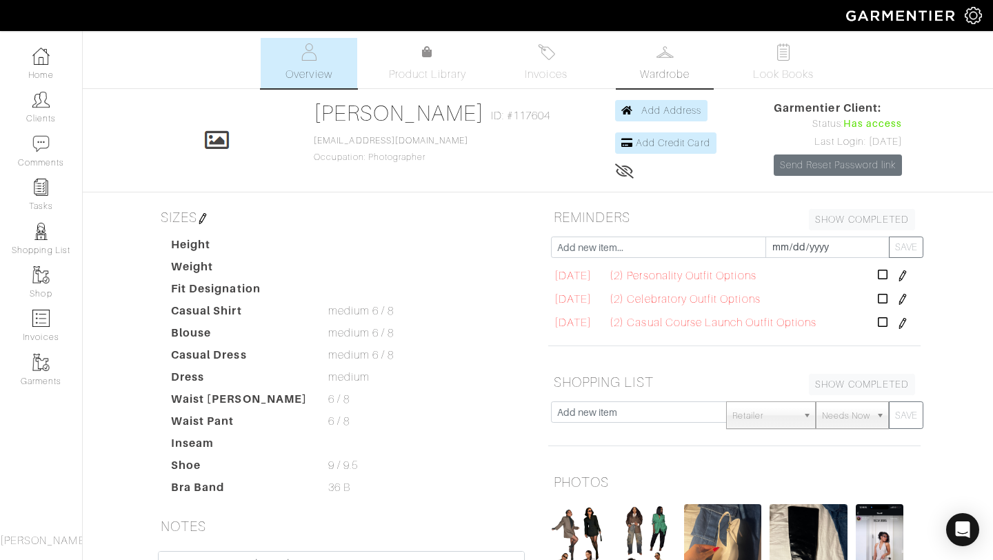
click at [667, 74] on span "Wardrobe" at bounding box center [665, 74] width 50 height 17
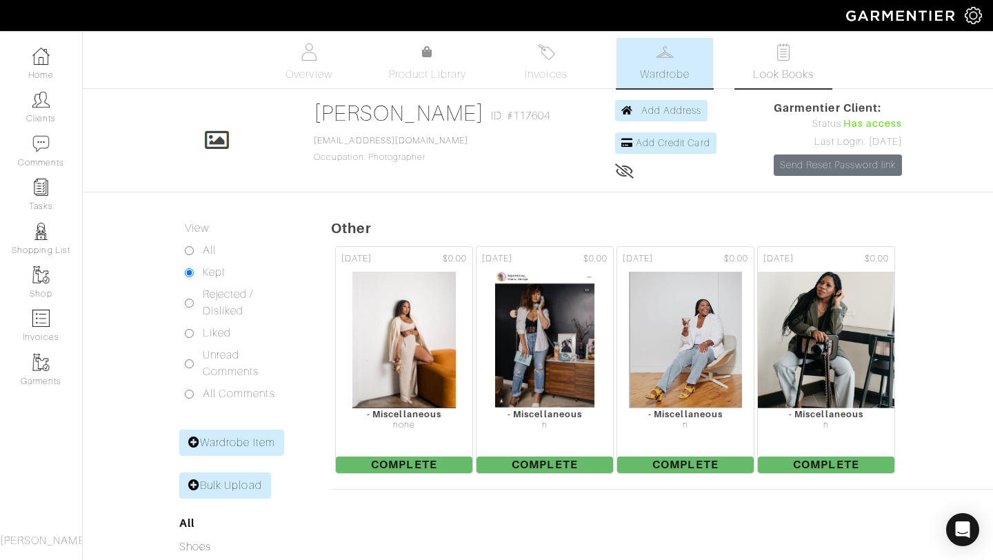
click at [779, 61] on link "Look Books" at bounding box center [783, 63] width 97 height 50
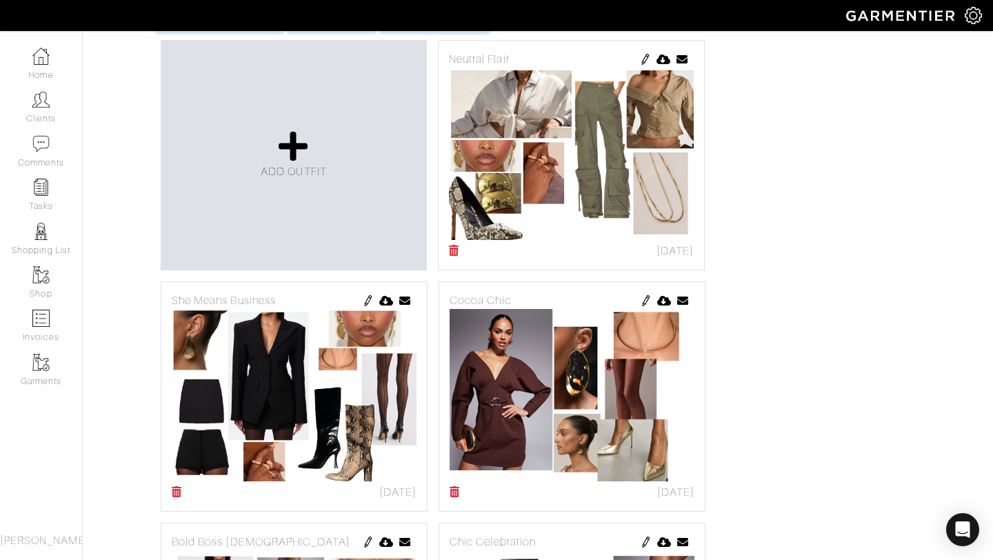
scroll to position [656, 0]
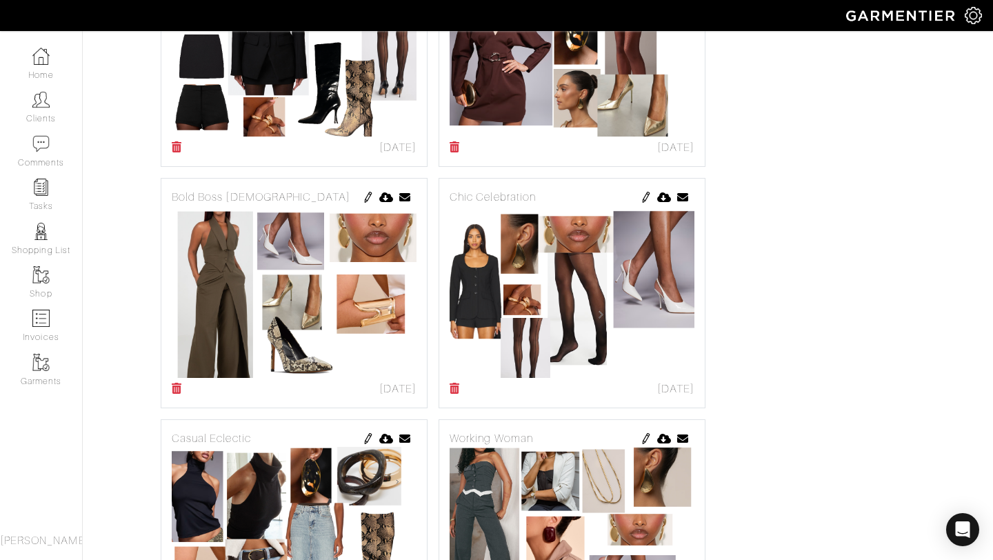
click at [457, 386] on icon at bounding box center [455, 388] width 10 height 11
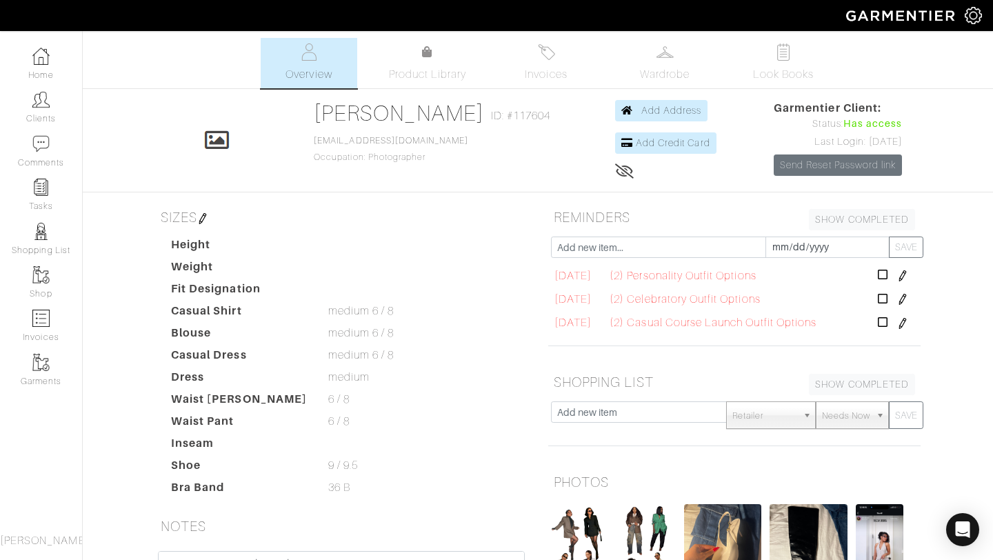
scroll to position [281, 0]
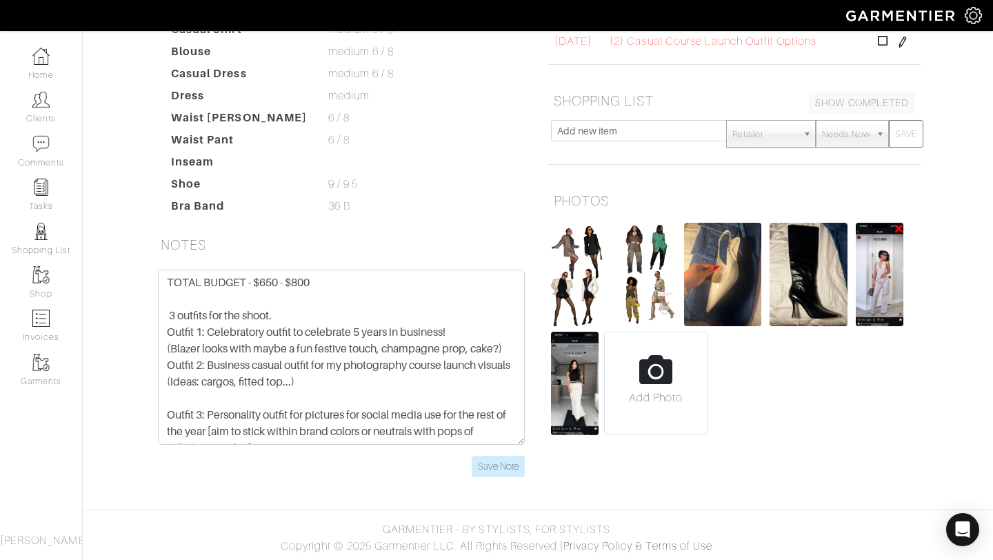
click at [881, 276] on img at bounding box center [880, 274] width 48 height 103
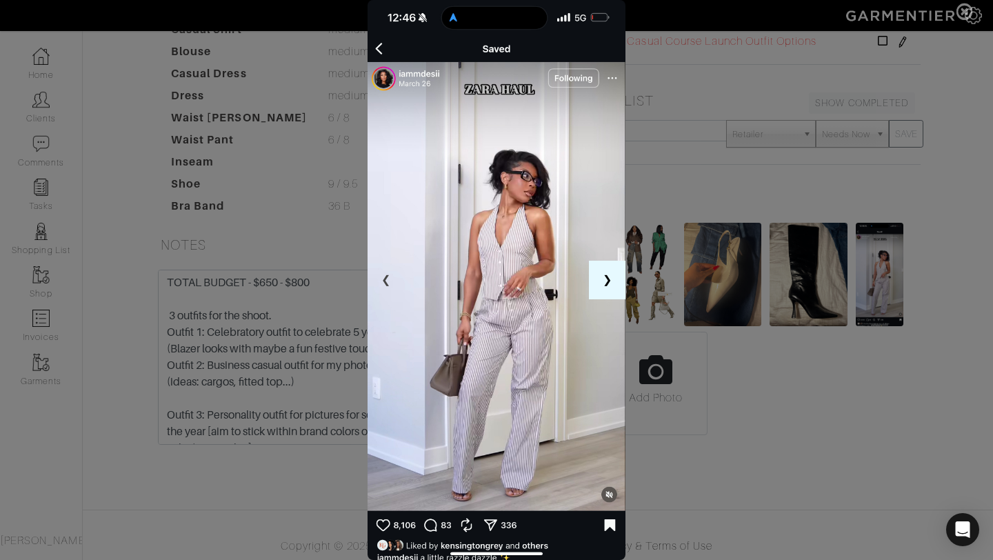
click at [598, 286] on button "❯" at bounding box center [607, 280] width 37 height 39
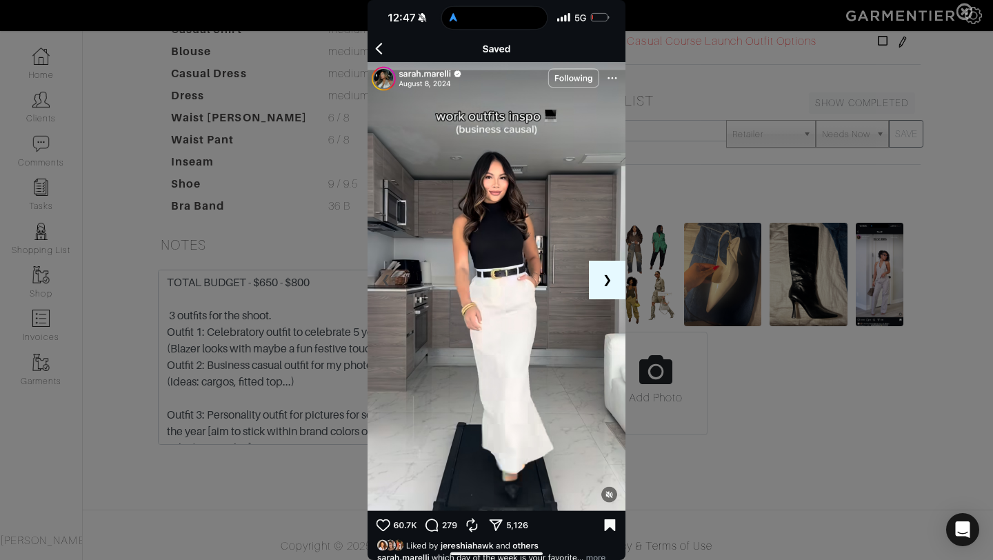
click at [598, 286] on button "❯" at bounding box center [607, 280] width 37 height 39
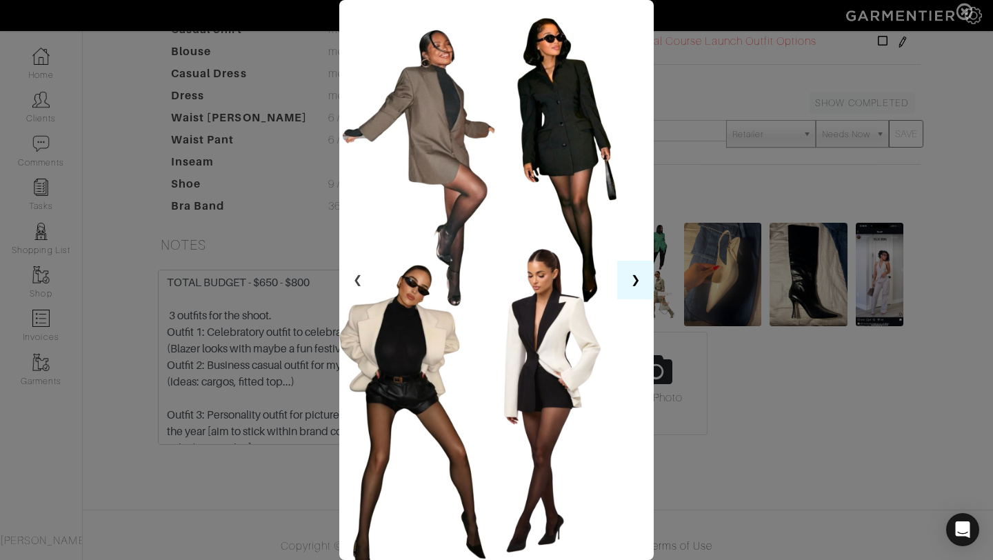
click at [598, 286] on img at bounding box center [496, 280] width 315 height 560
click at [634, 267] on button "❯" at bounding box center [635, 280] width 37 height 39
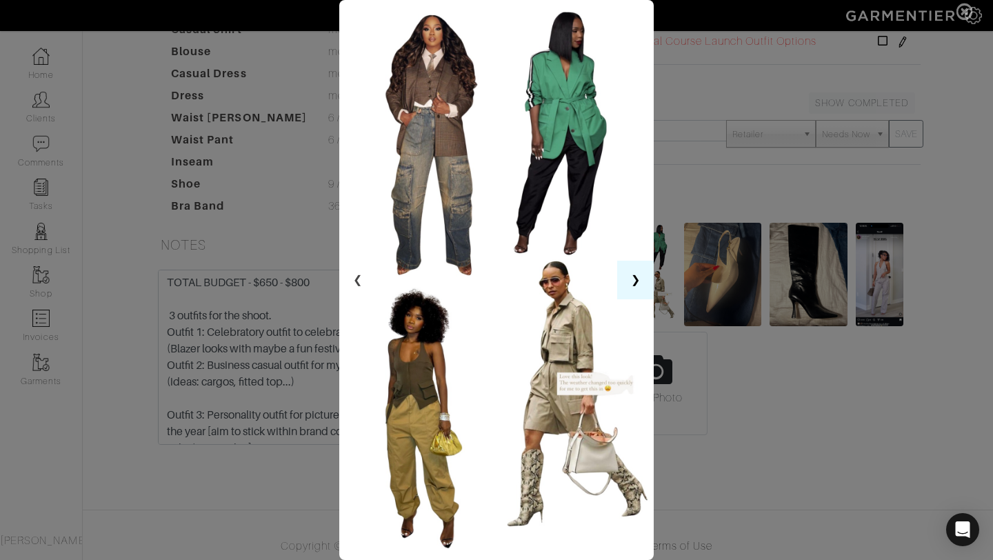
click at [628, 275] on button "❯" at bounding box center [635, 280] width 37 height 39
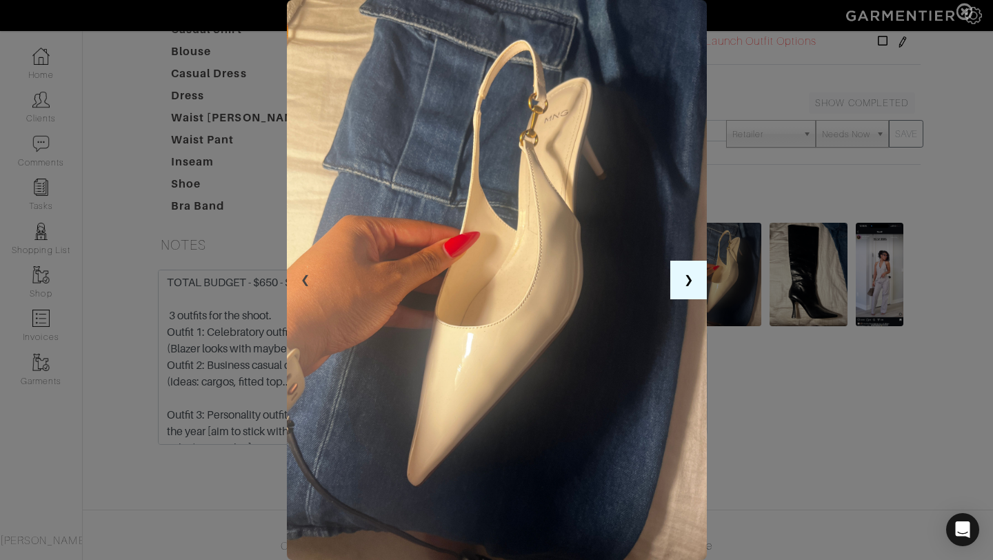
click at [679, 284] on button "❯" at bounding box center [688, 280] width 37 height 39
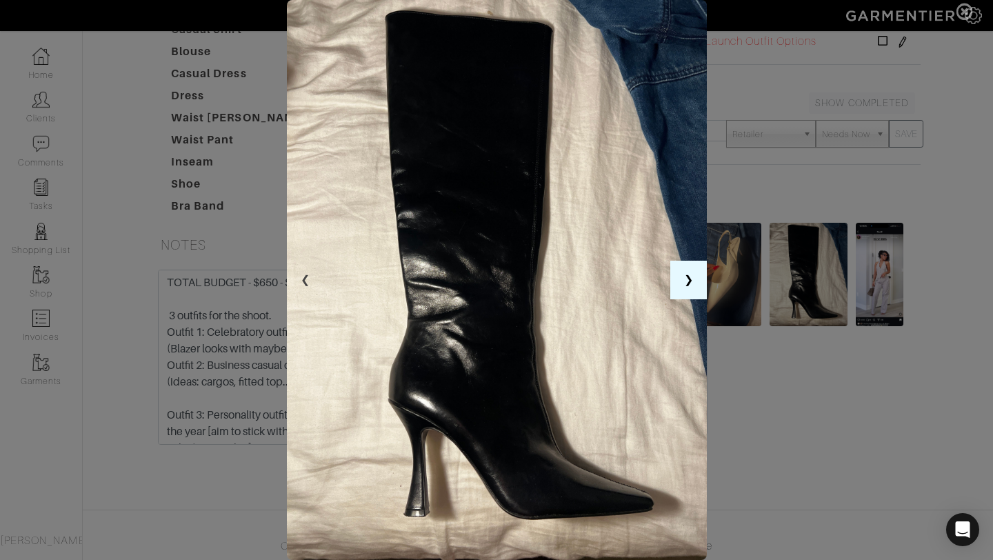
click at [679, 284] on button "❯" at bounding box center [688, 280] width 37 height 39
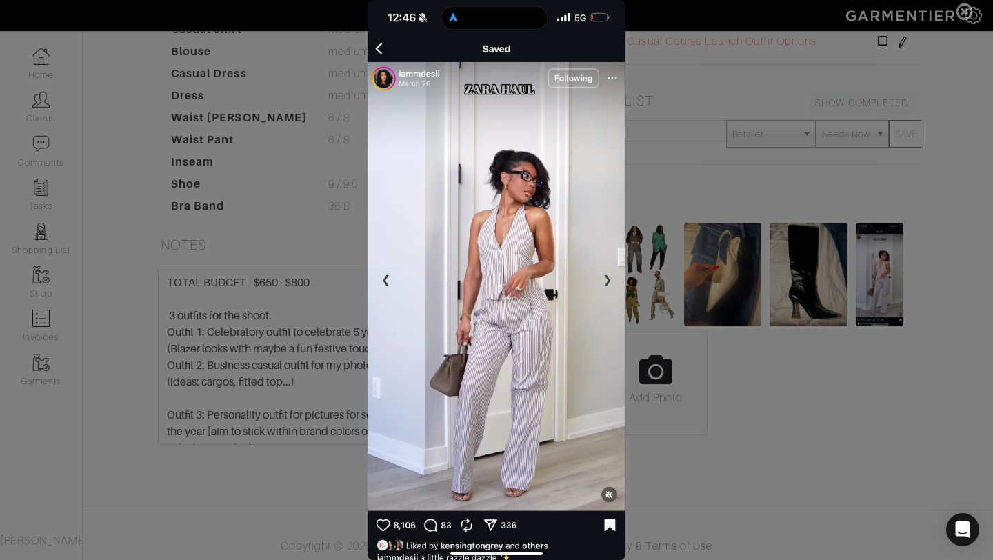
click at [679, 284] on span at bounding box center [496, 280] width 993 height 560
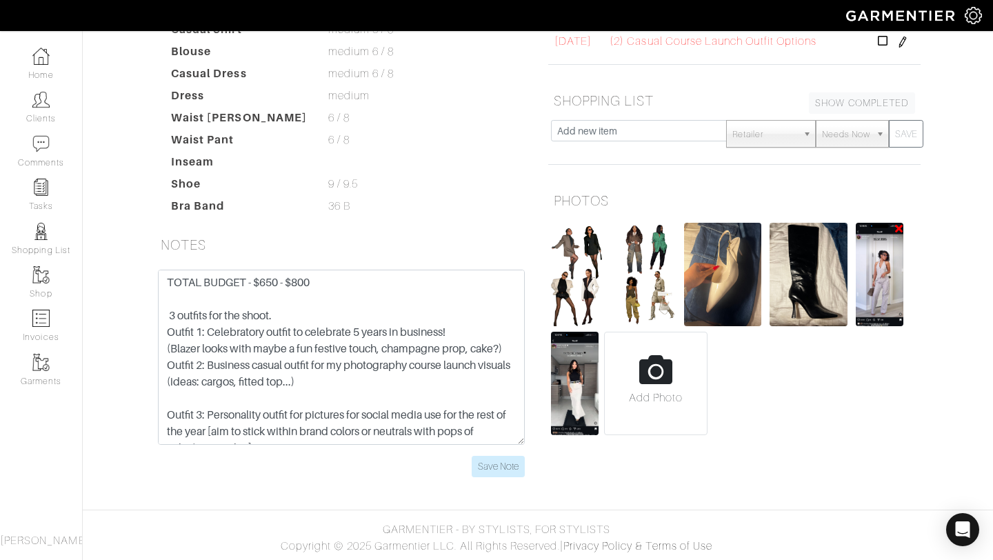
click at [886, 283] on img at bounding box center [880, 274] width 48 height 103
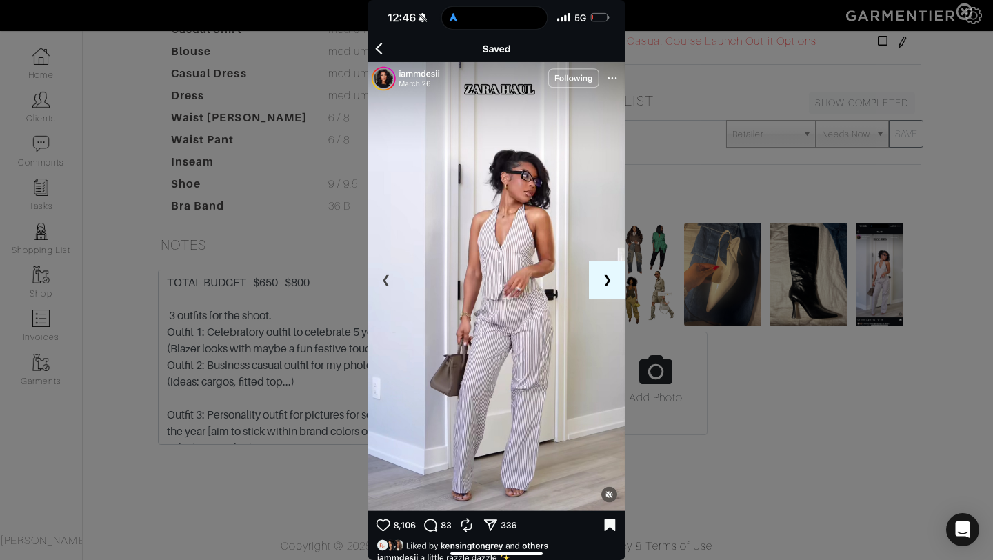
click at [616, 277] on button "❯" at bounding box center [607, 280] width 37 height 39
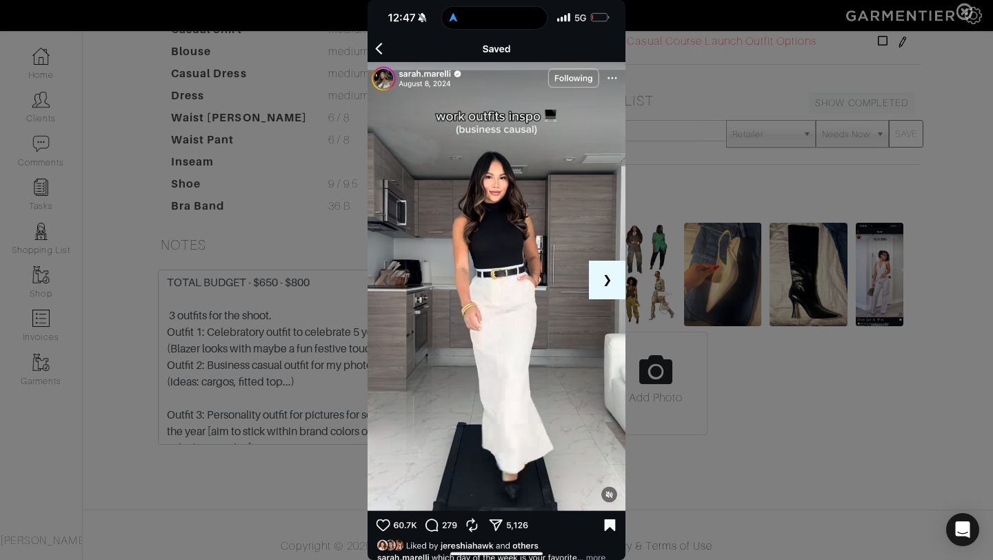
click at [616, 277] on button "❯" at bounding box center [607, 280] width 37 height 39
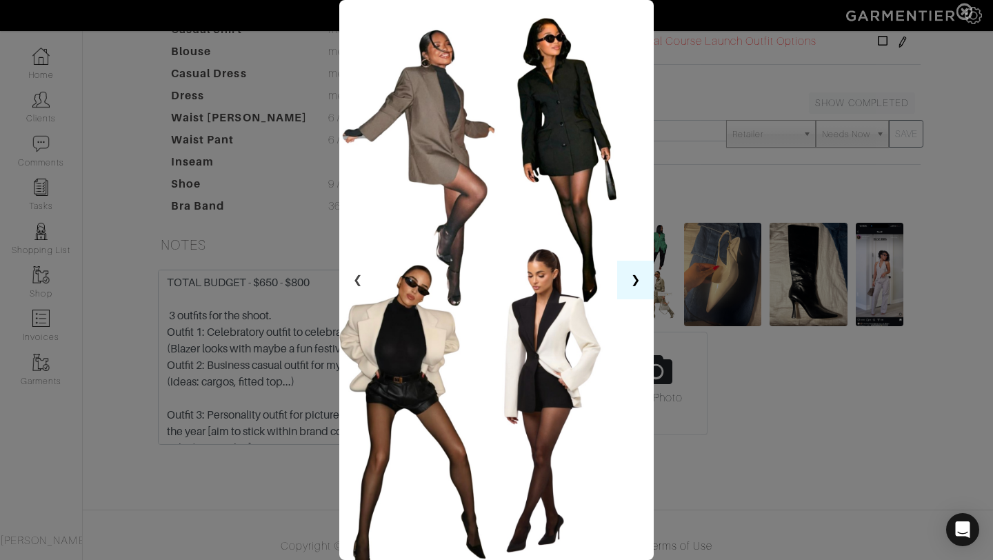
click at [616, 277] on img at bounding box center [496, 280] width 315 height 560
click at [630, 279] on button "❯" at bounding box center [635, 280] width 37 height 39
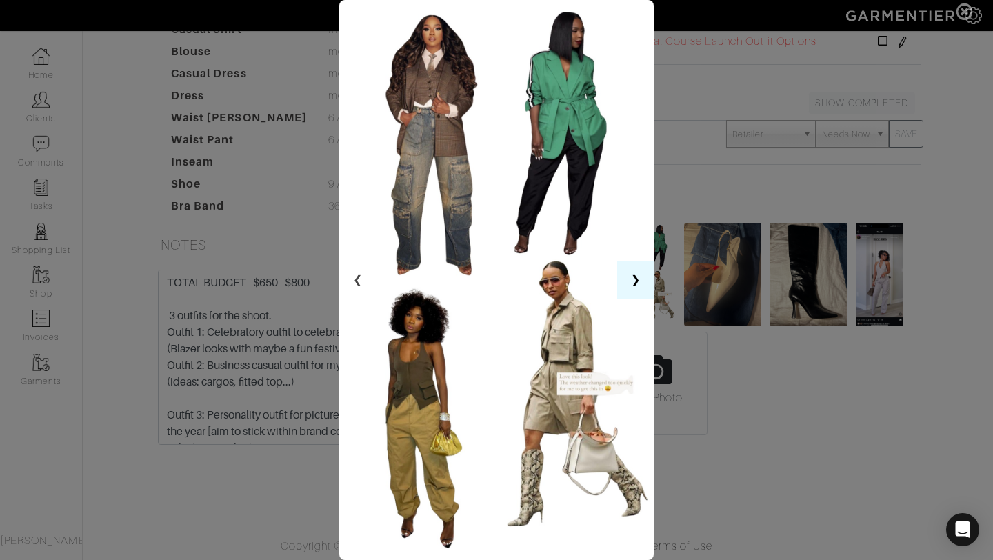
click at [630, 279] on button "❯" at bounding box center [635, 280] width 37 height 39
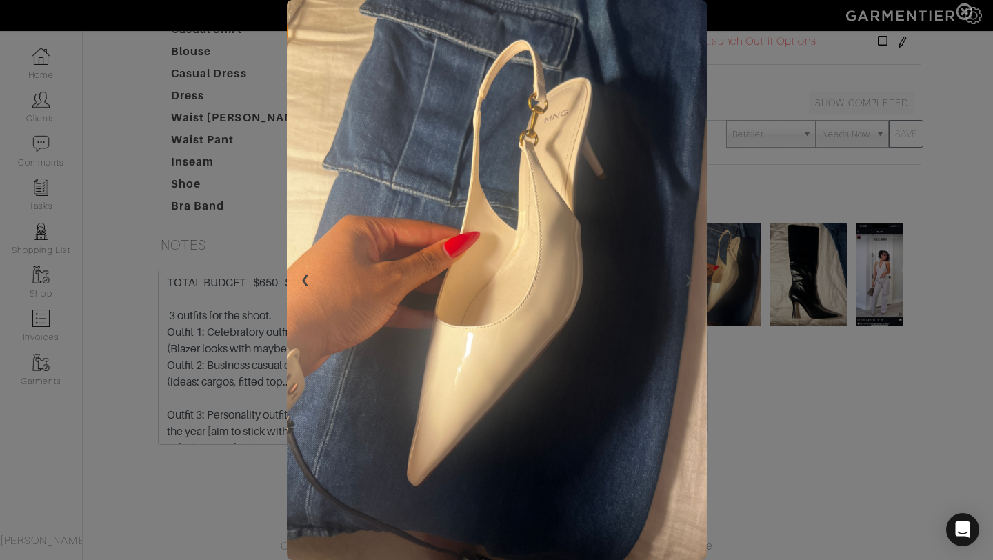
click at [630, 279] on img at bounding box center [497, 280] width 420 height 560
click at [726, 287] on span at bounding box center [496, 280] width 993 height 560
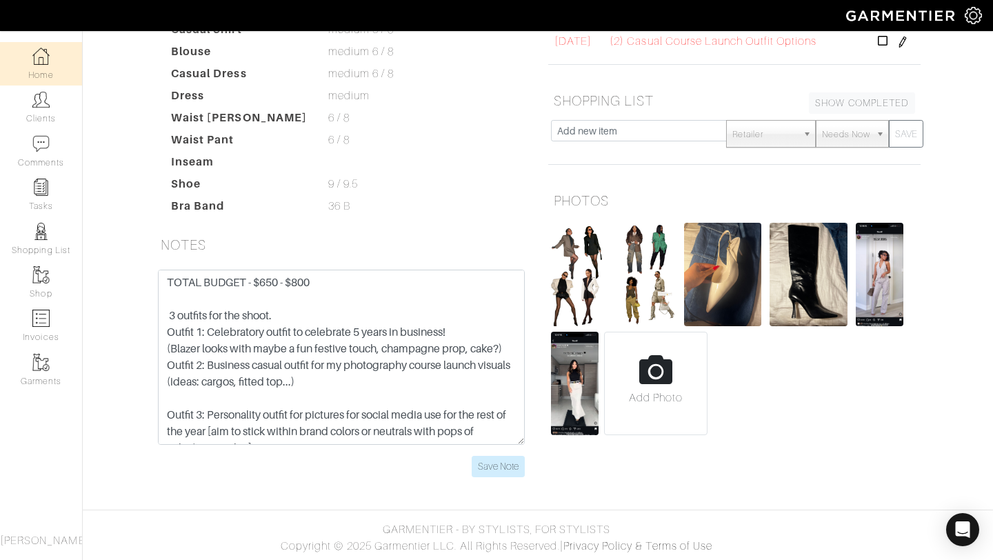
click at [50, 65] on link "Home" at bounding box center [41, 63] width 82 height 43
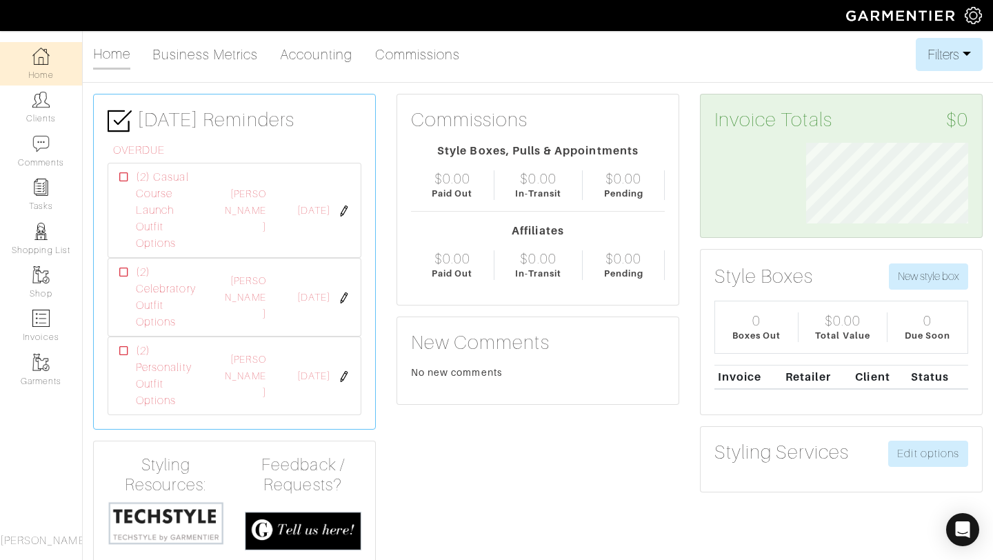
scroll to position [81, 183]
click at [49, 109] on link "Clients" at bounding box center [41, 107] width 82 height 43
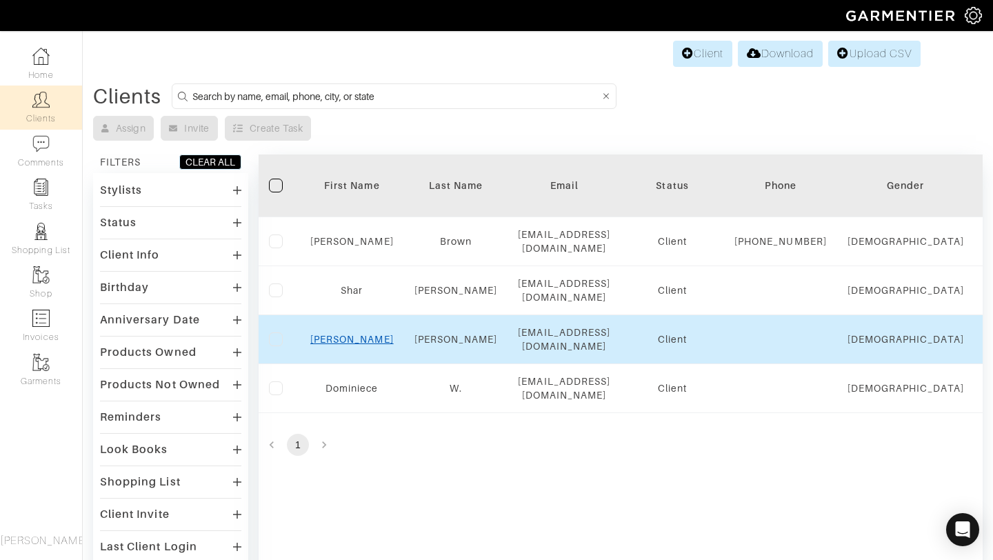
click at [349, 343] on link "Ashley" at bounding box center [351, 339] width 83 height 11
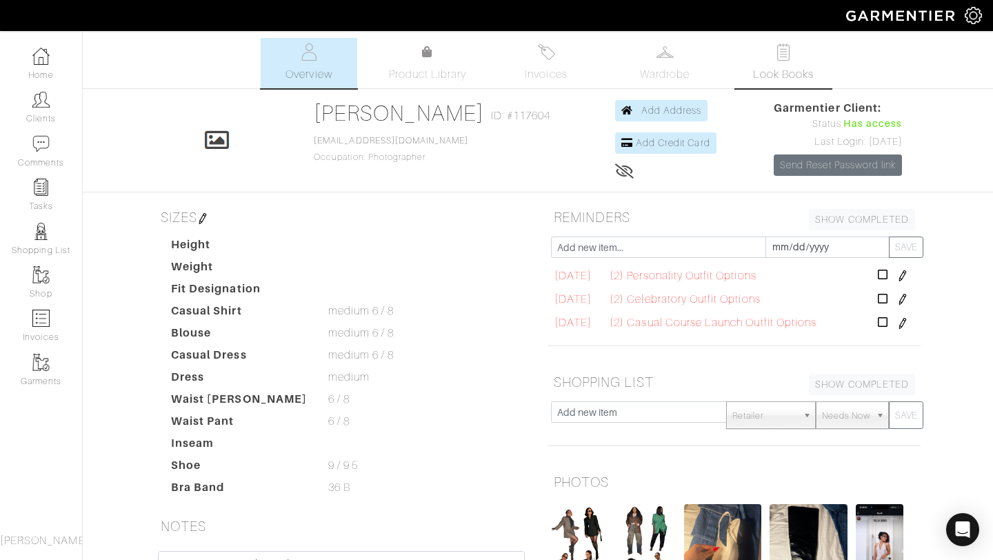
click at [798, 58] on link "Look Books" at bounding box center [783, 63] width 97 height 50
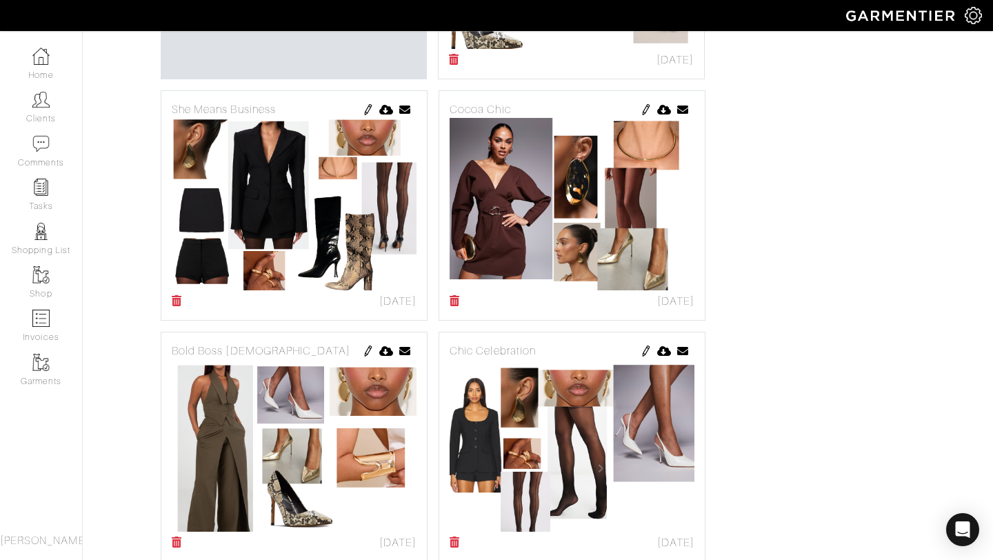
scroll to position [506, 0]
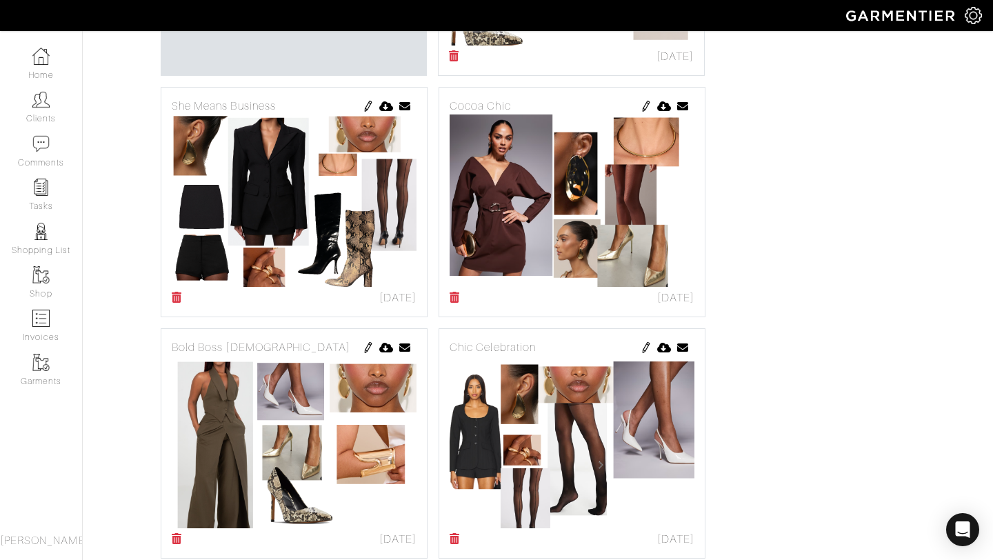
click at [319, 204] on img at bounding box center [294, 200] width 245 height 172
click at [367, 109] on img at bounding box center [368, 106] width 11 height 11
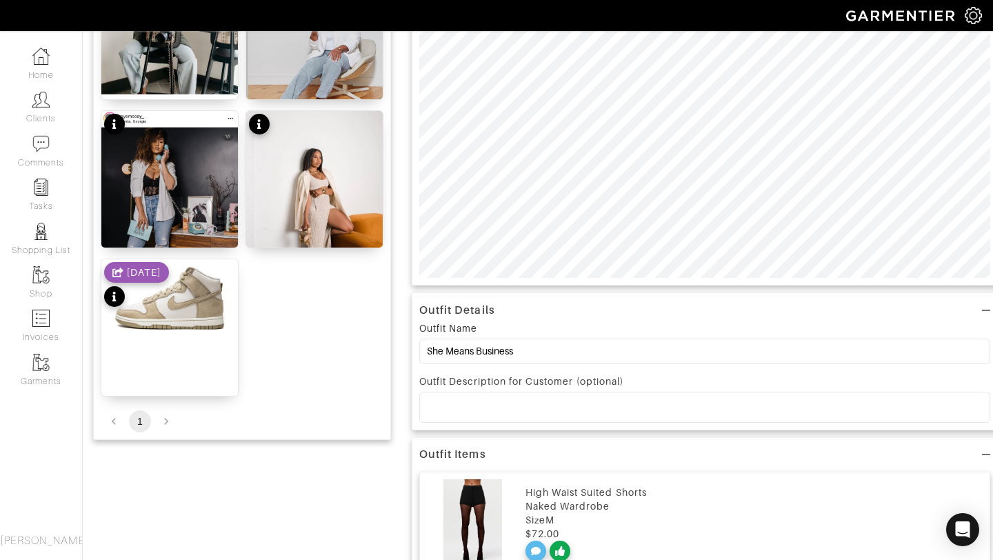
scroll to position [32, 0]
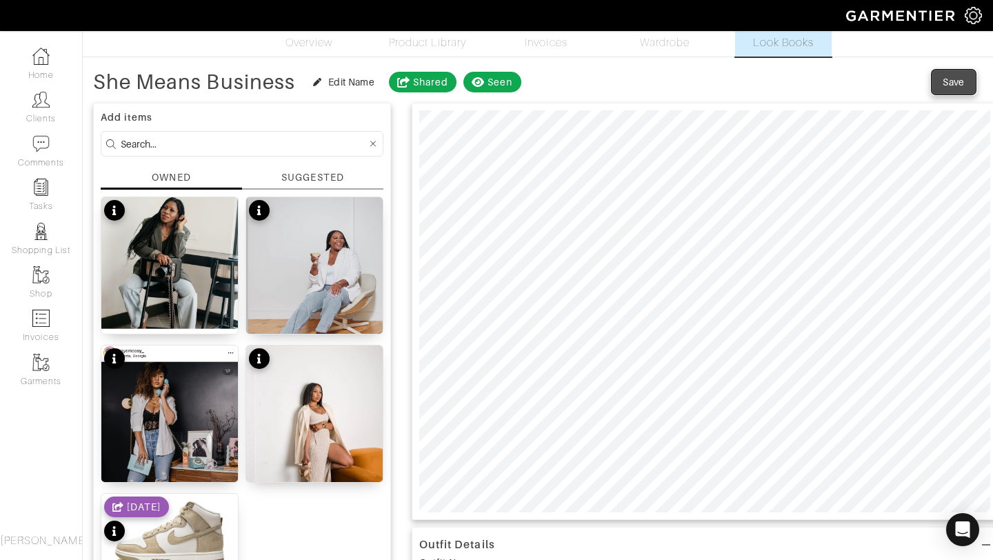
click at [960, 78] on div "Save" at bounding box center [954, 82] width 22 height 14
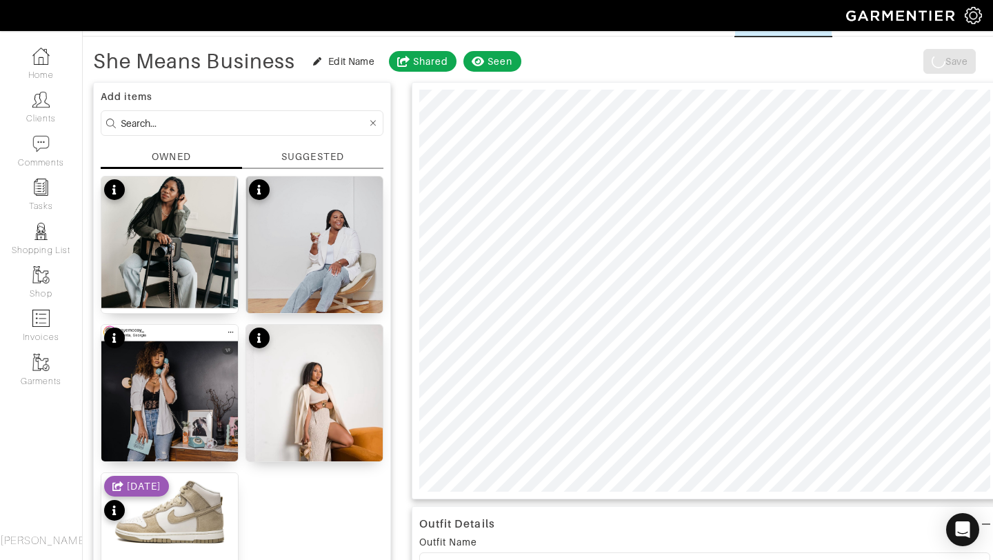
scroll to position [53, 0]
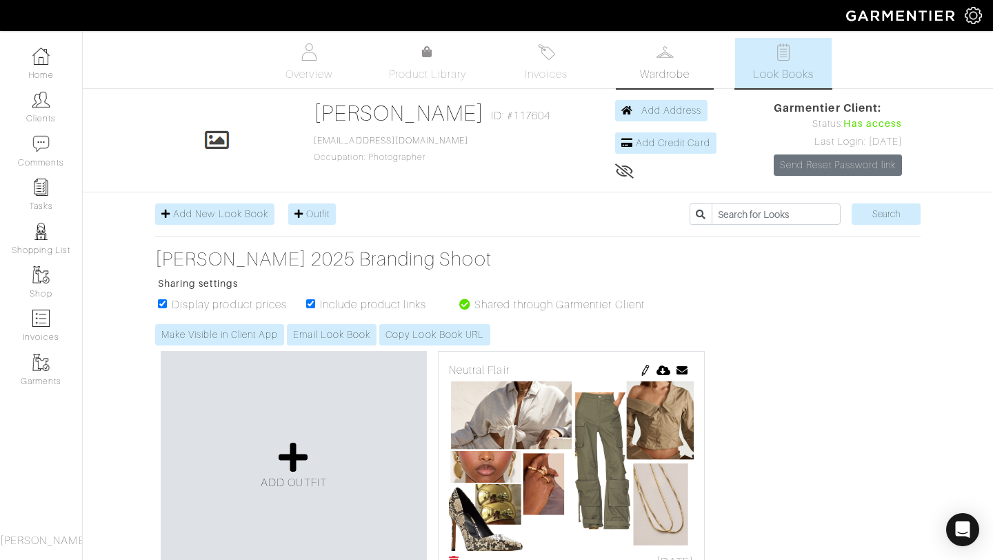
click at [673, 70] on span "Wardrobe" at bounding box center [665, 74] width 50 height 17
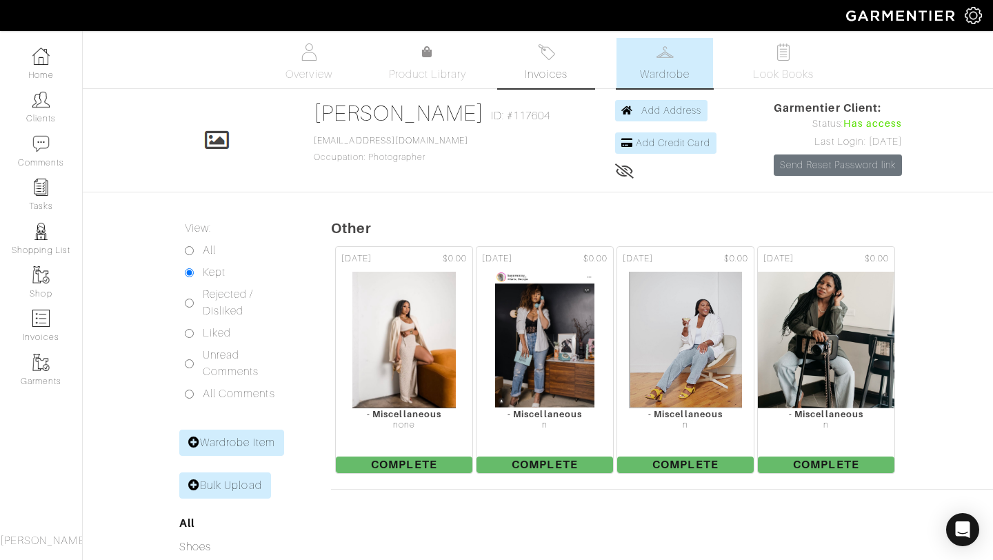
click at [550, 78] on span "Invoices" at bounding box center [546, 74] width 42 height 17
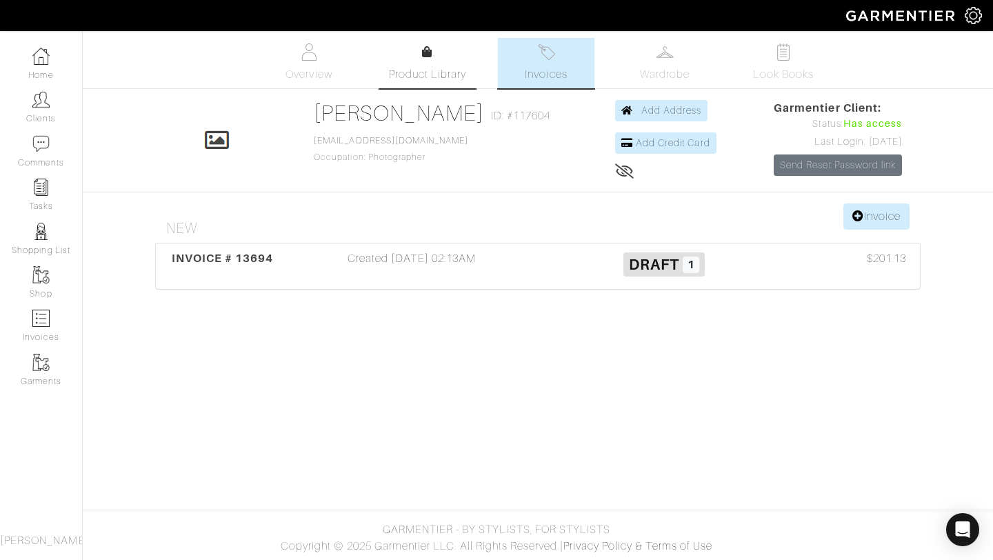
click at [410, 70] on span "Product Library" at bounding box center [428, 74] width 78 height 17
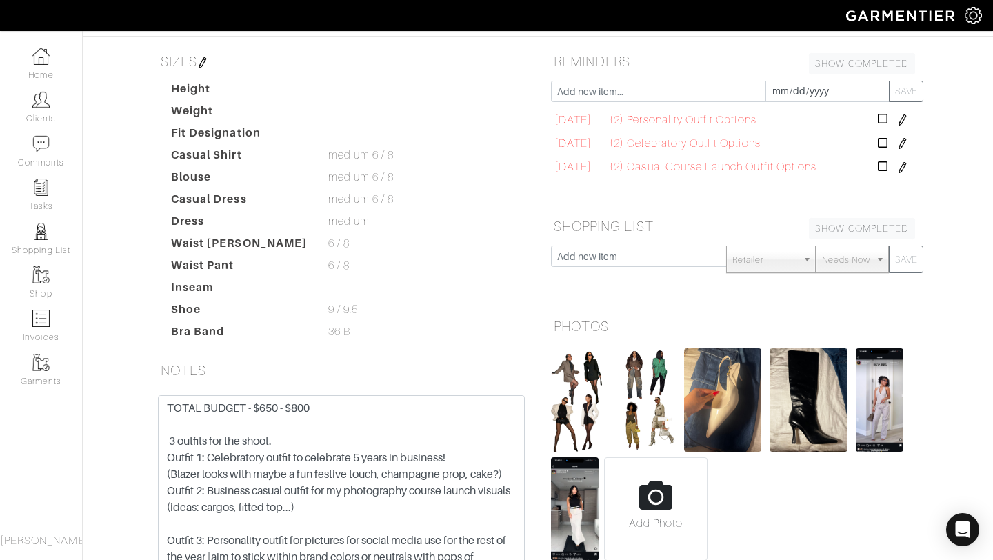
scroll to position [281, 0]
